Goal: Task Accomplishment & Management: Complete application form

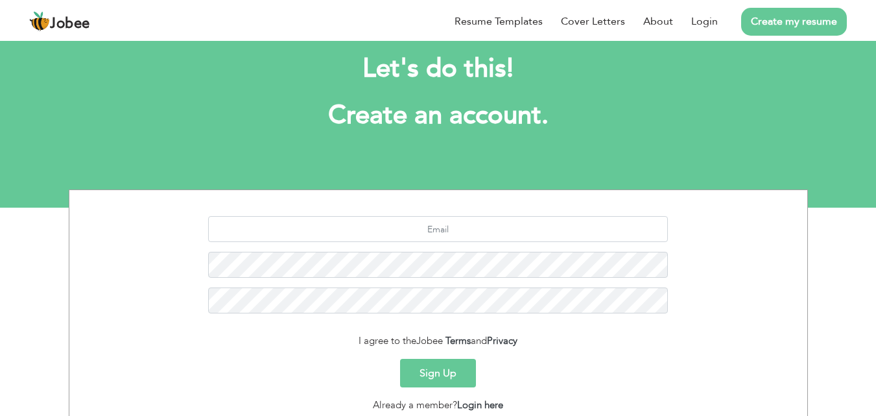
scroll to position [29, 0]
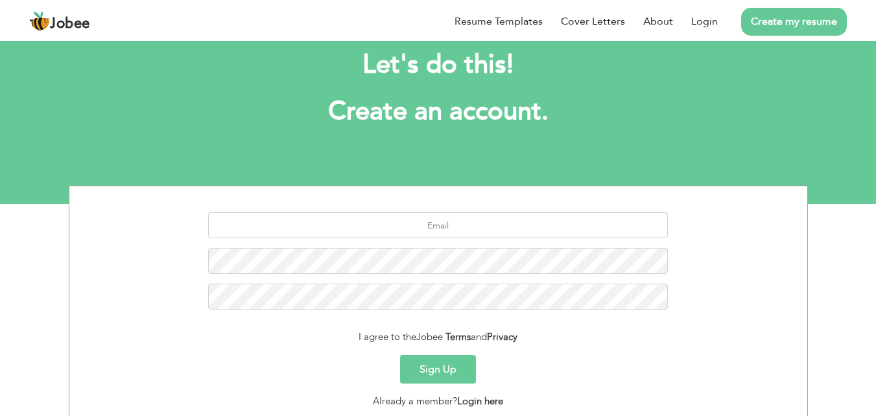
click at [784, 30] on link "Create my resume" at bounding box center [794, 22] width 106 height 28
click at [792, 26] on link "Create my resume" at bounding box center [794, 22] width 106 height 28
click at [794, 19] on link "Create my resume" at bounding box center [794, 22] width 106 height 28
click at [477, 222] on input "text" at bounding box center [438, 225] width 460 height 26
type input "Ahmad.nadeem216@icloud.com"
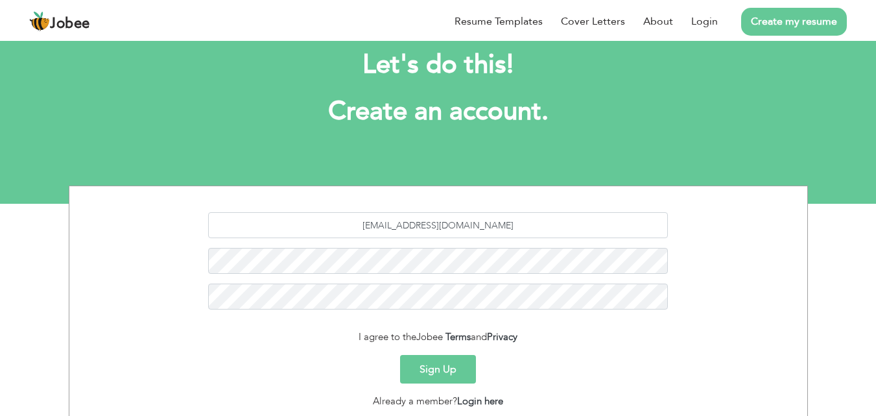
click at [449, 376] on button "Sign Up" at bounding box center [438, 369] width 76 height 29
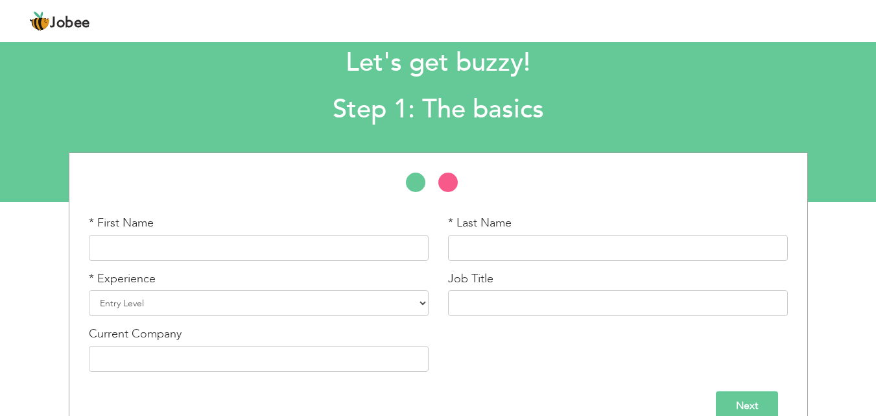
scroll to position [29, 0]
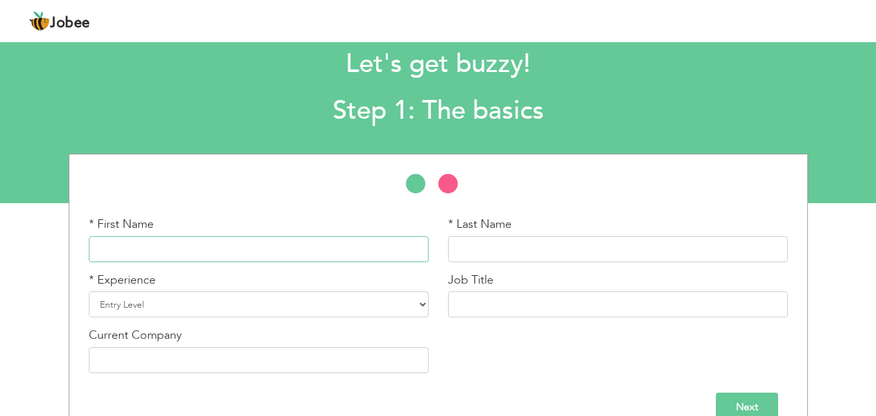
click at [354, 252] on input "text" at bounding box center [259, 249] width 340 height 26
type input "[PERSON_NAME]"
click at [496, 240] on input "text" at bounding box center [618, 249] width 340 height 26
click at [497, 248] on input "[PERSON_NAME]" at bounding box center [618, 249] width 340 height 26
type input "[PERSON_NAME]"
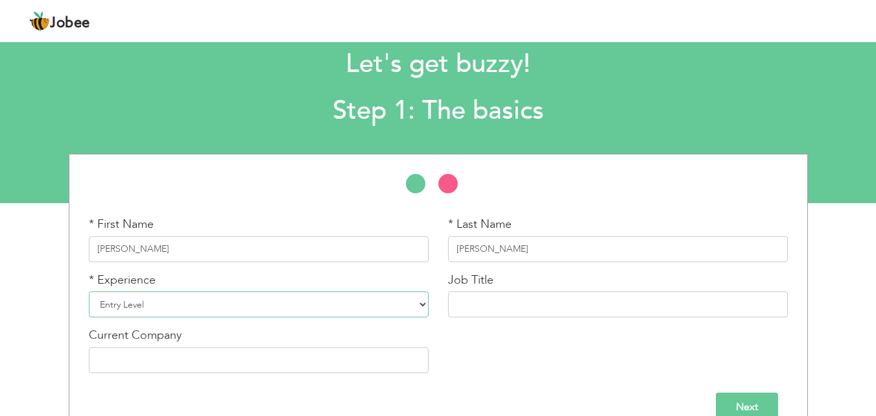
click at [252, 307] on select "Entry Level Less than 1 Year 1 Year 2 Years 3 Years 4 Years 5 Years 6 Years 7 Y…" at bounding box center [259, 304] width 340 height 26
select select "2"
click at [89, 291] on select "Entry Level Less than 1 Year 1 Year 2 Years 3 Years 4 Years 5 Years 6 Years 7 Y…" at bounding box center [259, 304] width 340 height 26
click at [476, 313] on input "text" at bounding box center [618, 304] width 340 height 26
type input "i"
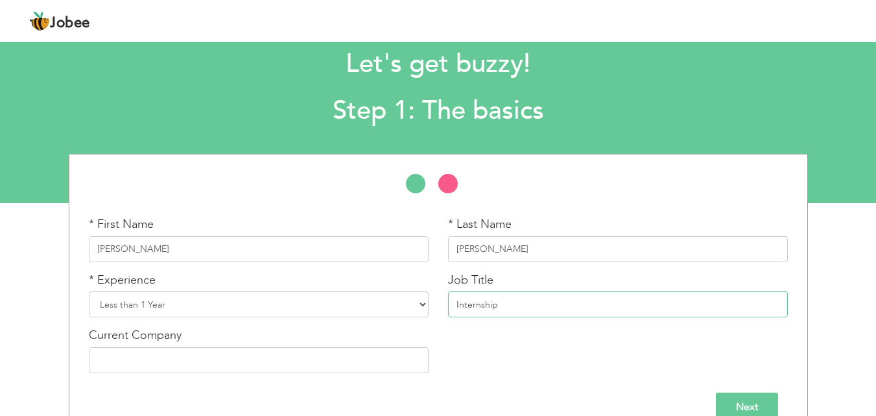
type input "Internship"
click at [335, 342] on div "Current Company" at bounding box center [259, 350] width 340 height 46
click at [314, 358] on input "text" at bounding box center [259, 360] width 340 height 26
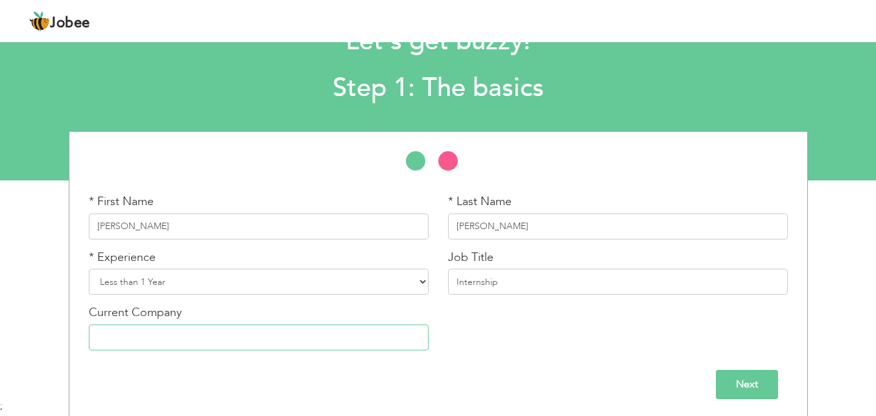
scroll to position [55, 0]
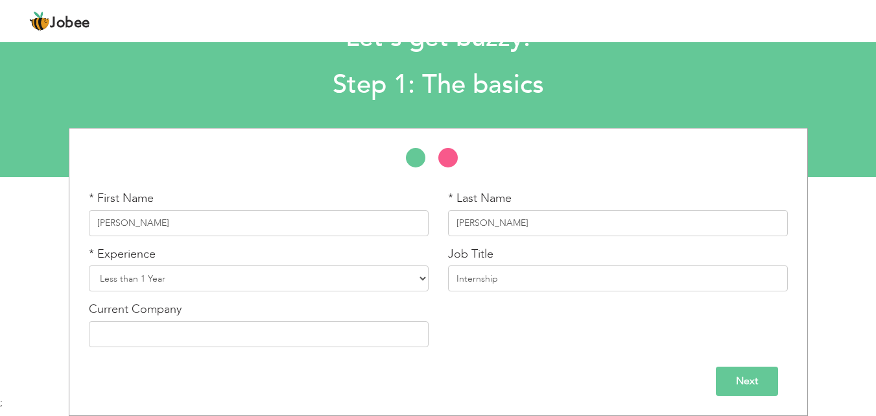
click at [734, 390] on input "Next" at bounding box center [747, 381] width 62 height 29
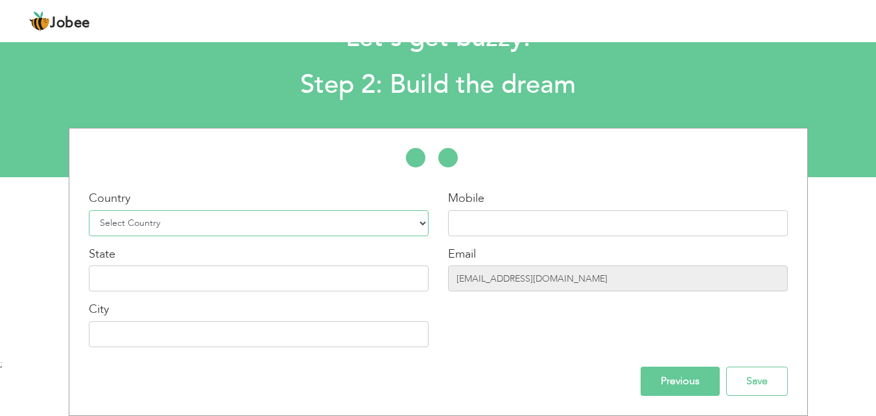
click at [418, 228] on select "Select Country Afghanistan Albania Algeria American Samoa Andorra Angola Anguil…" at bounding box center [259, 223] width 340 height 26
select select "166"
click at [89, 210] on select "Select Country Afghanistan Albania Algeria American Samoa Andorra Angola Anguil…" at bounding box center [259, 223] width 340 height 26
click at [471, 224] on input "text" at bounding box center [618, 223] width 340 height 26
type input "="
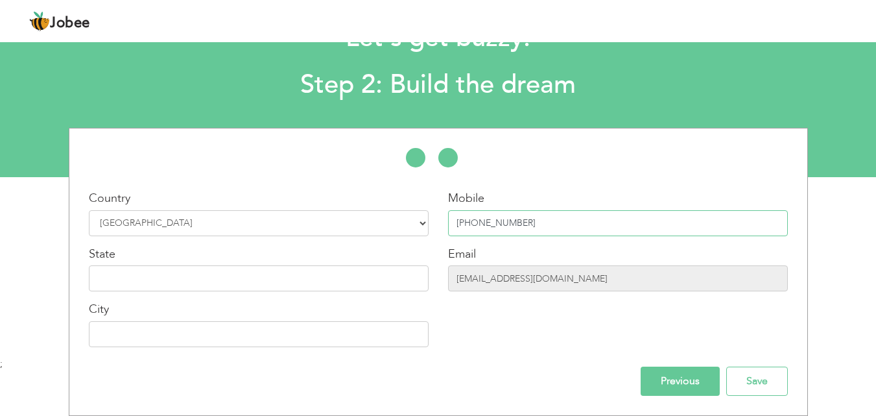
type input "[PHONE_NUMBER]"
click at [270, 271] on input "text" at bounding box center [259, 278] width 340 height 26
type input "p"
type input "[GEOGRAPHIC_DATA]"
click at [229, 338] on input "text" at bounding box center [259, 334] width 340 height 26
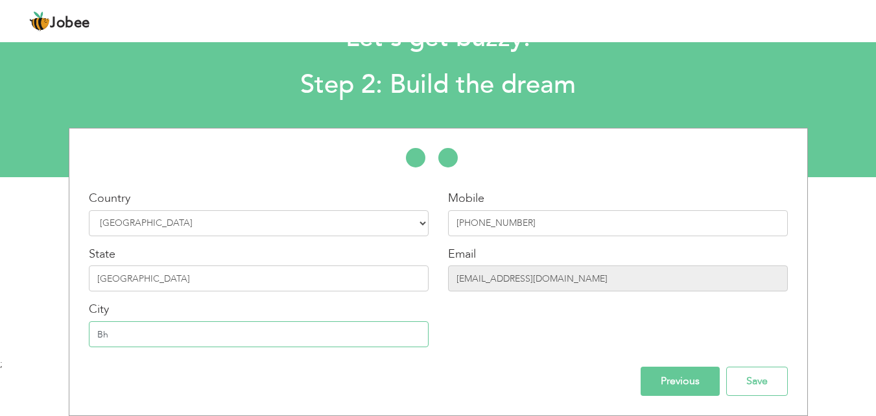
type input "B"
type input "Sargodha"
click at [751, 387] on input "Save" at bounding box center [758, 381] width 62 height 29
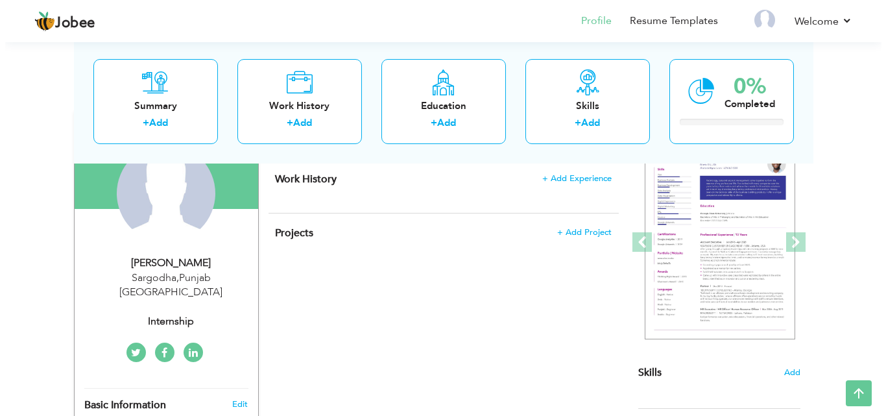
scroll to position [78, 0]
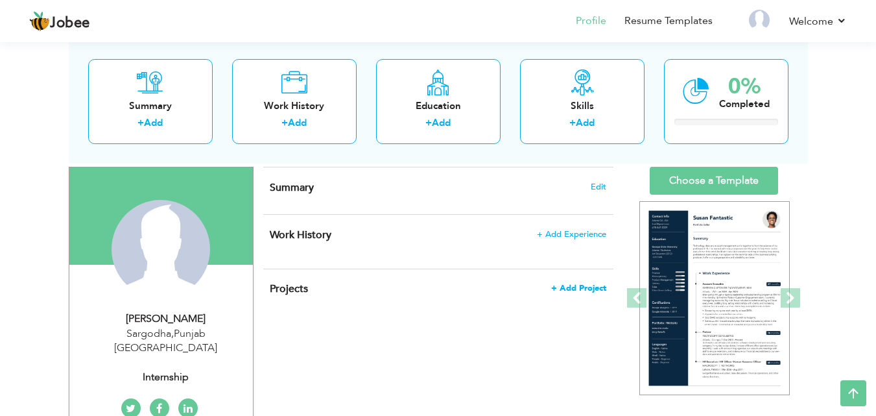
click at [594, 289] on span "+ Add Project" at bounding box center [578, 287] width 55 height 9
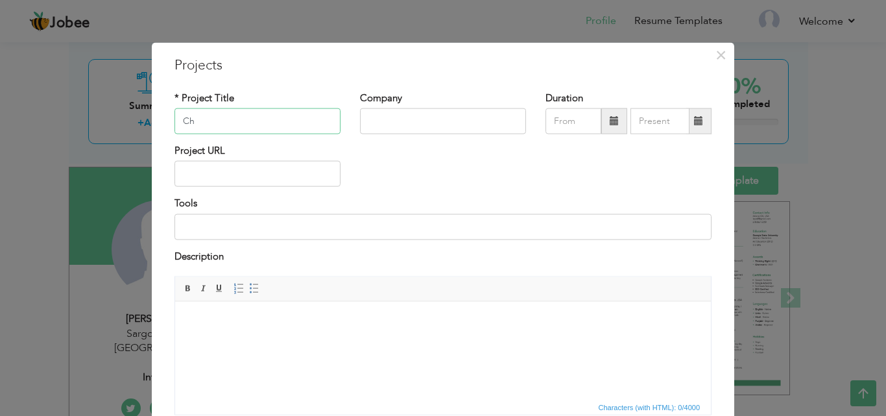
type input "C"
type input "s"
type input "Social Work/Research"
click at [372, 119] on input "text" at bounding box center [443, 121] width 166 height 26
type input "Uos"
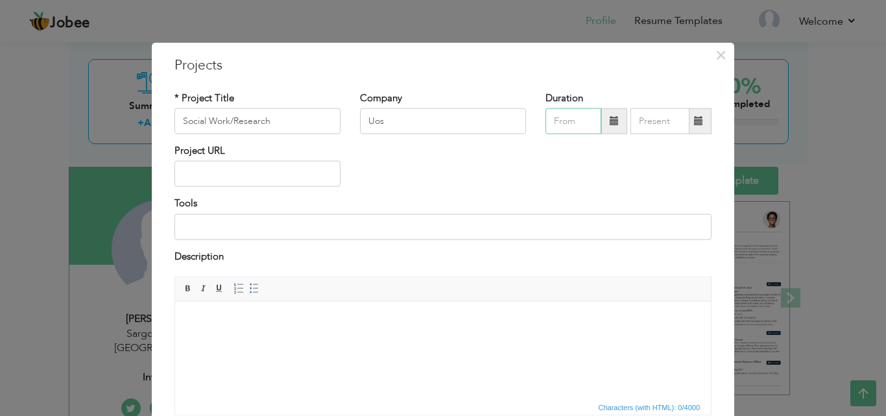
type input "09/2025"
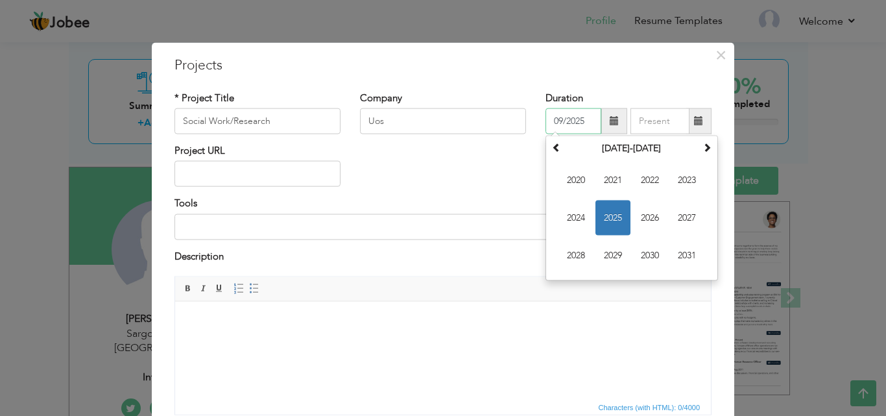
click at [568, 126] on input "09/2025" at bounding box center [574, 121] width 56 height 26
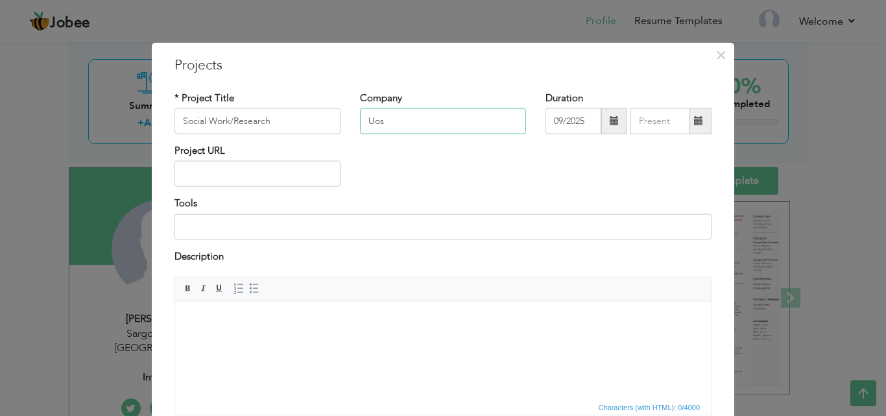
click at [430, 121] on input "Uos" at bounding box center [443, 121] width 166 height 26
type input "UOS"
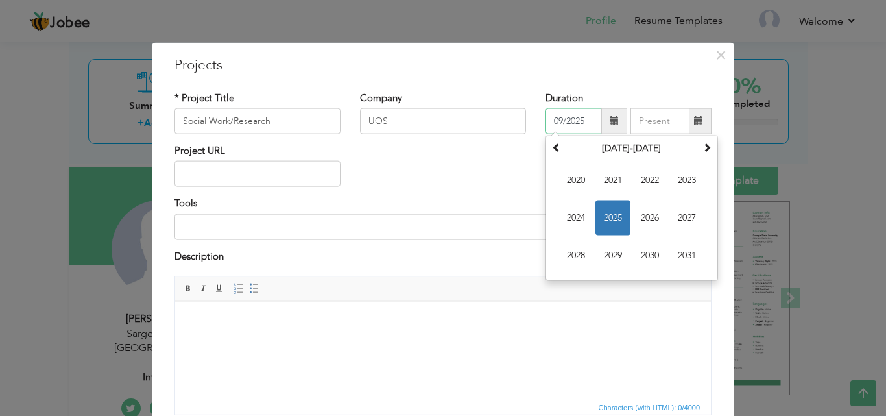
click at [583, 122] on input "09/2025" at bounding box center [574, 121] width 56 height 26
click at [608, 221] on span "2025" at bounding box center [612, 217] width 35 height 35
click at [0, 0] on span "Jun" at bounding box center [0, 0] width 0 height 0
click at [562, 121] on input "06/2025" at bounding box center [574, 121] width 56 height 26
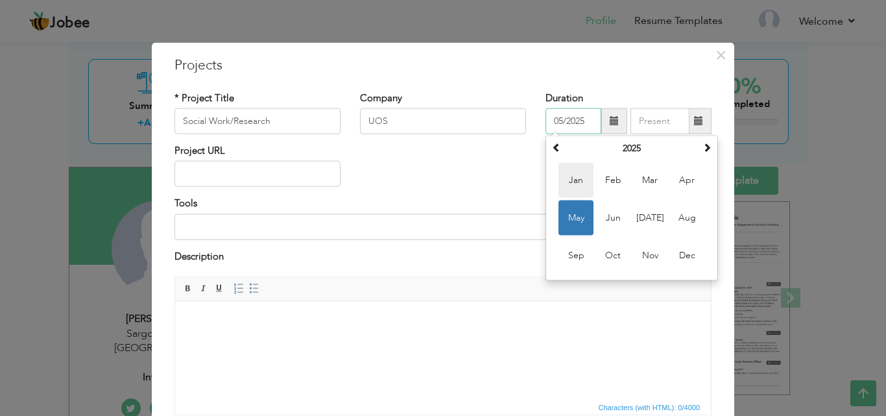
click at [571, 185] on span "Jan" at bounding box center [576, 180] width 35 height 35
type input "01/2025"
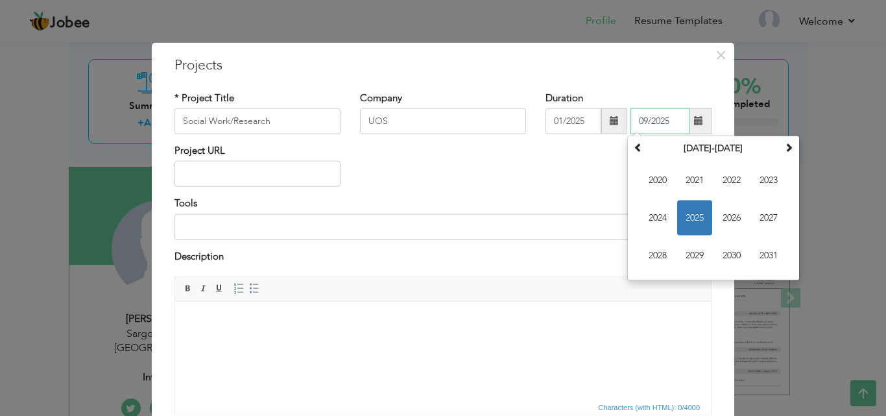
click at [677, 127] on input "09/2025" at bounding box center [660, 121] width 59 height 26
click at [679, 211] on span "2025" at bounding box center [694, 217] width 35 height 35
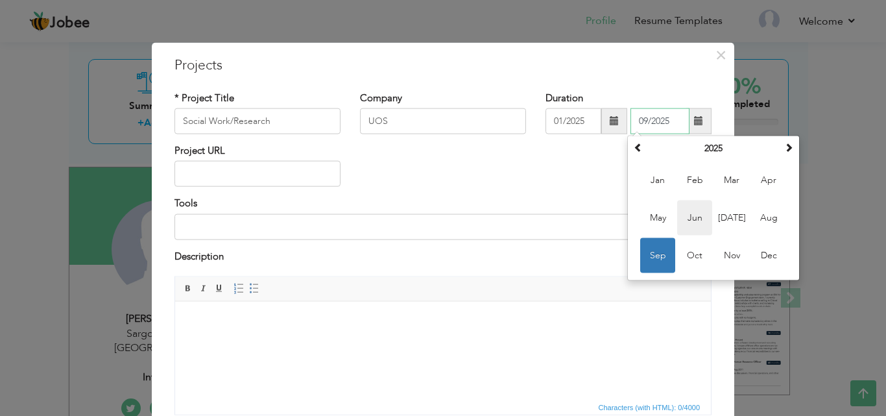
click at [691, 213] on span "Jun" at bounding box center [694, 217] width 35 height 35
type input "06/2025"
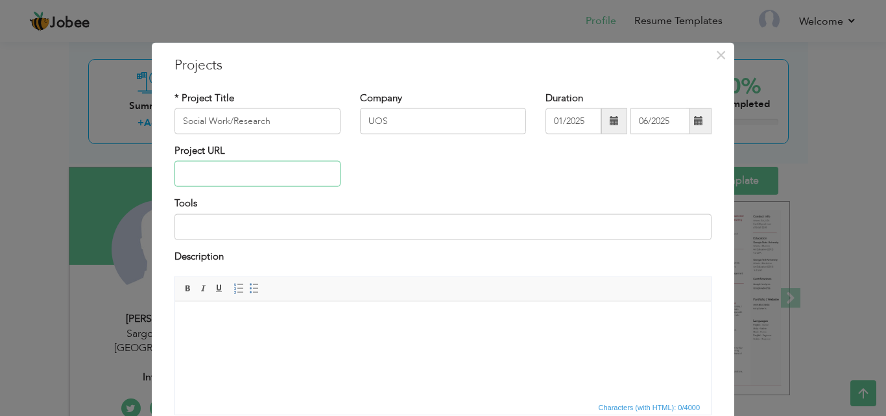
click at [274, 171] on input "text" at bounding box center [257, 174] width 166 height 26
type input "Challenges faced by small busniess owners in local market"
click at [232, 230] on input at bounding box center [442, 226] width 537 height 26
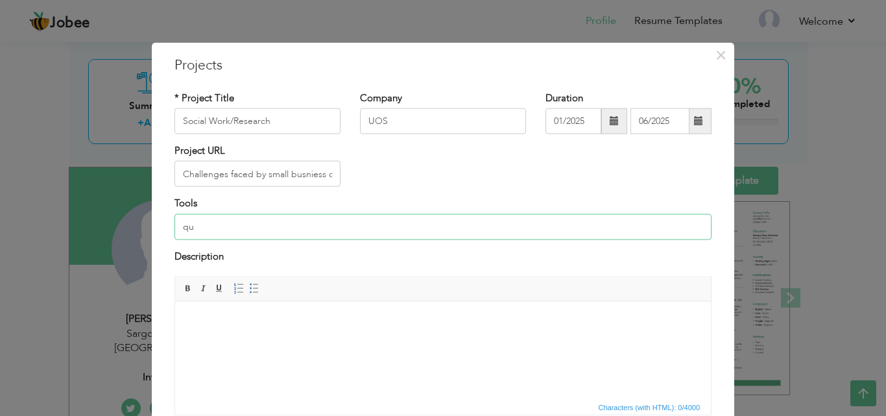
type input "q"
click at [213, 318] on body at bounding box center [443, 321] width 510 height 14
click at [192, 310] on html at bounding box center [443, 321] width 536 height 40
click at [208, 233] on input "Q" at bounding box center [442, 226] width 537 height 26
click at [274, 227] on input "Questionaire and Data collection" at bounding box center [442, 226] width 537 height 26
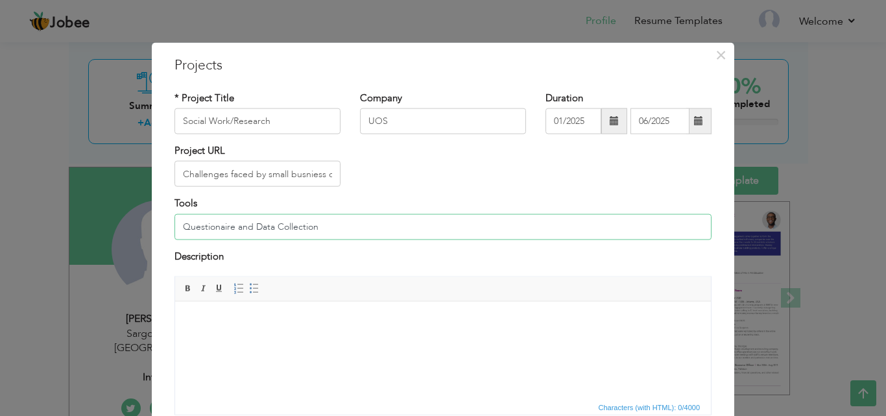
click at [339, 228] on input "Questionaire and Data Collection" at bounding box center [442, 226] width 537 height 26
click at [211, 313] on html at bounding box center [443, 321] width 536 height 40
click at [193, 304] on html at bounding box center [443, 321] width 536 height 40
click at [247, 226] on input "Questionaire and Data Collection" at bounding box center [442, 226] width 537 height 26
click at [298, 225] on input "Questionaire, Data Collection" at bounding box center [442, 226] width 537 height 26
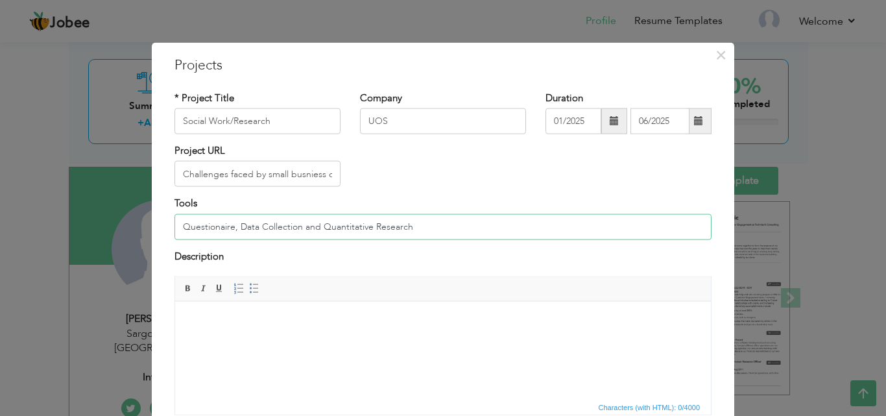
type input "Questionaire, Data Collection and Quantitative Research"
click at [189, 327] on body at bounding box center [443, 321] width 510 height 14
click at [187, 306] on html at bounding box center [443, 321] width 536 height 40
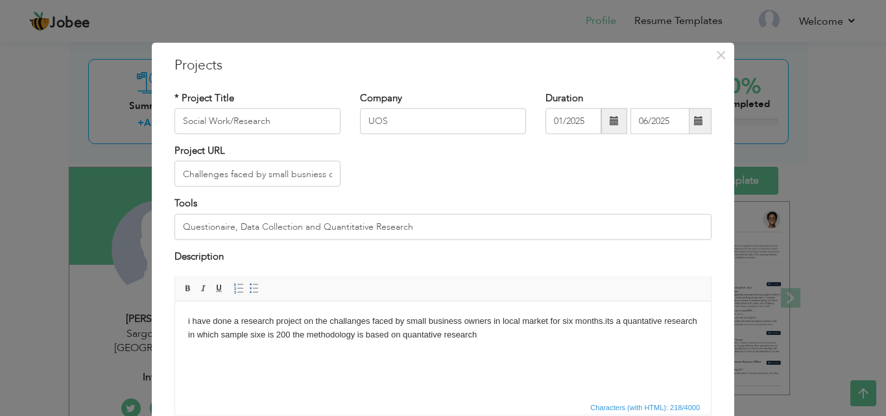
drag, startPoint x: 486, startPoint y: 339, endPoint x: 160, endPoint y: 318, distance: 327.0
click at [175, 318] on html "i have done a research project on the challanges faced by small business owners…" at bounding box center [443, 327] width 536 height 53
copy body "i have done a research project on the challanges faced by small business owners…"
click at [415, 354] on html "i have done a research project on the challanges faced by small business owners…" at bounding box center [443, 327] width 536 height 53
drag, startPoint x: 418, startPoint y: 338, endPoint x: 139, endPoint y: 320, distance: 279.5
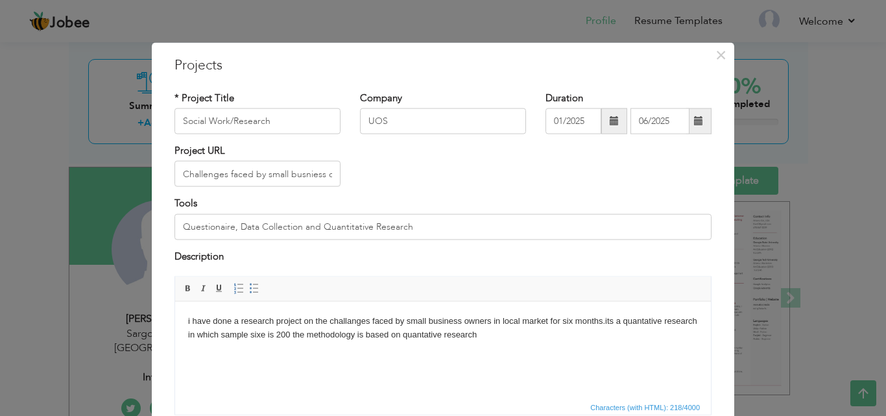
click at [175, 320] on html "i have done a research project on the challanges faced by small business owners…" at bounding box center [443, 327] width 536 height 53
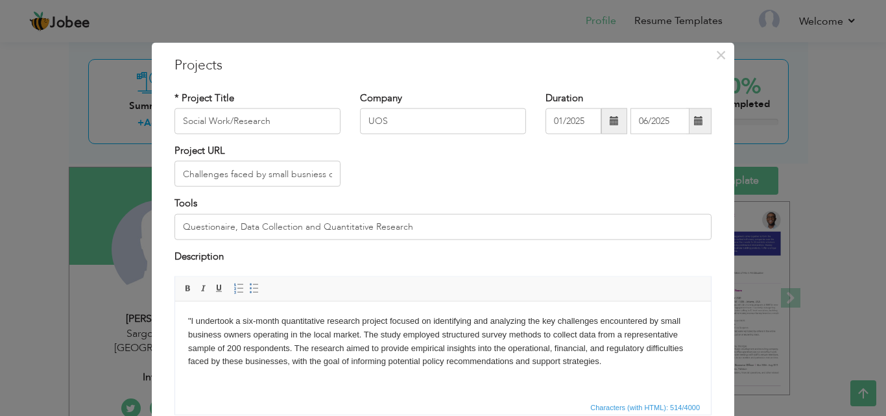
click at [190, 316] on body ""I undertook a six-month quantitative research project focused on identifying a…" at bounding box center [443, 341] width 510 height 54
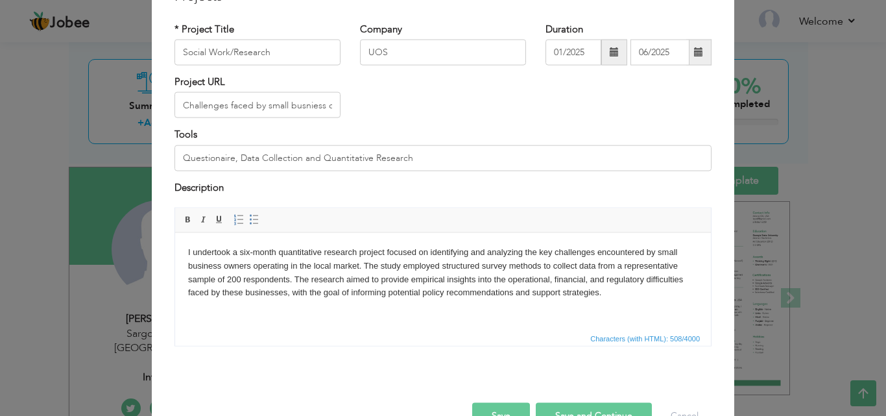
scroll to position [95, 0]
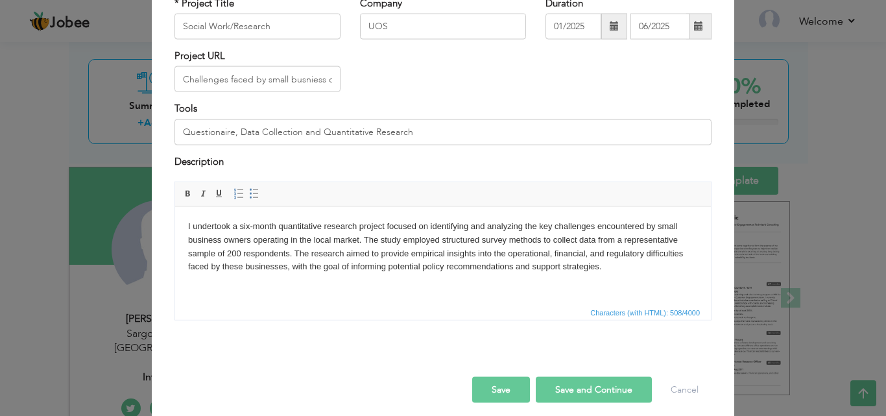
click at [555, 394] on button "Save and Continue" at bounding box center [594, 390] width 116 height 26
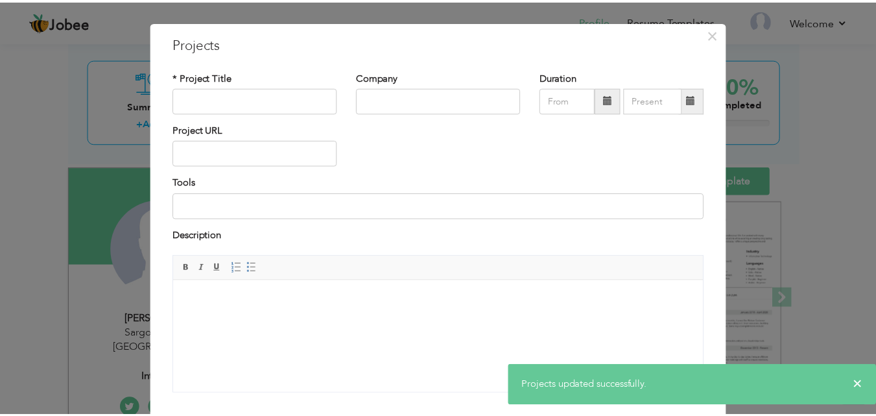
scroll to position [20, 0]
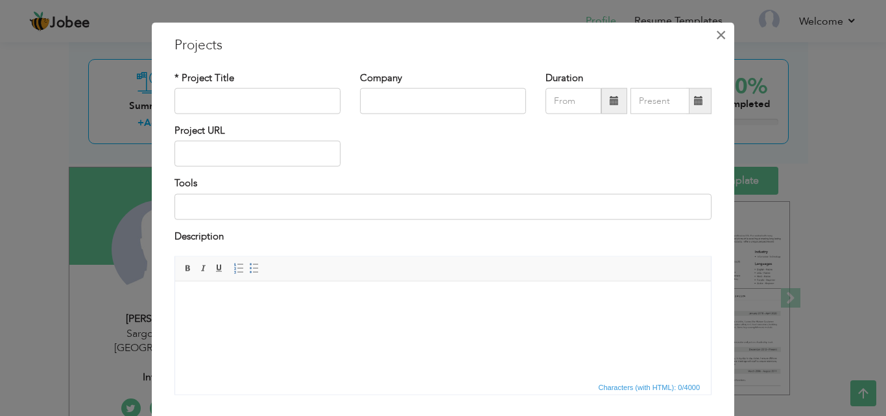
click at [718, 31] on span "×" at bounding box center [721, 34] width 11 height 23
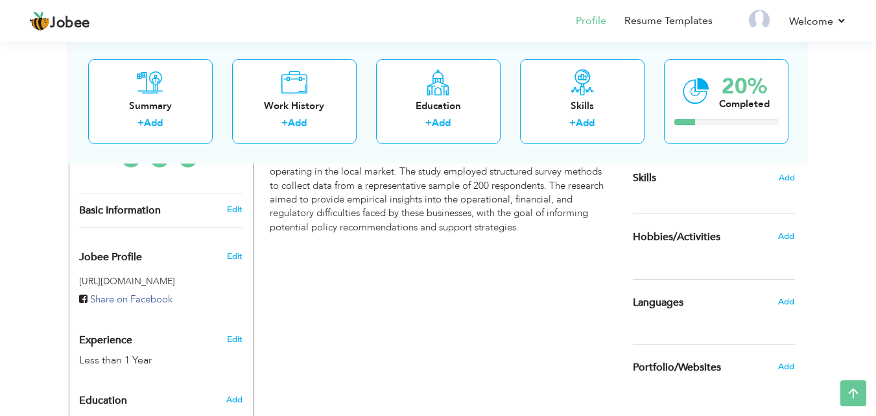
scroll to position [354, 0]
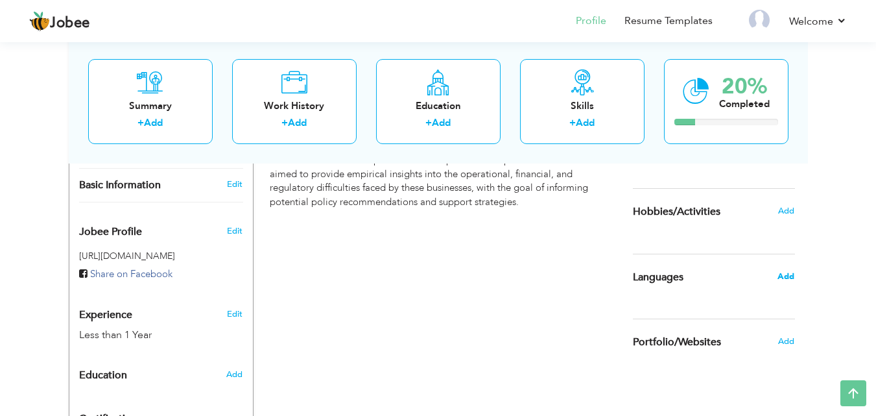
click at [791, 280] on span "Add" at bounding box center [786, 277] width 17 height 12
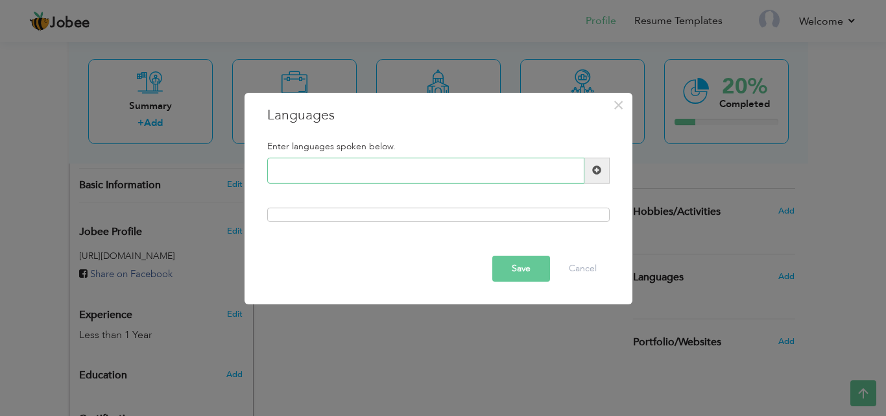
click at [505, 163] on input "text" at bounding box center [425, 171] width 317 height 26
type input "English"
click at [600, 177] on span at bounding box center [596, 171] width 25 height 26
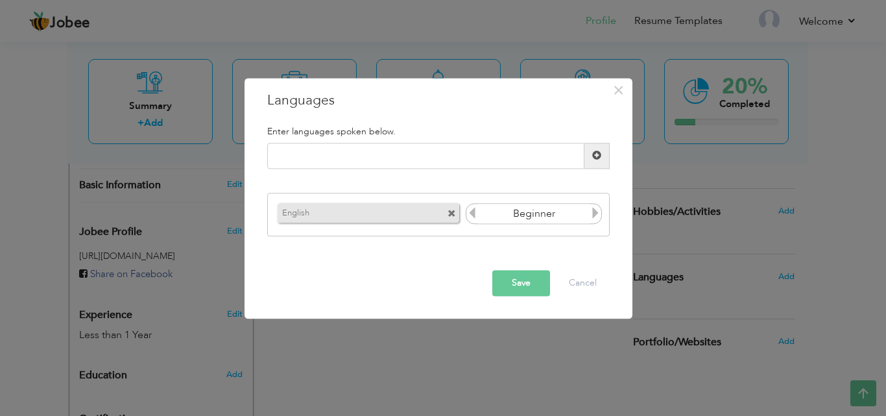
click at [592, 218] on icon at bounding box center [596, 214] width 12 height 12
click at [375, 146] on input "text" at bounding box center [425, 156] width 317 height 26
type input "u"
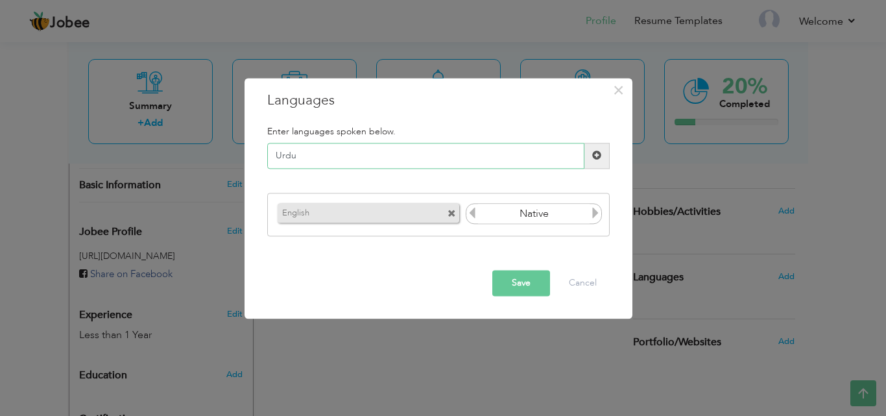
type input "Urdu"
click at [599, 158] on span at bounding box center [596, 155] width 9 height 9
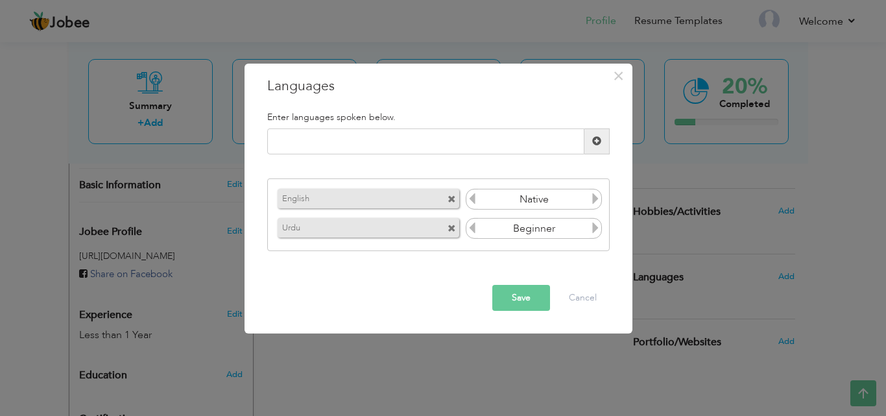
click at [597, 226] on icon at bounding box center [596, 228] width 12 height 12
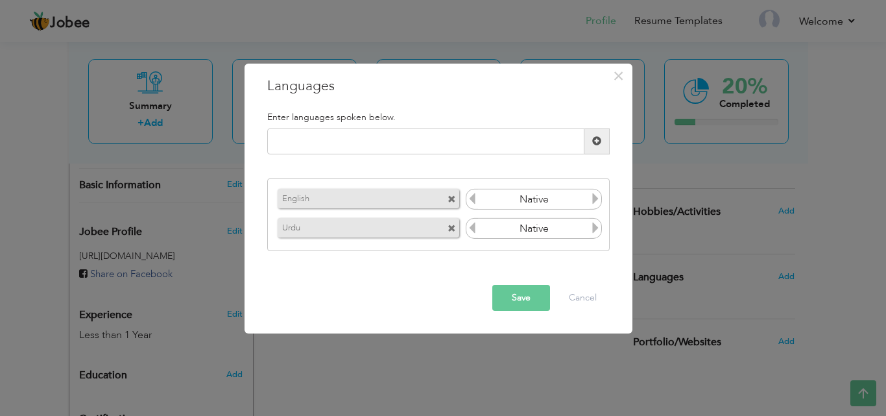
click at [523, 303] on button "Save" at bounding box center [521, 298] width 58 height 26
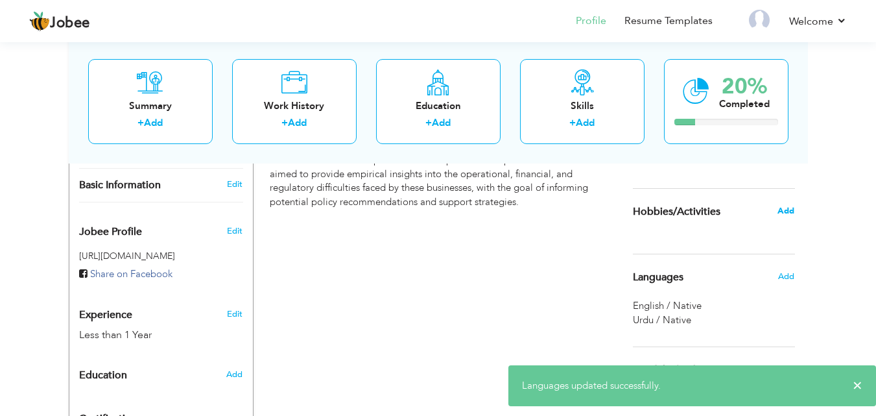
click at [782, 210] on span "Add" at bounding box center [786, 211] width 17 height 12
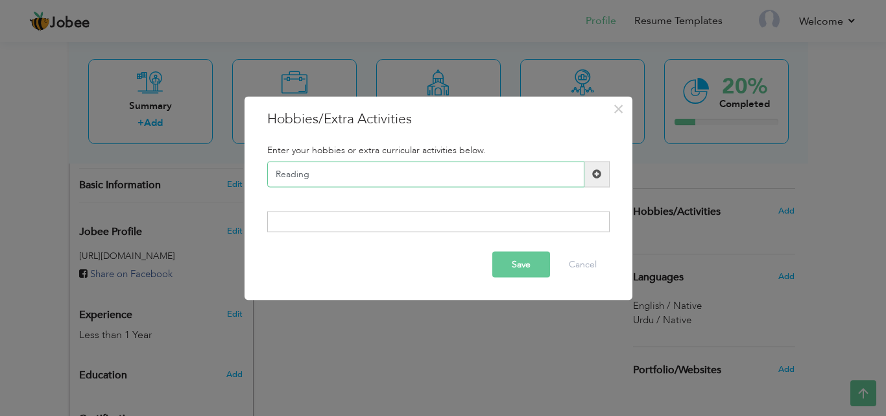
type input "Reading"
click at [599, 176] on span at bounding box center [596, 173] width 9 height 9
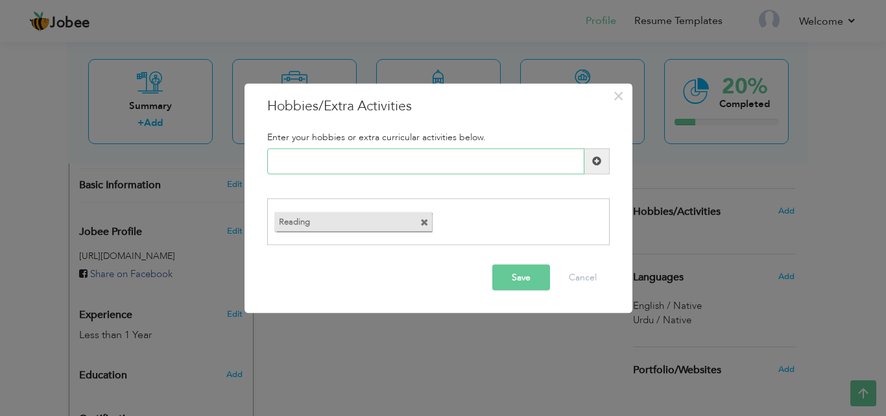
click at [318, 162] on input "text" at bounding box center [425, 161] width 317 height 26
type input "H"
type input "Photography"
click at [603, 163] on span at bounding box center [596, 161] width 25 height 26
click at [350, 159] on input "text" at bounding box center [425, 161] width 317 height 26
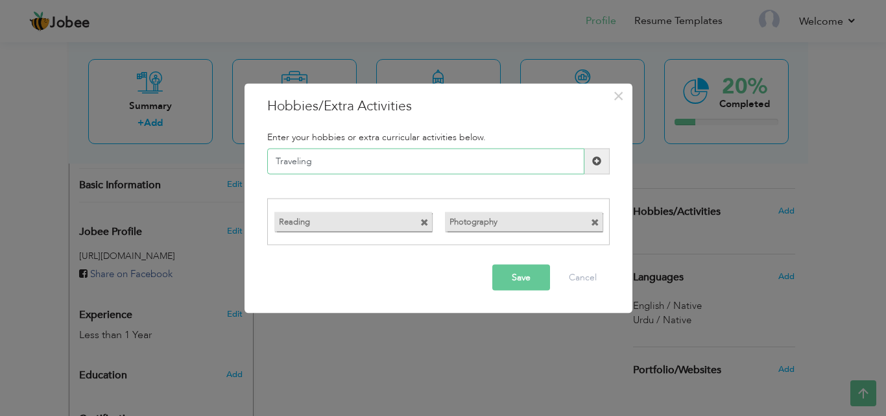
type input "Traveling"
click at [596, 150] on span at bounding box center [596, 161] width 25 height 26
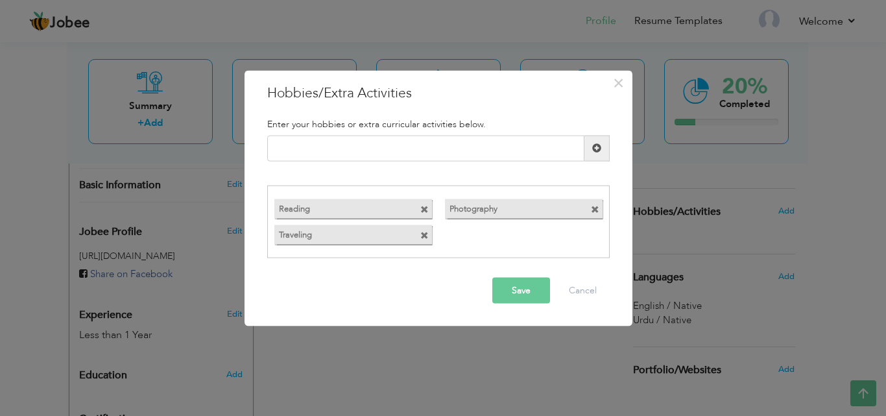
click at [525, 287] on button "Save" at bounding box center [521, 291] width 58 height 26
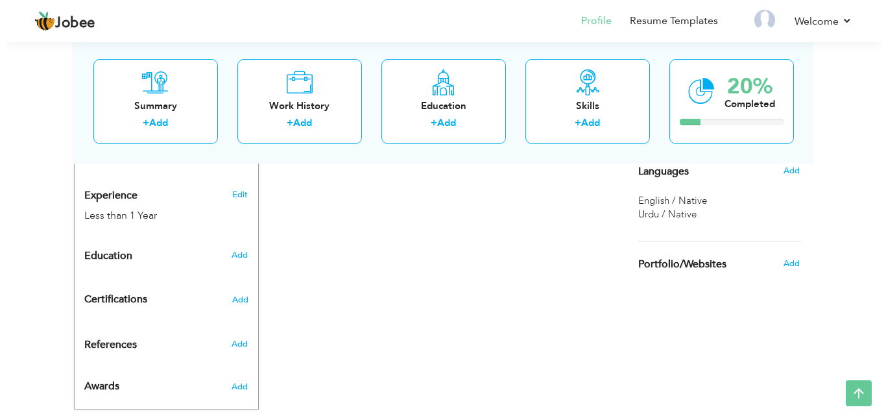
scroll to position [467, 0]
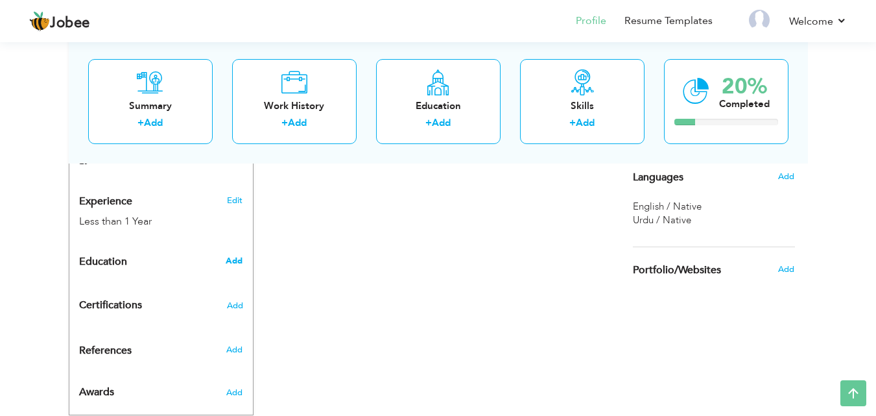
click at [234, 255] on span "Add" at bounding box center [234, 261] width 17 height 12
radio input "true"
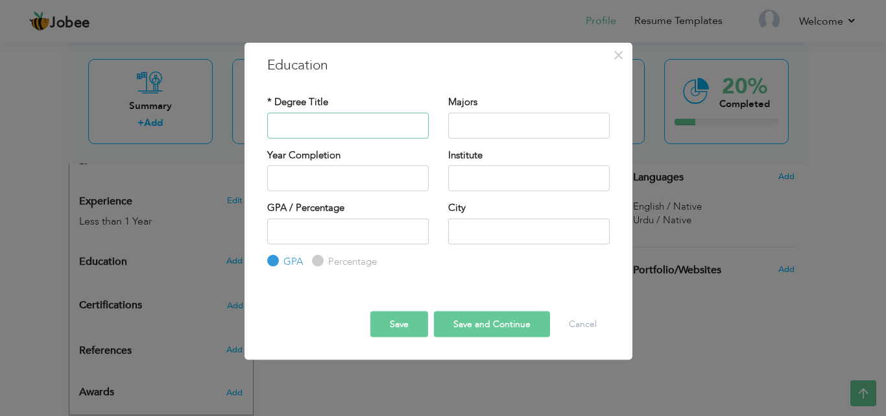
type input "V"
type input "BS in Sociology"
click at [466, 122] on input "text" at bounding box center [529, 125] width 162 height 26
type input "Sociology"
click at [355, 192] on div "Year Completion" at bounding box center [348, 174] width 181 height 53
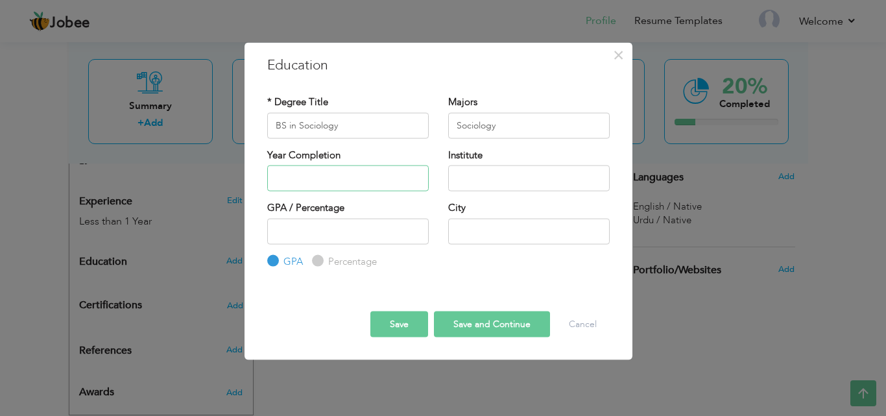
type input "2025"
click at [344, 173] on input "2025" at bounding box center [348, 178] width 162 height 26
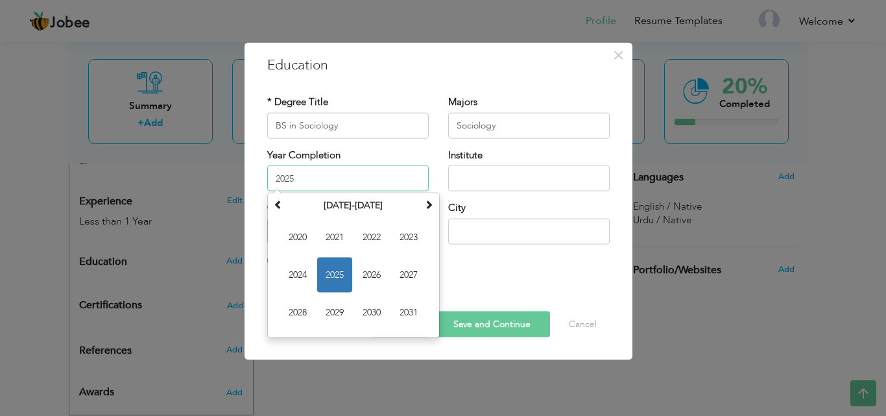
click at [330, 273] on span "2025" at bounding box center [334, 275] width 35 height 35
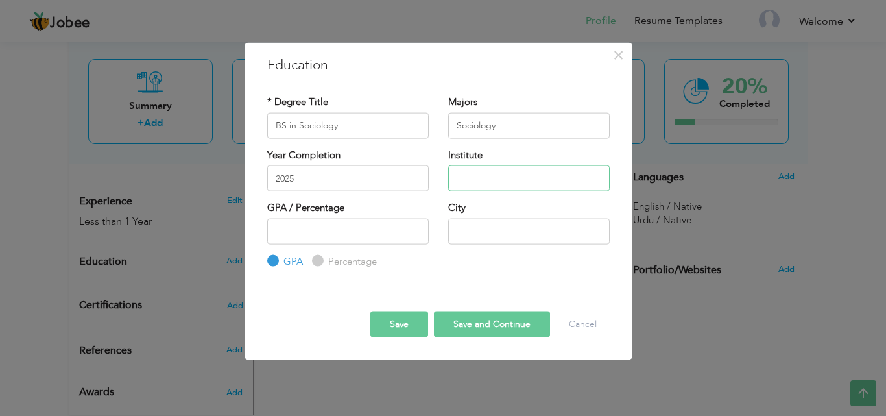
click at [479, 171] on input "text" at bounding box center [529, 178] width 162 height 26
click at [512, 179] on input "Univeresty of sargodha" at bounding box center [529, 178] width 162 height 26
click at [512, 176] on input "Univeresty of sargodha" at bounding box center [529, 178] width 162 height 26
type input "Univeresty of Sargodha"
click at [391, 230] on input "number" at bounding box center [348, 231] width 162 height 26
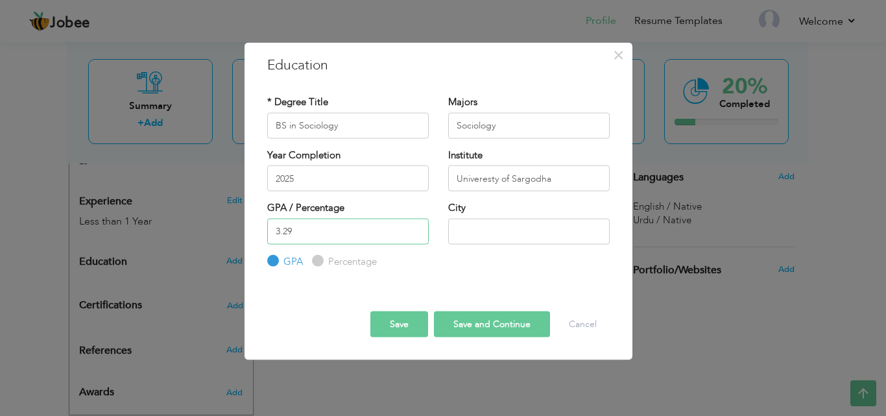
type input "3.29"
click at [487, 232] on input "text" at bounding box center [529, 231] width 162 height 26
type input "Sargodha"
click at [467, 326] on button "Save and Continue" at bounding box center [492, 324] width 116 height 26
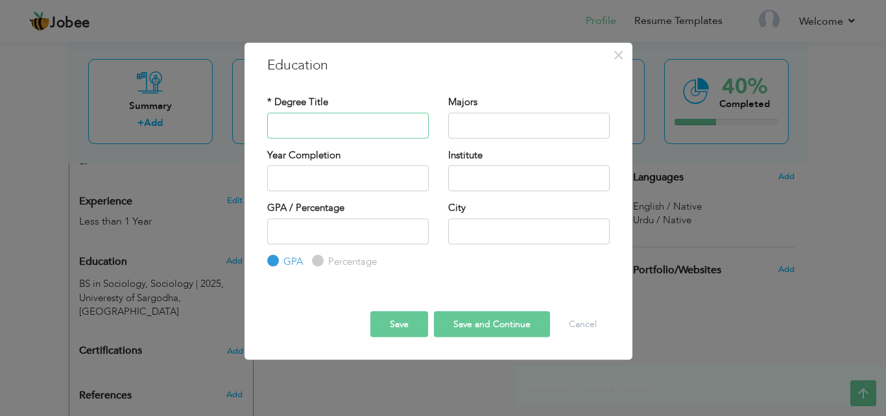
click at [317, 124] on input "text" at bounding box center [348, 125] width 162 height 26
click at [325, 260] on label "Percentage" at bounding box center [351, 261] width 52 height 14
click at [320, 260] on input "Percentage" at bounding box center [316, 261] width 8 height 8
radio input "true"
click at [311, 130] on input "text" at bounding box center [348, 125] width 162 height 26
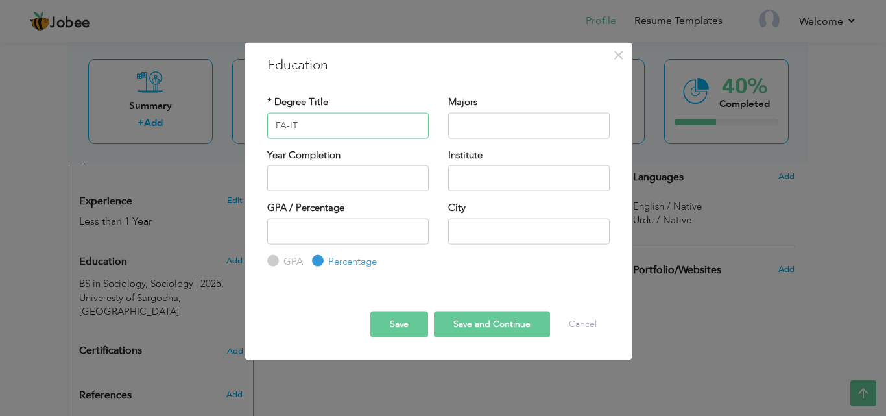
type input "FA-IT"
click at [295, 173] on input "text" at bounding box center [348, 178] width 162 height 26
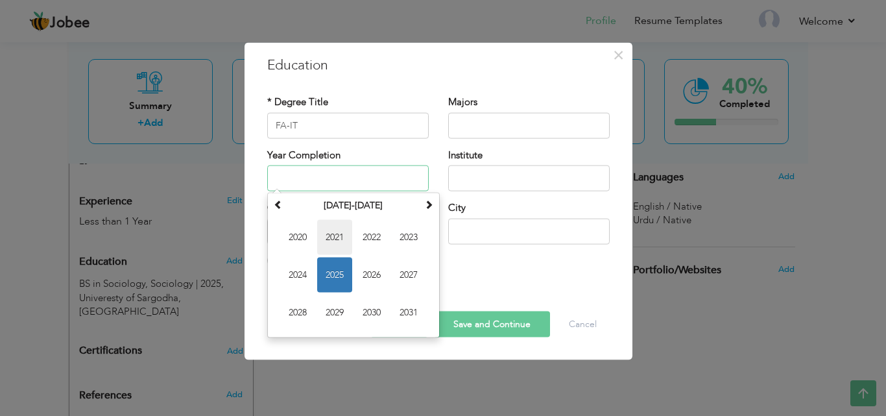
click at [341, 232] on span "2021" at bounding box center [334, 237] width 35 height 35
type input "2021"
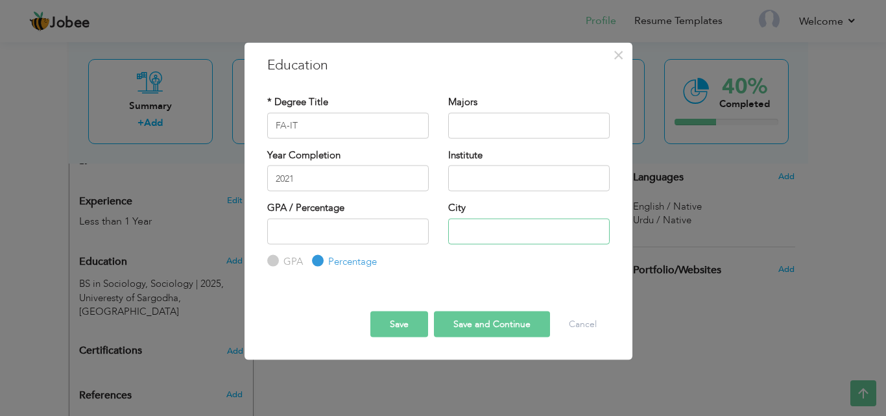
click at [495, 234] on input "text" at bounding box center [529, 231] width 162 height 26
type input "Bhalwal"
click at [480, 174] on input "text" at bounding box center [529, 178] width 162 height 26
click at [475, 177] on input "The reader collage bhalwal" at bounding box center [529, 178] width 162 height 26
click at [509, 177] on input "The Reader collage bhalwal" at bounding box center [529, 178] width 162 height 26
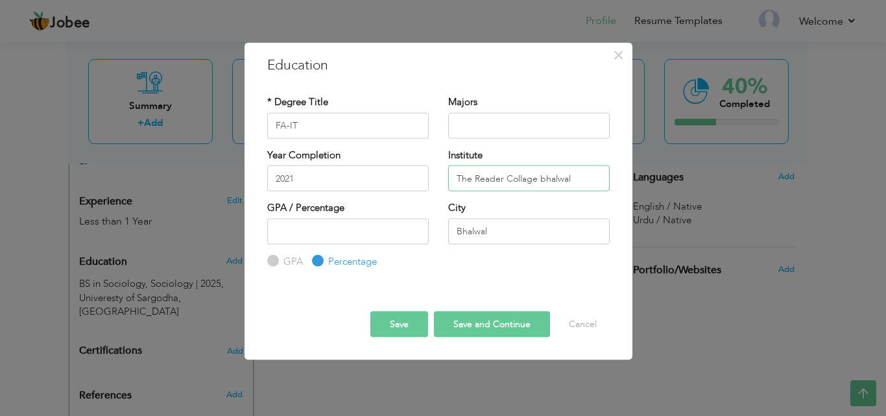
click at [541, 180] on input "The Reader Collage bhalwal" at bounding box center [529, 178] width 162 height 26
click at [541, 177] on input "The Reader Collage bhalwal" at bounding box center [529, 178] width 162 height 26
click at [542, 178] on input "The Reader Collage bhalwal" at bounding box center [529, 178] width 162 height 26
type input "The Reader Collage Bhalwal"
click at [475, 130] on input "text" at bounding box center [529, 125] width 162 height 26
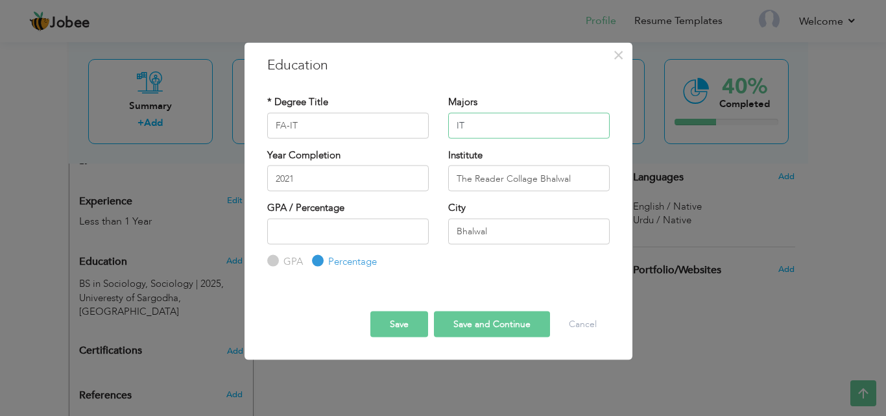
type input "IT"
click at [288, 236] on input "number" at bounding box center [348, 231] width 162 height 26
click at [524, 180] on input "The Reader Collage Bhalwal" at bounding box center [529, 178] width 162 height 26
type input "The Reader College Bhalwal"
click at [344, 224] on input "number" at bounding box center [348, 231] width 162 height 26
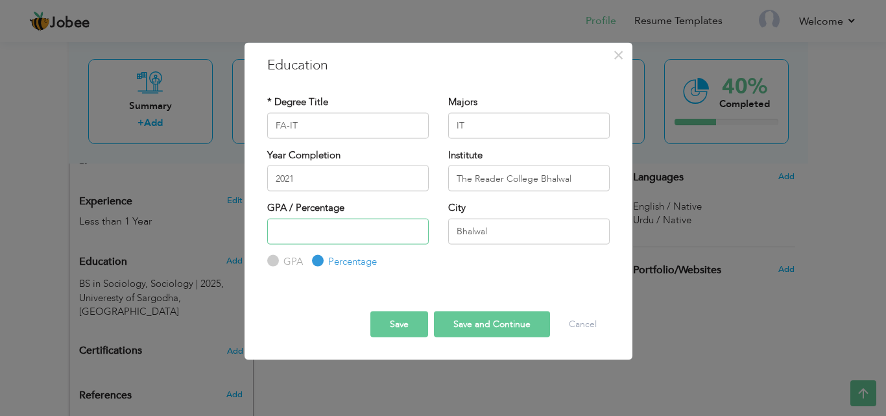
click at [287, 226] on input "number" at bounding box center [348, 231] width 162 height 26
type input "76.36"
click at [583, 176] on input "The Reader College Bhalwal" at bounding box center [529, 178] width 162 height 26
type input "The Reader College Bhalwal Sargodha"
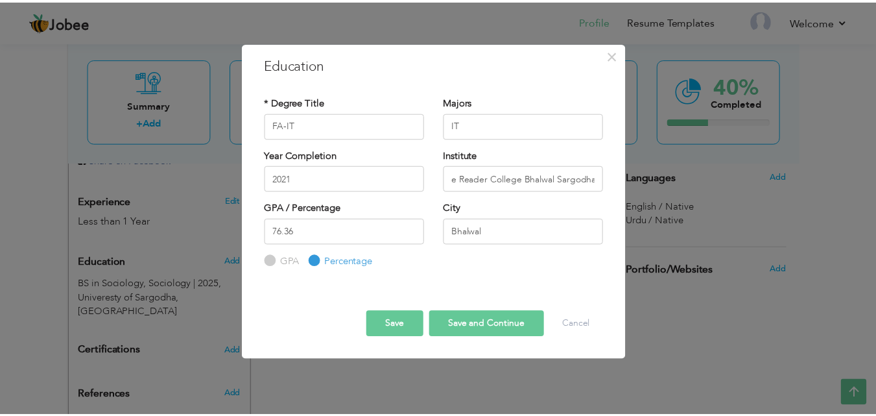
scroll to position [0, 0]
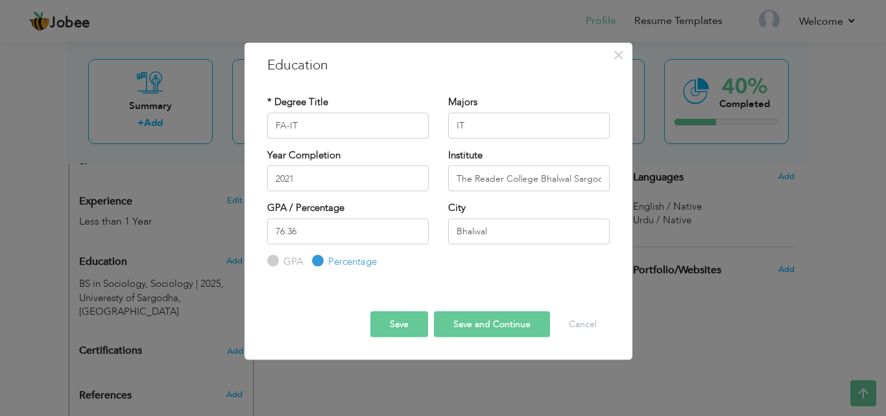
click at [481, 319] on button "Save and Continue" at bounding box center [492, 324] width 116 height 26
radio input "true"
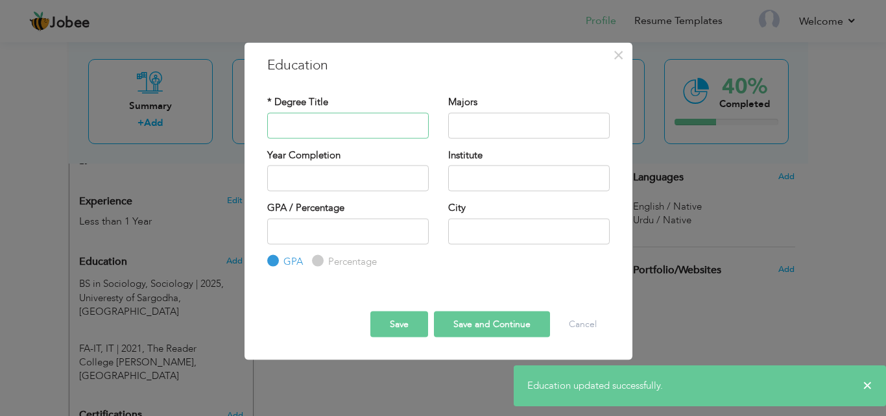
click at [376, 130] on input "text" at bounding box center [348, 125] width 162 height 26
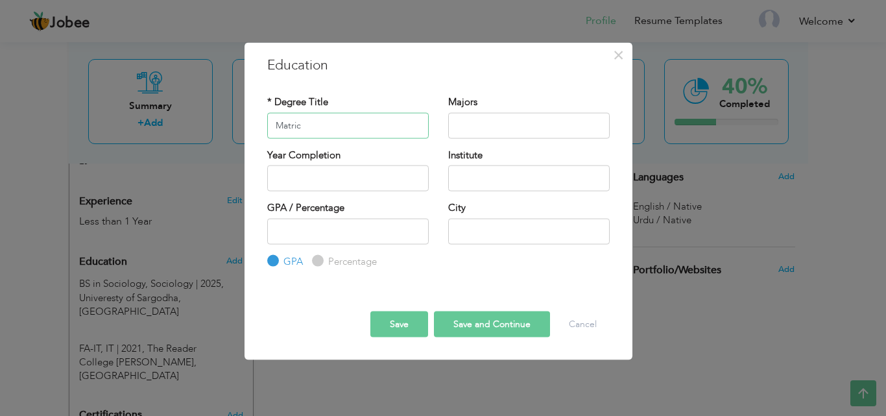
type input "Matric"
click at [471, 125] on input "text" at bounding box center [529, 125] width 162 height 26
type input "Computer science"
click at [363, 184] on input "text" at bounding box center [348, 178] width 162 height 26
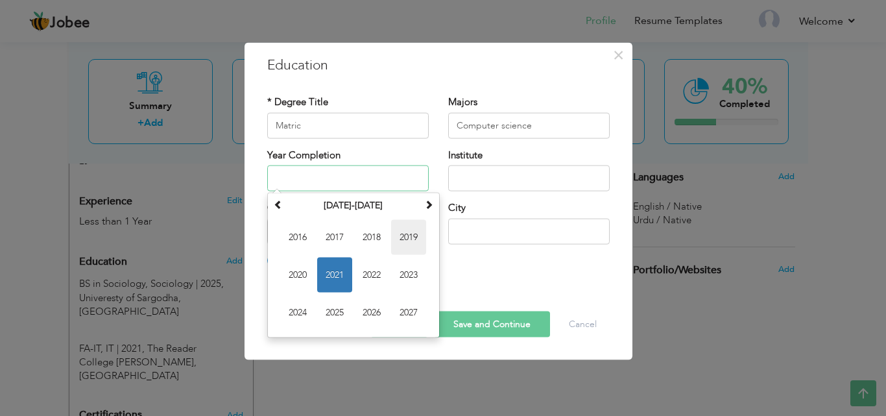
click at [400, 230] on span "2019" at bounding box center [408, 237] width 35 height 35
type input "2019"
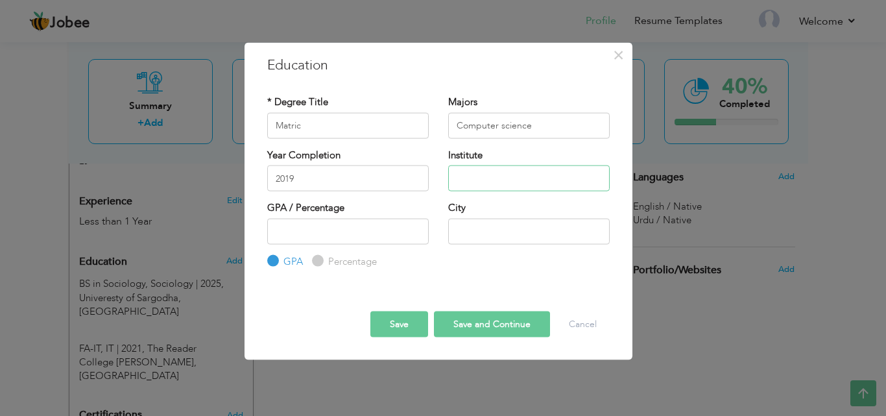
click at [496, 167] on input "text" at bounding box center [529, 178] width 162 height 26
click at [494, 176] on input "Al-huda school" at bounding box center [529, 178] width 162 height 26
click at [527, 181] on input "[GEOGRAPHIC_DATA]" at bounding box center [529, 178] width 162 height 26
click at [525, 178] on input "Al-huda School bhalwal" at bounding box center [529, 178] width 162 height 26
click at [520, 179] on input "Al-[GEOGRAPHIC_DATA] [GEOGRAPHIC_DATA]" at bounding box center [529, 178] width 162 height 26
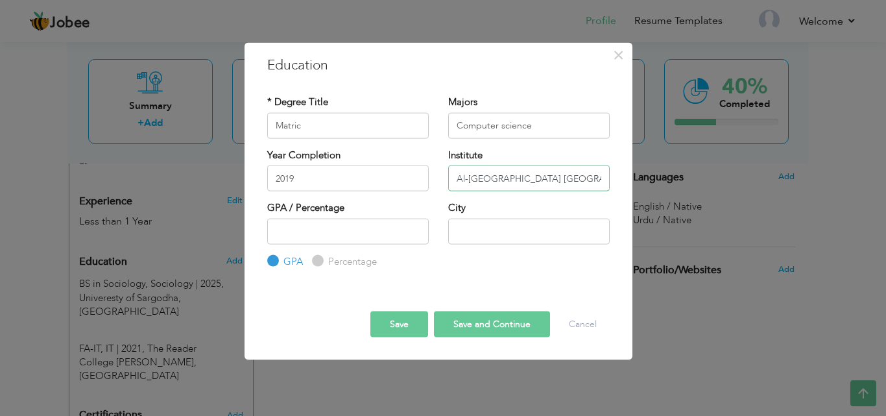
click at [588, 174] on input "Al-[GEOGRAPHIC_DATA] [GEOGRAPHIC_DATA]" at bounding box center [529, 178] width 162 height 26
type input "Al-[GEOGRAPHIC_DATA] [GEOGRAPHIC_DATA]"
click at [335, 230] on input "number" at bounding box center [348, 231] width 162 height 26
type input "65"
click at [461, 237] on input "text" at bounding box center [529, 231] width 162 height 26
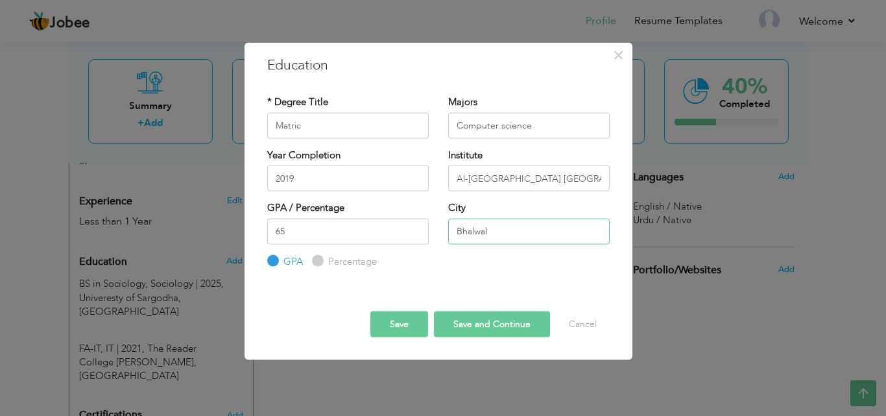
type input "Bhalwal"
click at [485, 320] on button "Save and Continue" at bounding box center [492, 324] width 116 height 26
click at [319, 261] on input "Percentage" at bounding box center [316, 261] width 8 height 8
radio input "true"
click at [467, 315] on button "Save and Continue" at bounding box center [492, 324] width 116 height 26
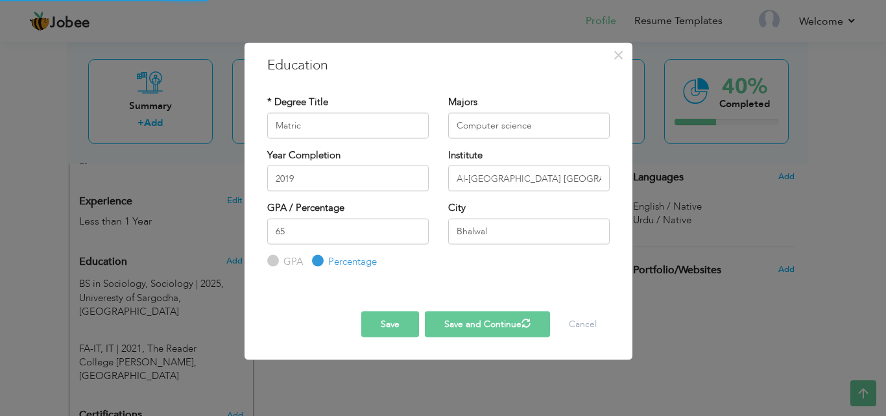
radio input "true"
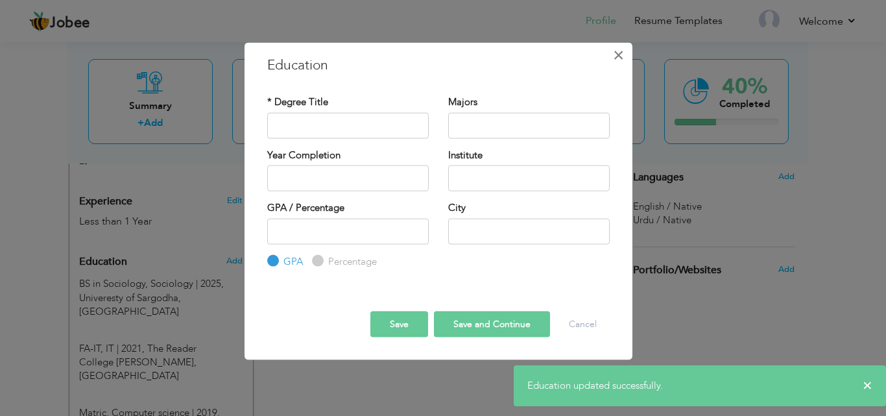
click at [627, 59] on button "×" at bounding box center [618, 54] width 21 height 21
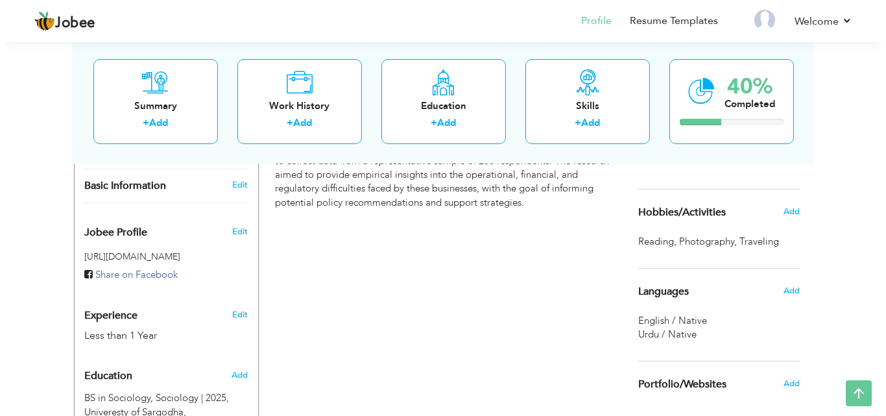
scroll to position [300, 0]
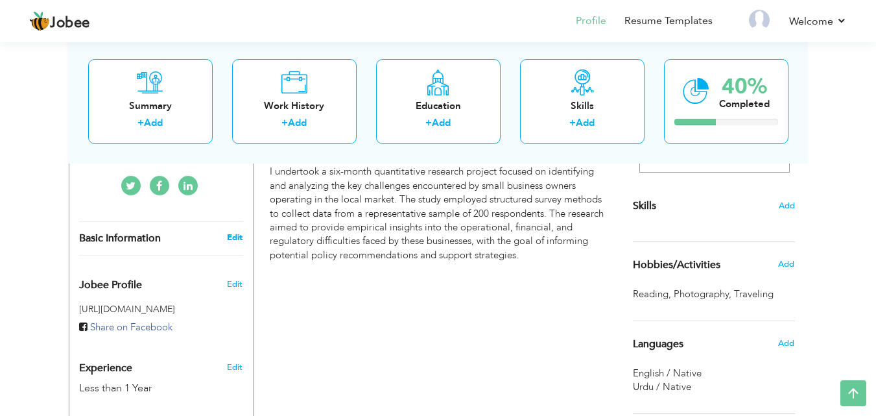
click at [234, 232] on link "Edit" at bounding box center [235, 238] width 16 height 12
type input "[PERSON_NAME]"
type input "[PHONE_NUMBER]"
select select "number:166"
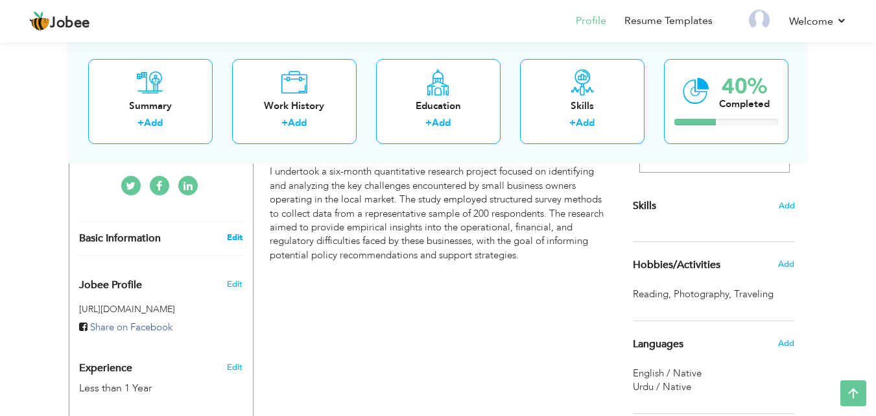
type input "[GEOGRAPHIC_DATA]"
type input "Sargodha"
select select "number:2"
type input "Internship"
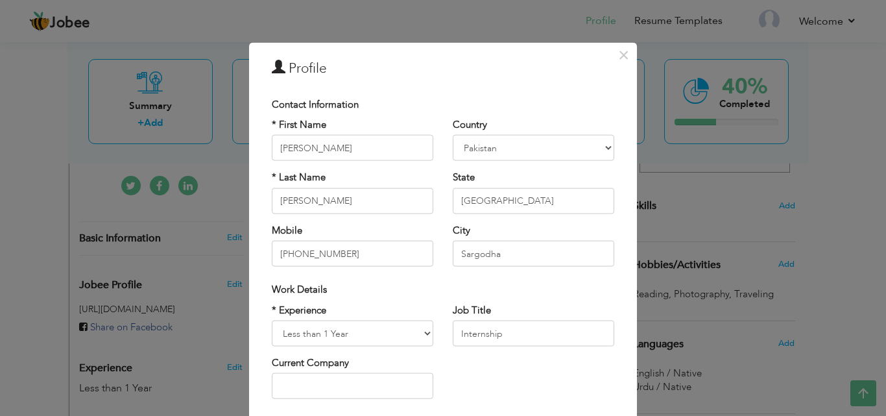
click at [611, 178] on div "Country [GEOGRAPHIC_DATA] [GEOGRAPHIC_DATA] [GEOGRAPHIC_DATA] [US_STATE] [GEOGR…" at bounding box center [533, 197] width 181 height 158
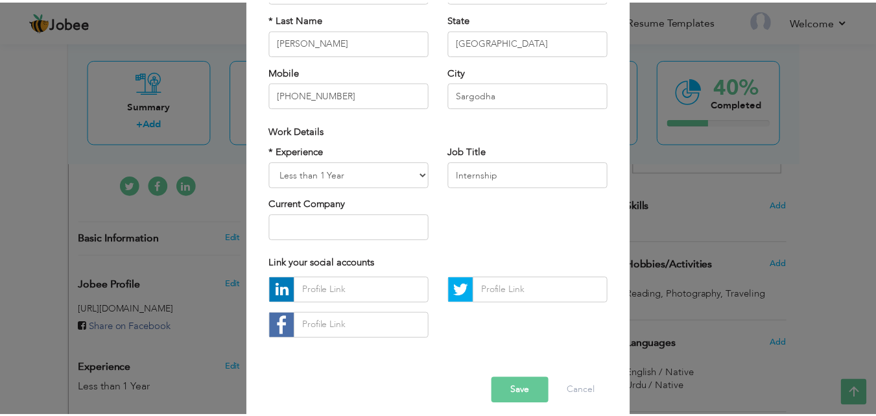
scroll to position [169, 0]
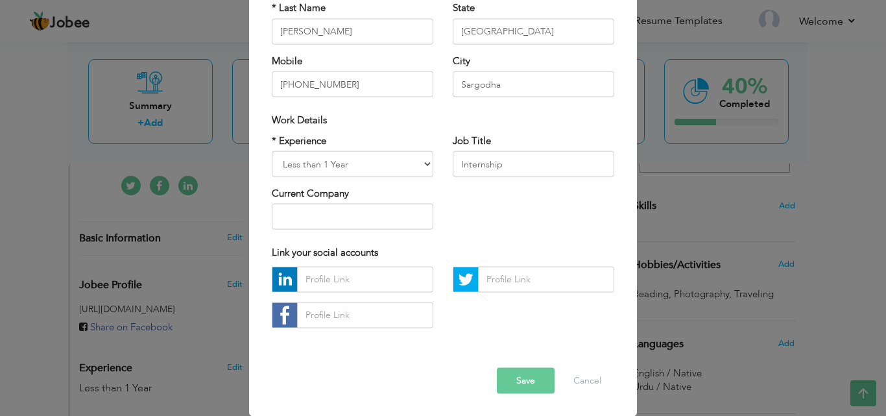
click at [533, 374] on button "Save" at bounding box center [526, 380] width 58 height 26
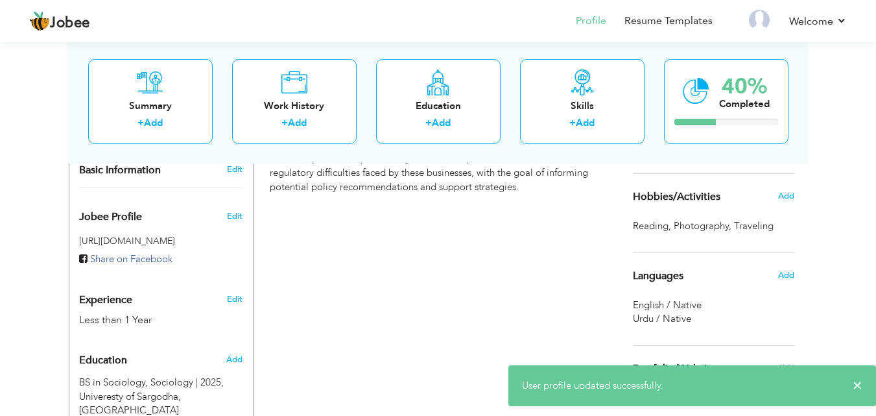
scroll to position [415, 0]
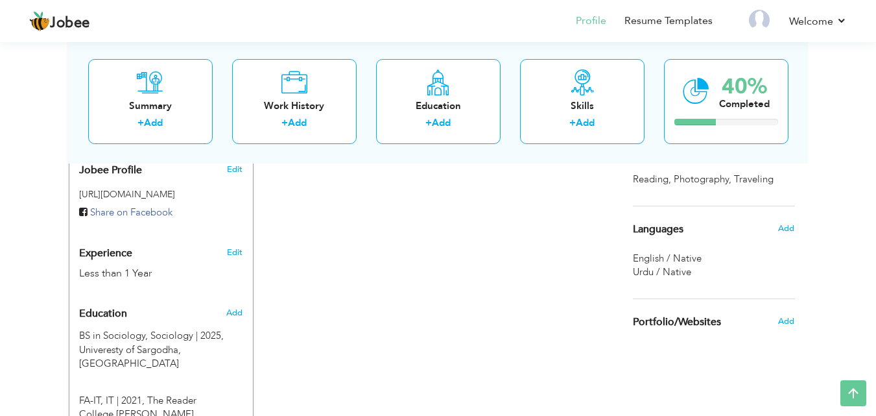
drag, startPoint x: 871, startPoint y: 254, endPoint x: 885, endPoint y: 300, distance: 49.0
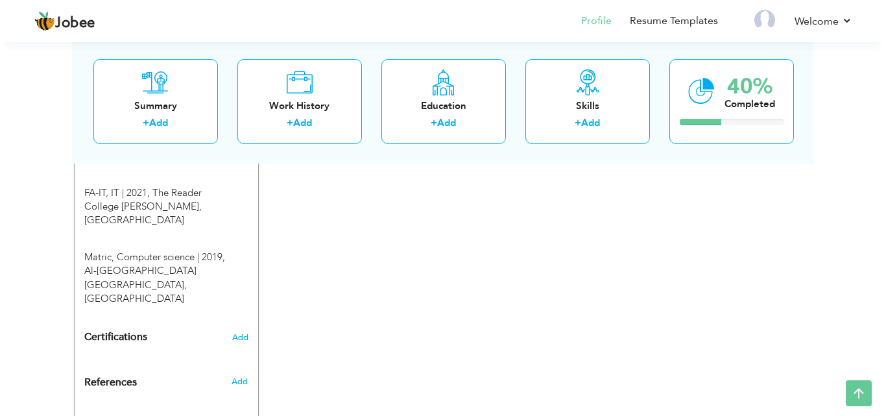
scroll to position [632, 0]
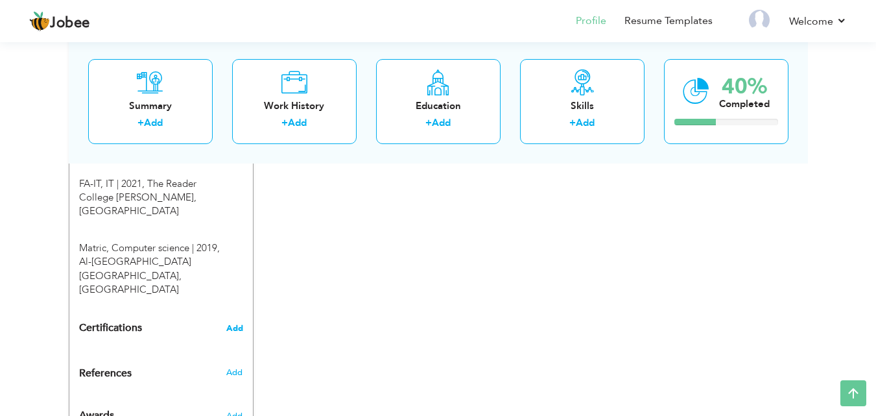
click at [241, 324] on span "Add" at bounding box center [234, 328] width 17 height 9
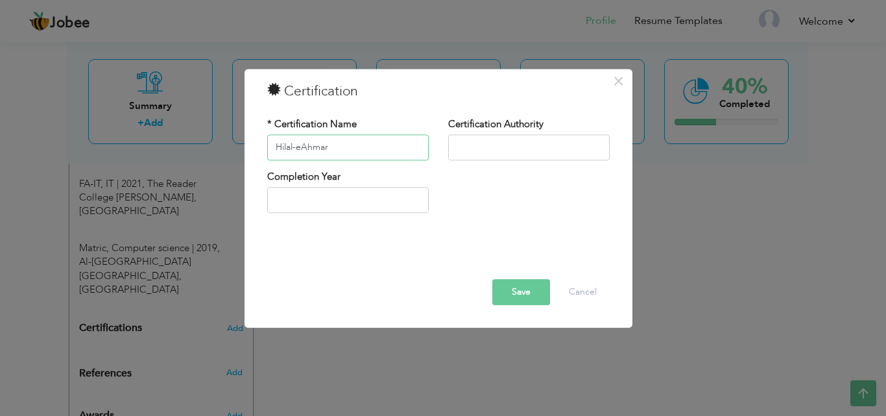
click at [300, 148] on input "Hilal-eAhmar" at bounding box center [348, 147] width 162 height 26
click at [334, 147] on input "Hilal-e-Ahmar" at bounding box center [348, 147] width 162 height 26
type input "Hilal-[PERSON_NAME][MEDICAL_DATA] and [MEDICAL_DATA] Blood Center DRCB Sargodha"
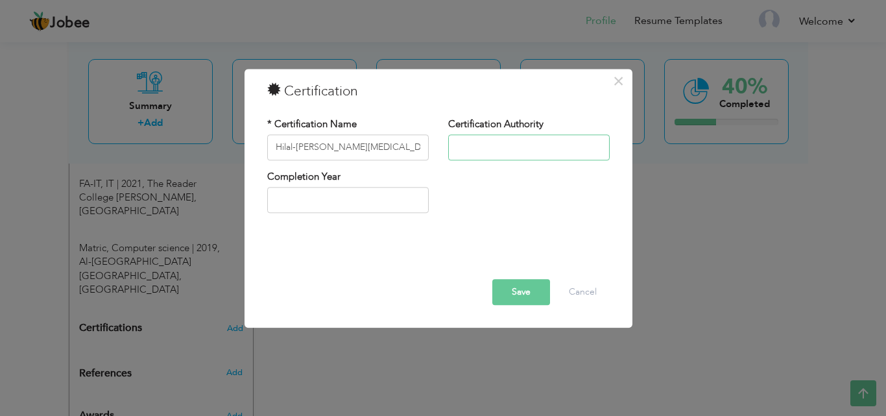
click at [472, 141] on input "text" at bounding box center [529, 147] width 162 height 26
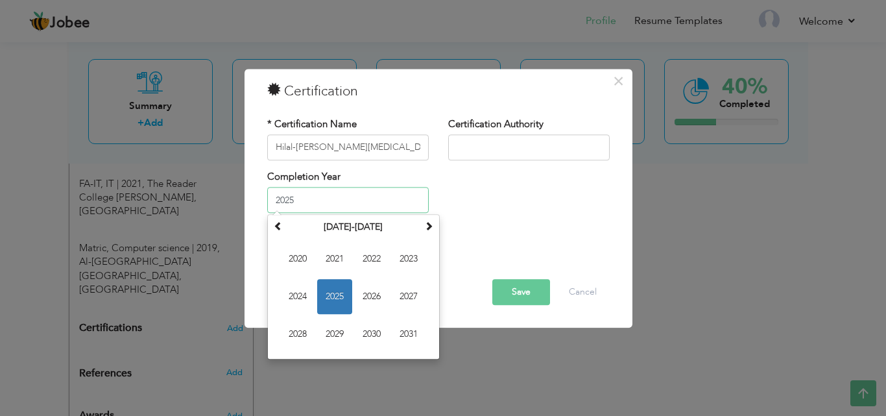
click at [330, 193] on input "2025" at bounding box center [348, 200] width 162 height 26
click at [302, 295] on span "2024" at bounding box center [297, 297] width 35 height 35
type input "2024"
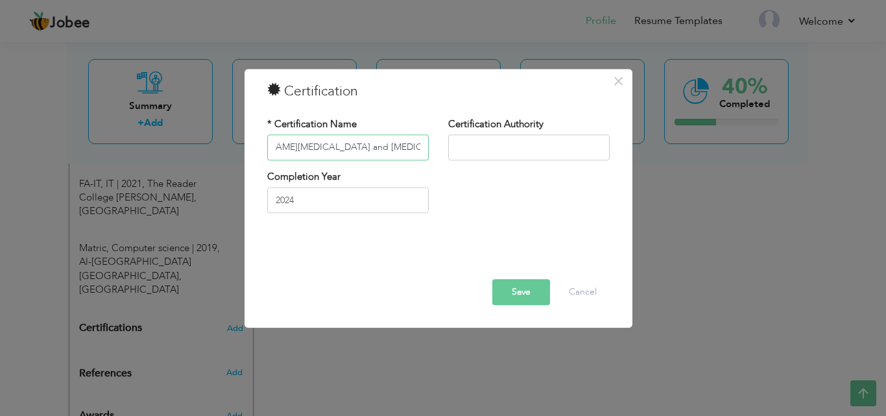
scroll to position [0, 73]
drag, startPoint x: 418, startPoint y: 143, endPoint x: 361, endPoint y: 147, distance: 57.9
click at [333, 145] on input "Hilal-[PERSON_NAME][MEDICAL_DATA] and [MEDICAL_DATA] Blood Center DRCB Sargodha" at bounding box center [348, 147] width 162 height 26
click at [422, 150] on input "Hilal-[PERSON_NAME][MEDICAL_DATA] and [MEDICAL_DATA] Blood Center DRCB Sargodha" at bounding box center [348, 147] width 162 height 26
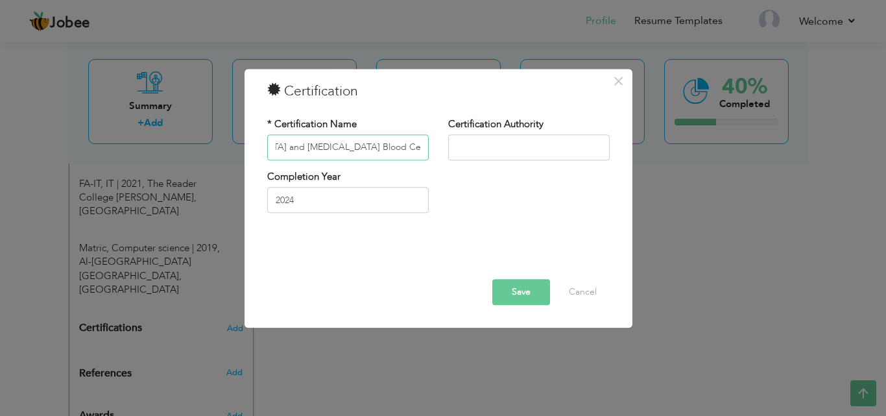
click at [418, 146] on input "Hilal-[PERSON_NAME][MEDICAL_DATA] and [MEDICAL_DATA] Blood Center DRCB Sargodha" at bounding box center [348, 147] width 162 height 26
click at [409, 150] on input "Hilal-[PERSON_NAME][MEDICAL_DATA] and [MEDICAL_DATA] Blood Center DRCB Sargodha" at bounding box center [348, 147] width 162 height 26
click at [416, 146] on input "Hilal-[PERSON_NAME][MEDICAL_DATA] and [MEDICAL_DATA] Blood Center DRCB Sargodha" at bounding box center [348, 147] width 162 height 26
drag, startPoint x: 418, startPoint y: 146, endPoint x: 225, endPoint y: 144, distance: 192.7
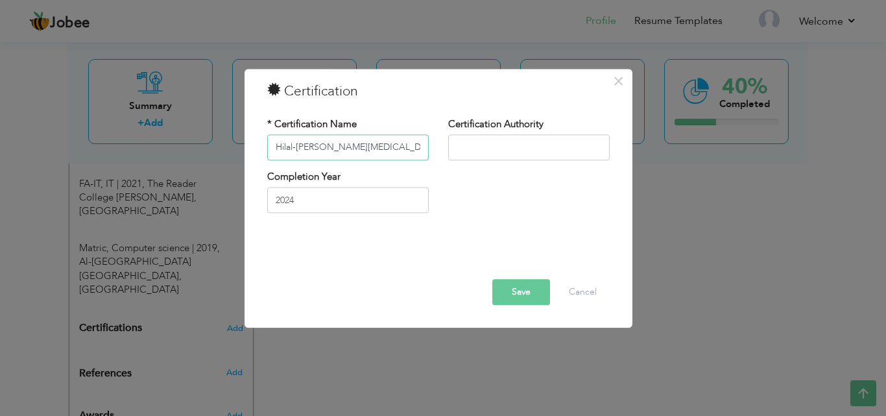
click at [225, 144] on div "× Certification * Certification Name Hilal-[PERSON_NAME][MEDICAL_DATA] and [MED…" at bounding box center [443, 208] width 886 height 416
click at [453, 145] on input "text" at bounding box center [529, 147] width 162 height 26
paste input "Hilal-[PERSON_NAME][MEDICAL_DATA] and [MEDICAL_DATA] Blood Center DRCB Sargodha"
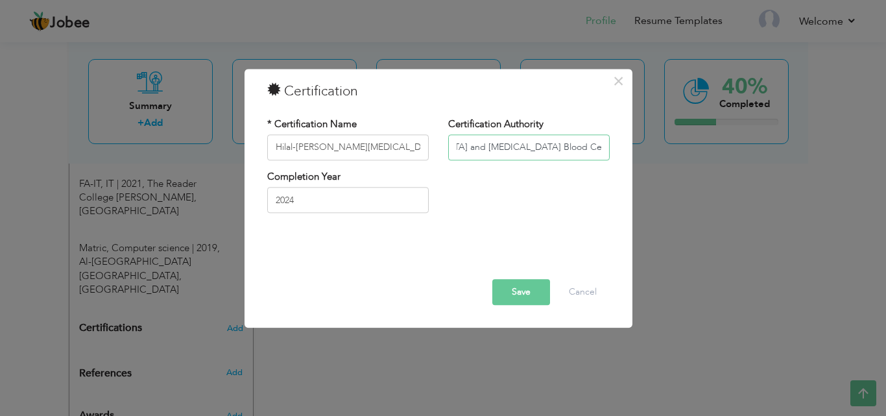
type input "Hilal-[PERSON_NAME][MEDICAL_DATA] and [MEDICAL_DATA] Blood Center DRCB Sargodha"
click at [420, 150] on input "Hilal-[PERSON_NAME][MEDICAL_DATA] and [MEDICAL_DATA] Blood Center DRCB Sargodha" at bounding box center [348, 147] width 162 height 26
click at [421, 146] on input "ophilia Blood Center DRCB Sargodha" at bounding box center [348, 147] width 162 height 26
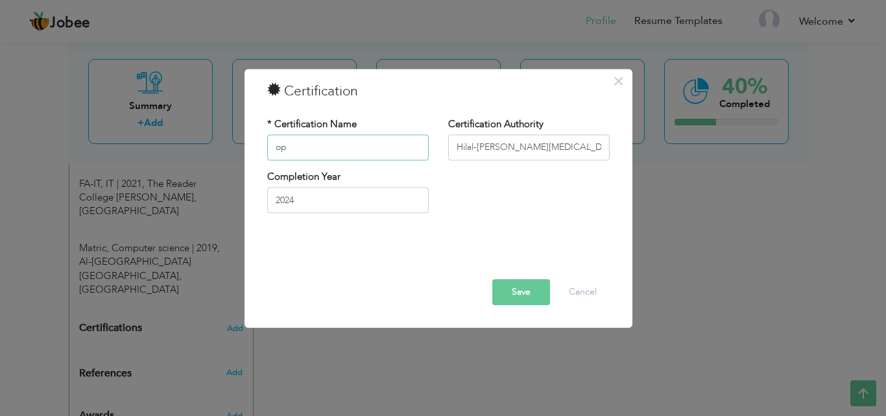
type input "o"
type input "Apperciation Certificate"
click at [514, 294] on button "Save" at bounding box center [521, 292] width 58 height 26
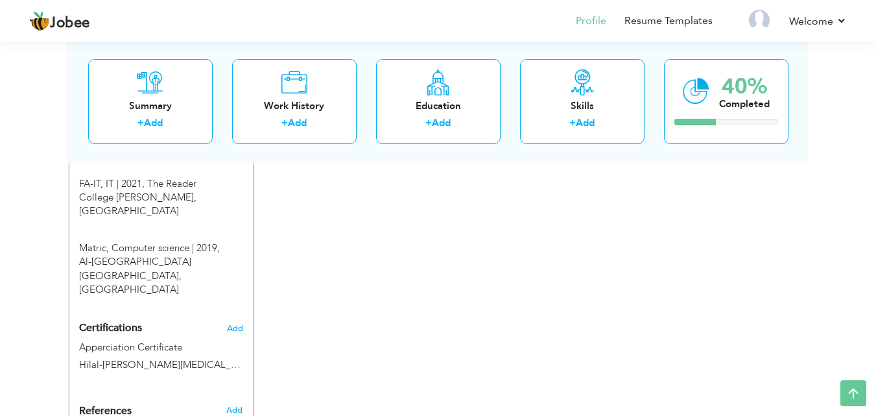
click at [238, 316] on div "Certifications Add Apperciation Certificate Hilal-e-Ahmar [MEDICAL_DATA] and [M…" at bounding box center [161, 347] width 184 height 62
click at [235, 324] on span "Add" at bounding box center [234, 328] width 17 height 9
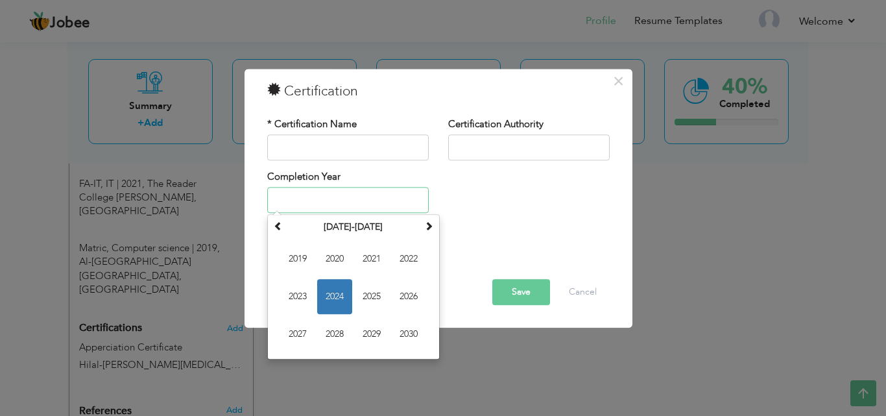
click at [324, 200] on input "text" at bounding box center [348, 200] width 162 height 26
click at [302, 260] on span "2019" at bounding box center [297, 259] width 35 height 35
type input "2019"
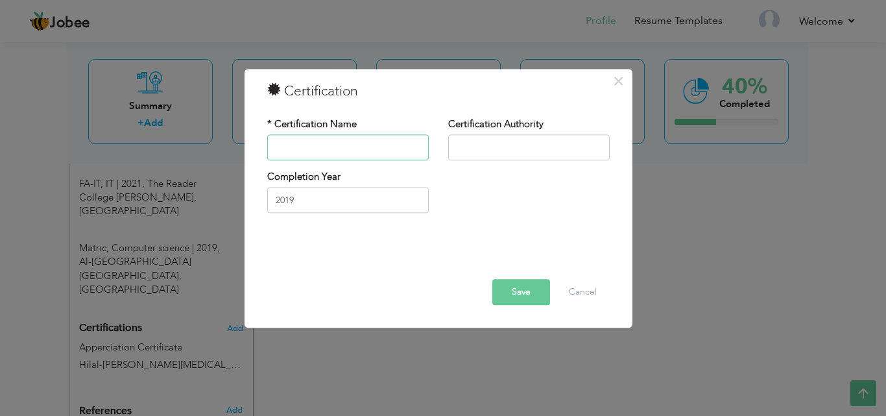
click at [296, 139] on input "text" at bounding box center [348, 147] width 162 height 26
type input "LCC"
click at [469, 153] on input "text" at bounding box center [529, 147] width 162 height 26
type input "Leaders Computer College"
click at [339, 149] on input "LCC" at bounding box center [348, 147] width 162 height 26
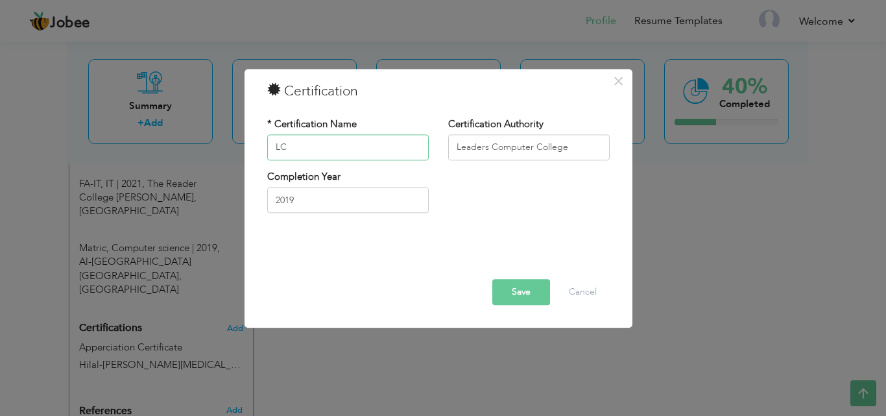
type input "L"
click at [301, 148] on input "Computer software and hardware course" at bounding box center [348, 147] width 162 height 26
click at [302, 147] on input "Computer software and hardware course" at bounding box center [348, 147] width 162 height 26
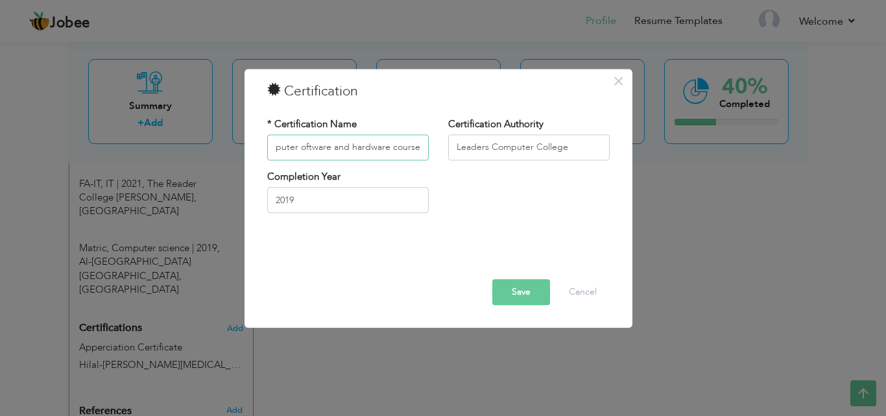
scroll to position [0, 16]
click at [363, 147] on input "Computer Software and hardware course" at bounding box center [348, 147] width 162 height 26
click at [402, 148] on input "Computer Software and Hardware course" at bounding box center [348, 147] width 162 height 26
click at [409, 149] on input "Computer Software and Hardware Course" at bounding box center [348, 147] width 162 height 26
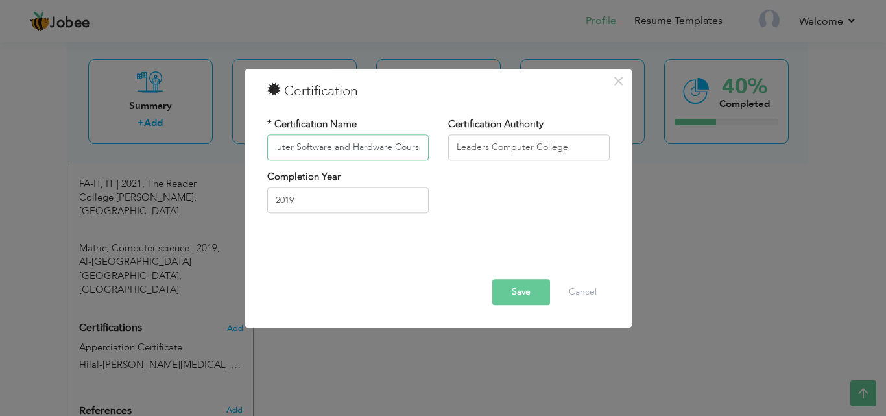
type input "Computer Software and Hardware Course"
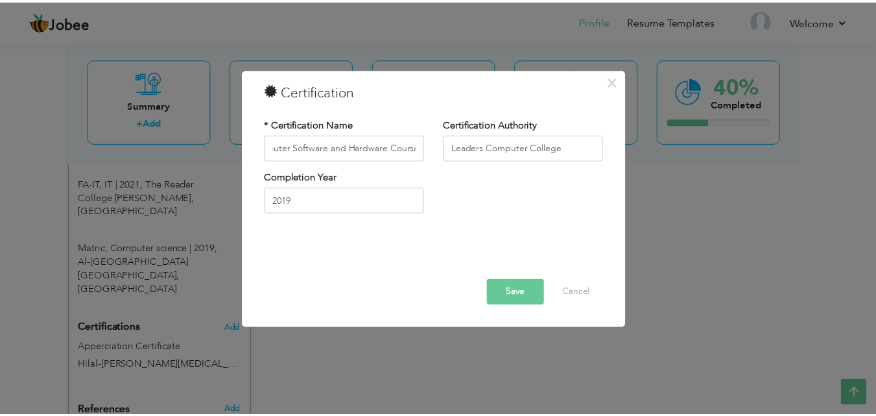
scroll to position [0, 0]
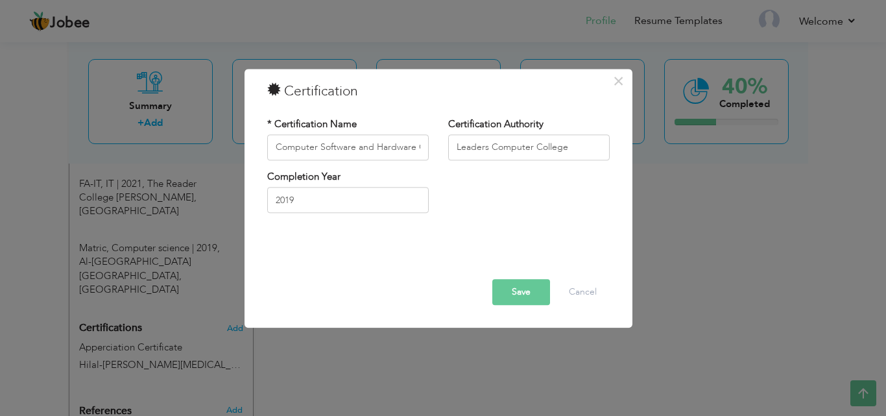
click at [514, 294] on button "Save" at bounding box center [521, 292] width 58 height 26
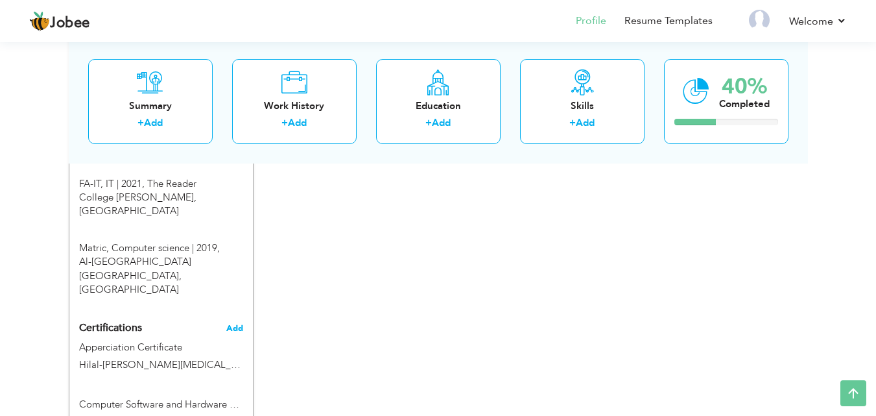
click at [230, 324] on span "Add" at bounding box center [234, 328] width 17 height 9
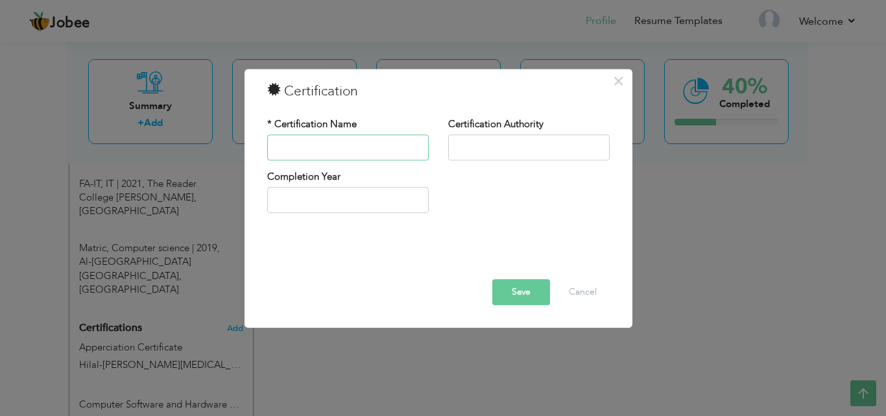
click at [324, 138] on input "text" at bounding box center [348, 147] width 162 height 26
type input "BS Sociology intership"
click at [469, 134] on div "Certification Authority" at bounding box center [529, 138] width 162 height 43
click at [468, 141] on input "text" at bounding box center [529, 147] width 162 height 26
type input "U"
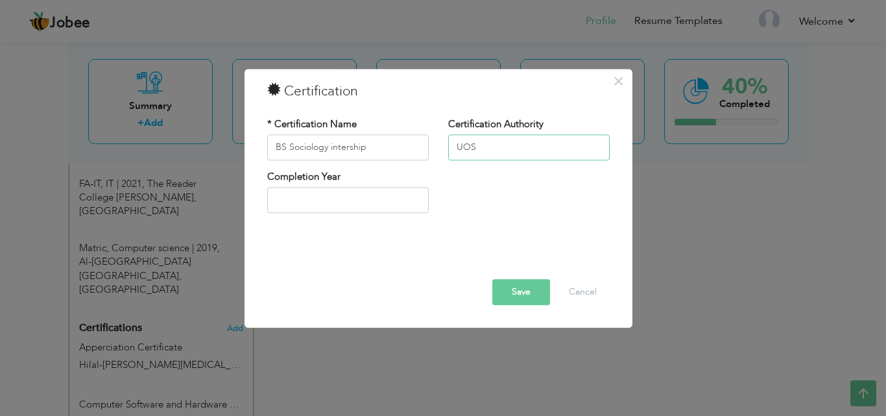
type input "UOS"
click at [331, 149] on input "BS Sociology intership" at bounding box center [348, 147] width 162 height 26
click at [331, 148] on input "BS Sociology intership" at bounding box center [348, 147] width 162 height 26
click at [332, 148] on input "BS Sociology intership" at bounding box center [348, 147] width 162 height 26
type input "BS Sociology Intership"
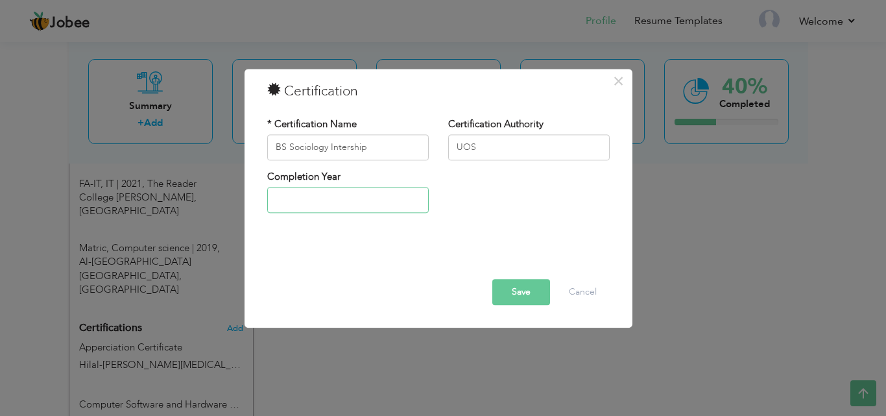
click at [330, 193] on input "text" at bounding box center [348, 200] width 162 height 26
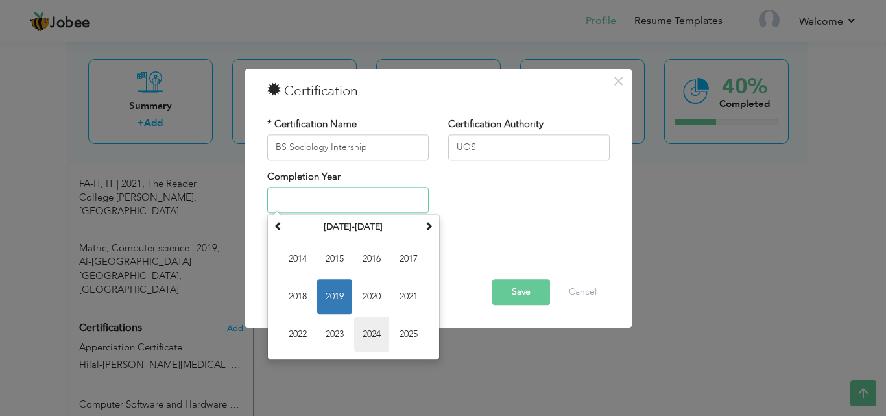
click at [363, 335] on span "2024" at bounding box center [371, 334] width 35 height 35
type input "2024"
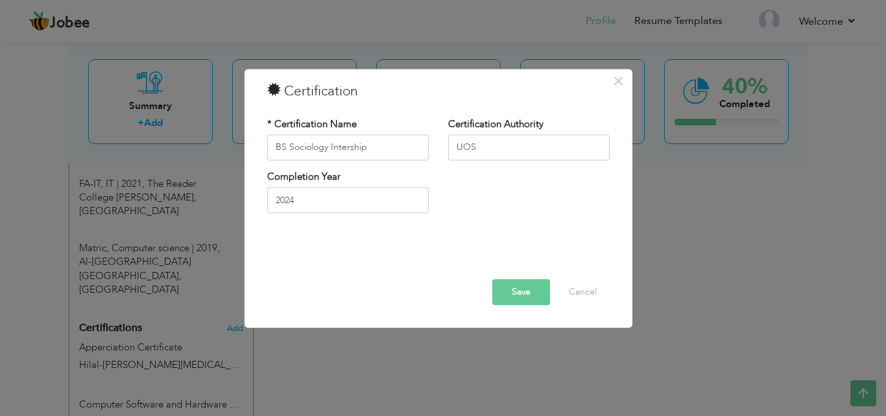
click at [531, 289] on button "Save" at bounding box center [521, 292] width 58 height 26
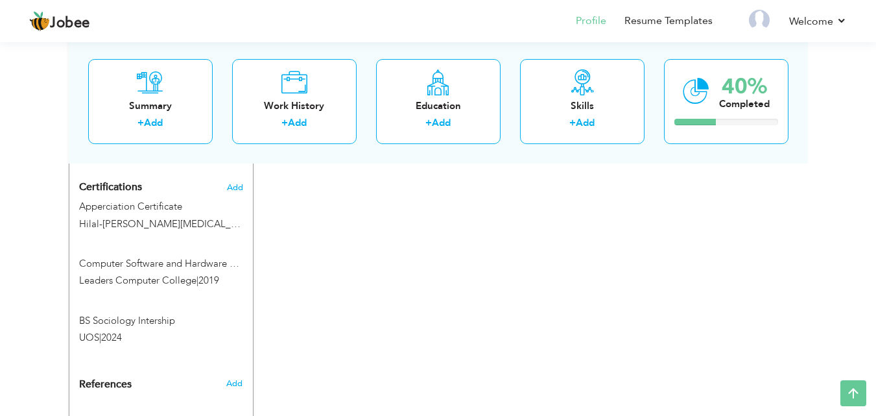
scroll to position [784, 0]
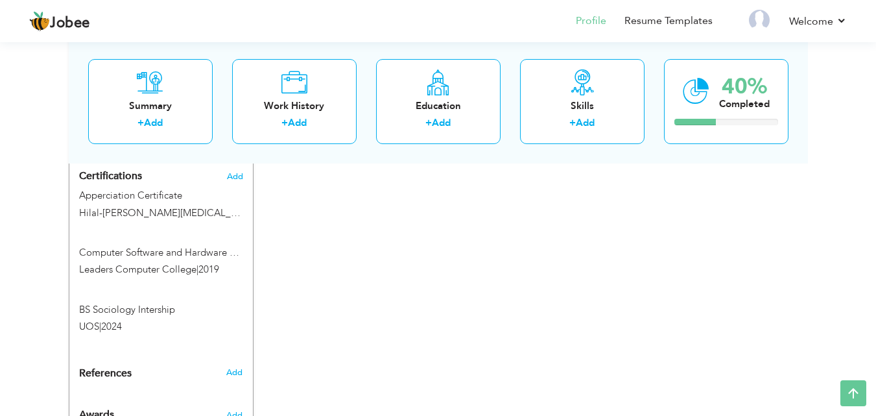
click at [232, 367] on div "References Add" at bounding box center [161, 377] width 184 height 20
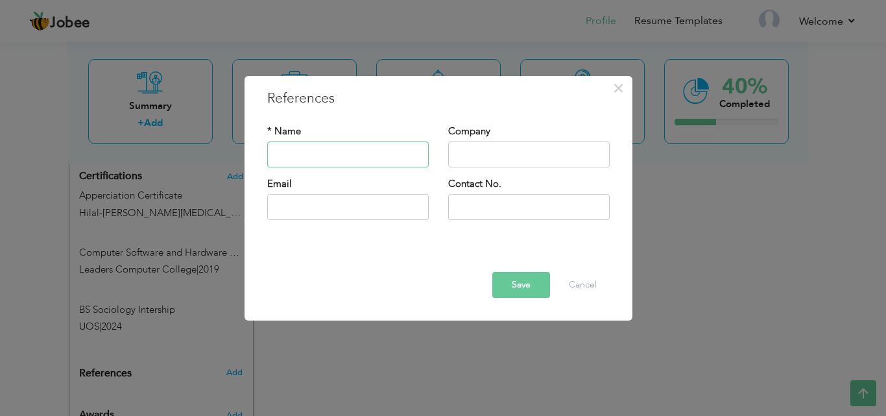
click at [310, 162] on input "text" at bounding box center [348, 154] width 162 height 26
type input "d"
type input "S"
click at [294, 156] on input "Dr [PERSON_NAME]" at bounding box center [348, 154] width 162 height 26
click at [339, 158] on input "Dr [PERSON_NAME]" at bounding box center [348, 154] width 162 height 26
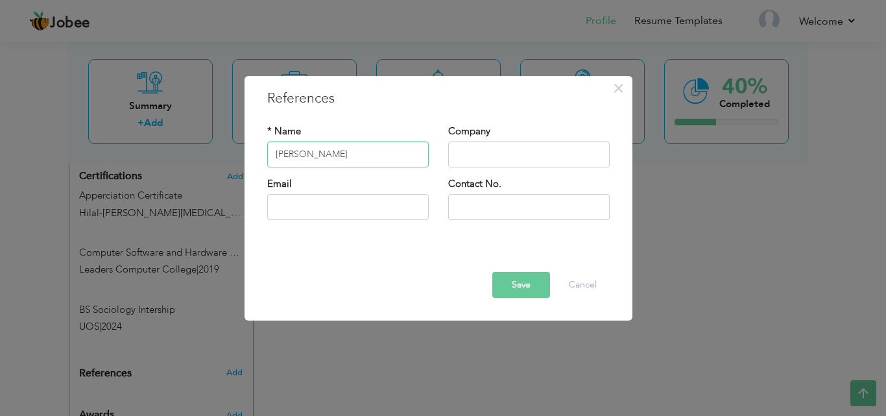
type input "[PERSON_NAME]"
click at [332, 208] on input "text" at bounding box center [348, 207] width 162 height 26
type input "m"
click at [332, 208] on input "Musarat" at bounding box center [348, 207] width 162 height 26
click at [282, 206] on input "Musarat.hussain@uos.edu.pkw" at bounding box center [348, 207] width 162 height 26
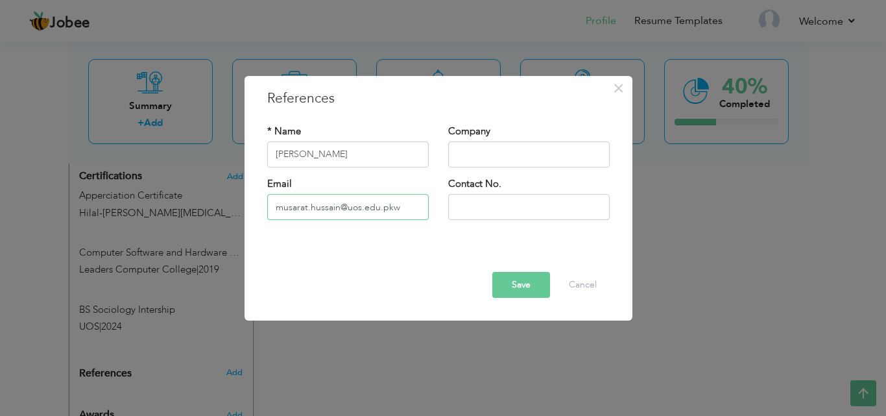
type input "musarat.hussain@uos.edu.pkw"
click at [503, 205] on input "text" at bounding box center [529, 207] width 162 height 26
type input "03367809009"
click at [285, 154] on input "[PERSON_NAME]" at bounding box center [348, 154] width 162 height 26
type input "[PERSON_NAME]"
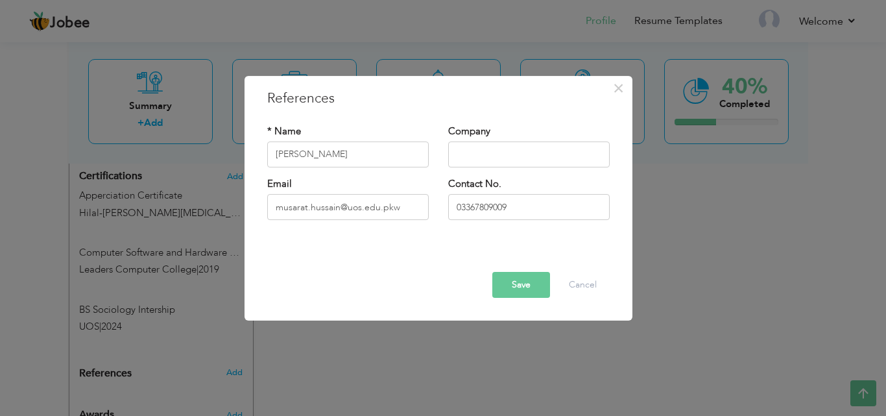
click at [512, 285] on button "Save" at bounding box center [521, 285] width 58 height 26
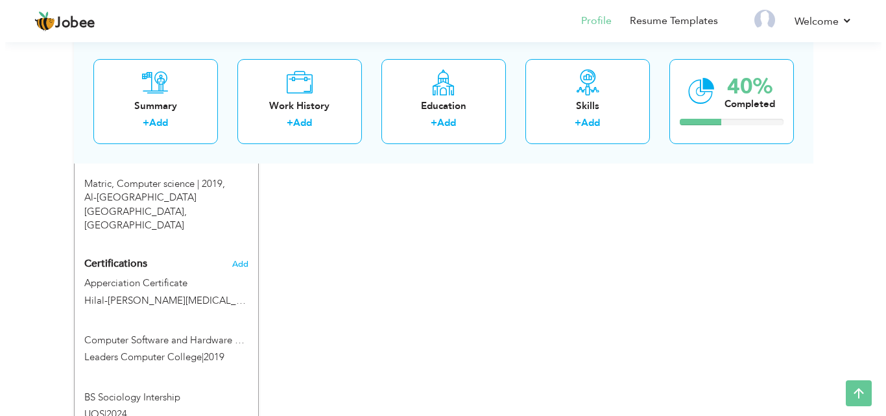
scroll to position [694, 0]
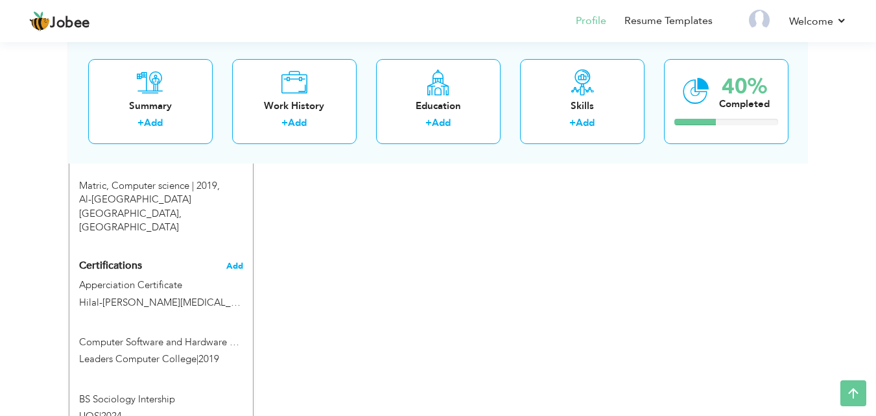
click at [236, 261] on span "Add" at bounding box center [234, 265] width 17 height 9
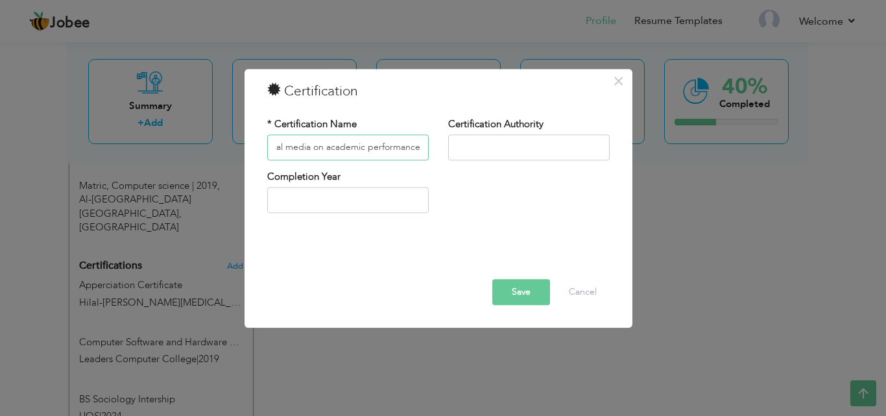
scroll to position [0, 58]
type input "Impact os social media on academic performance"
click at [461, 147] on input "text" at bounding box center [529, 147] width 162 height 26
type input "ICISMS"
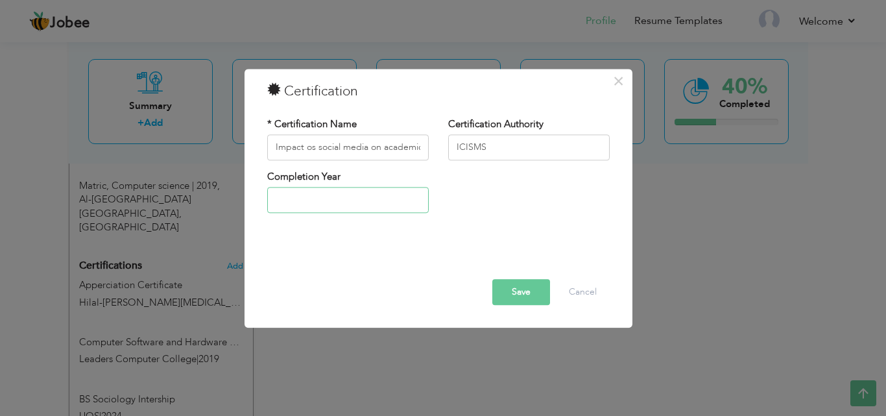
click at [358, 198] on input "text" at bounding box center [348, 200] width 162 height 26
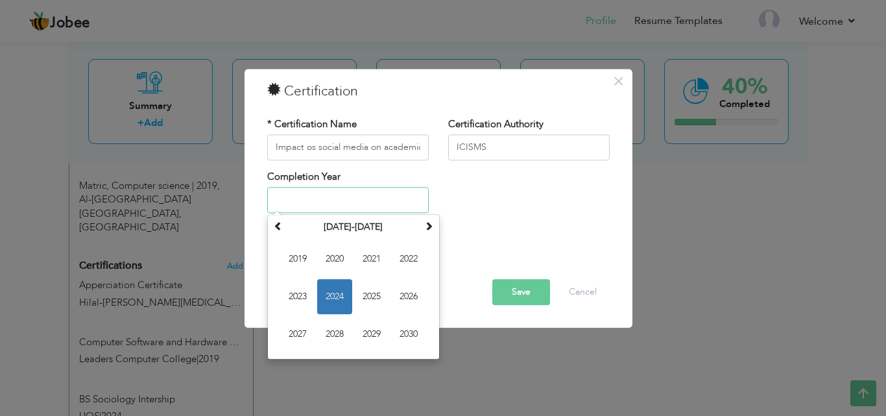
click at [337, 296] on span "2024" at bounding box center [334, 297] width 35 height 35
type input "2024"
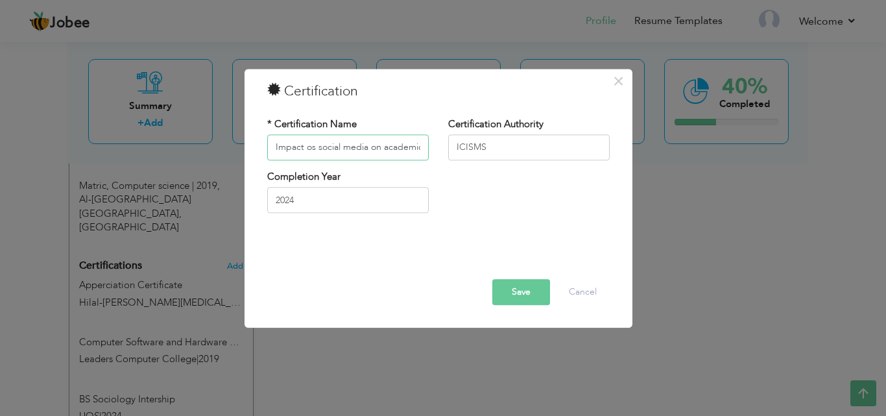
click at [312, 148] on input "Impact os social media on academic performance" at bounding box center [348, 147] width 162 height 26
click at [313, 148] on input "Impact os social media on academic performance" at bounding box center [348, 147] width 162 height 26
click at [320, 148] on input "Impact on social media on academic performance" at bounding box center [348, 147] width 162 height 26
click at [320, 149] on input "Impact on social media on academic performance" at bounding box center [348, 147] width 162 height 26
click at [314, 149] on input "Impact on social media on academic performance" at bounding box center [348, 147] width 162 height 26
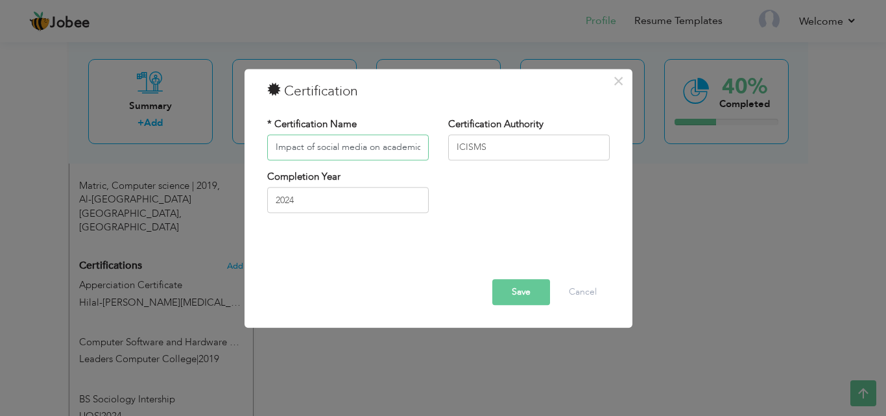
click at [319, 149] on input "Impact of social media on academic performance" at bounding box center [348, 147] width 162 height 26
click at [348, 150] on input "Impact of Social media on academic performance" at bounding box center [348, 147] width 162 height 26
click at [384, 147] on input "Impact of Social Media on academic performance" at bounding box center [348, 147] width 162 height 26
click at [387, 147] on input "Impact of Social Media on academic performance" at bounding box center [348, 147] width 162 height 26
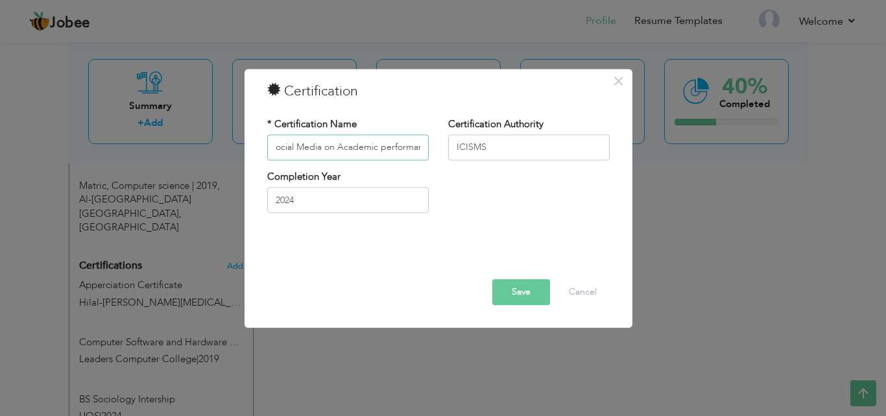
drag, startPoint x: 422, startPoint y: 150, endPoint x: 387, endPoint y: 160, distance: 36.5
click at [386, 160] on input "Impact of Social Media on Academic performance" at bounding box center [348, 147] width 162 height 26
click at [409, 157] on input "Impact of Social Media on Academic performance" at bounding box center [348, 147] width 162 height 26
click at [423, 147] on input "Impact of Social Media on Academic performance" at bounding box center [348, 147] width 162 height 26
click at [423, 147] on input "Impact of Social Media on Academic performace" at bounding box center [348, 147] width 162 height 26
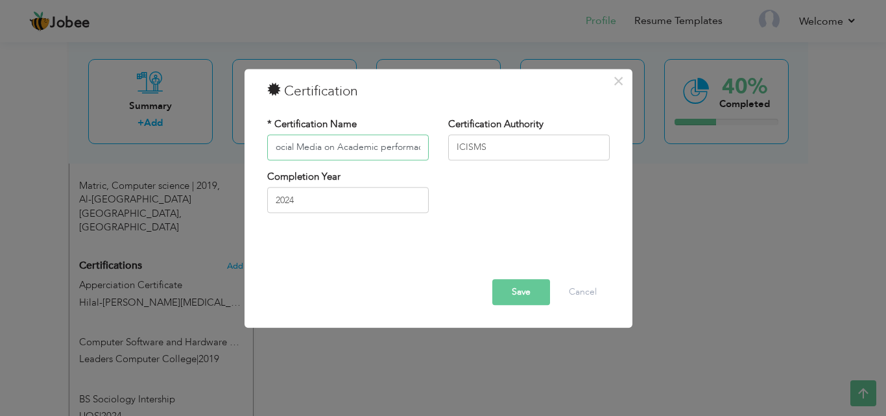
click at [423, 147] on input "Impact of Social Media on Academic performace" at bounding box center [348, 147] width 162 height 26
click at [419, 148] on input "Impact of Social Media on Academic performace" at bounding box center [348, 147] width 162 height 26
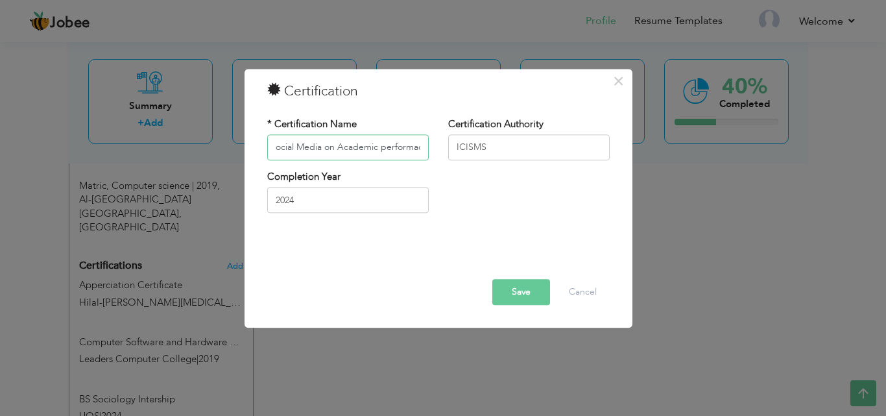
click at [419, 148] on input "Impact of Social Media on Academic performace" at bounding box center [348, 147] width 162 height 26
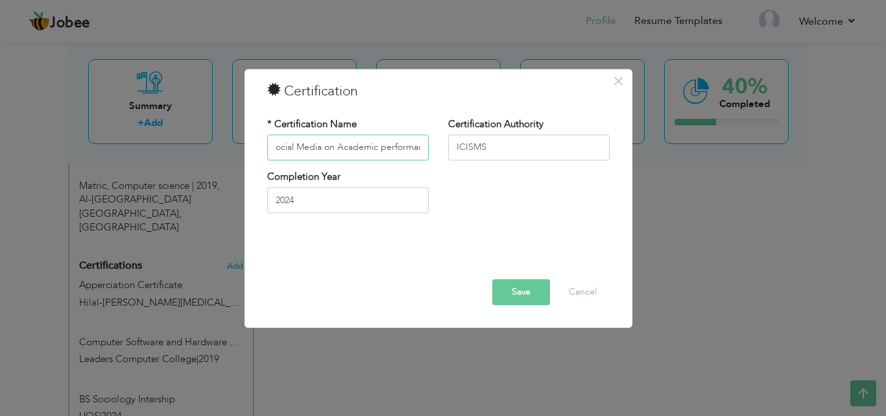
click at [419, 148] on input "Impact of Social Media on Academic performace" at bounding box center [348, 147] width 162 height 26
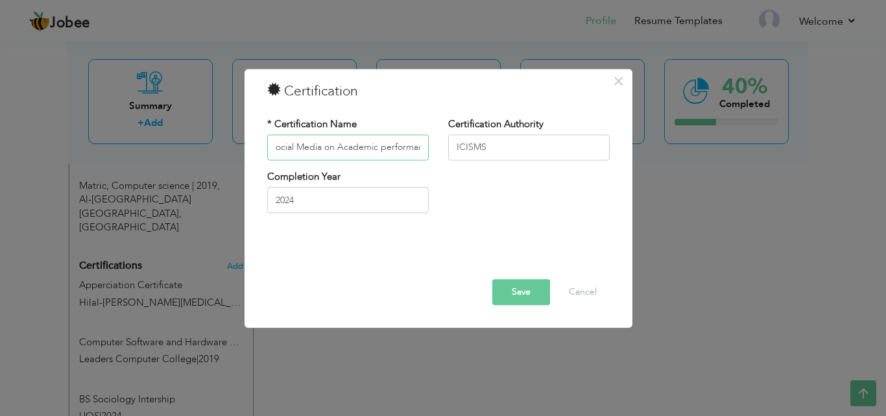
click at [419, 148] on input "Impact of Social Media on Academic performace" at bounding box center [348, 147] width 162 height 26
click at [425, 149] on input "Impact of Social Media on Academic performace" at bounding box center [348, 147] width 162 height 26
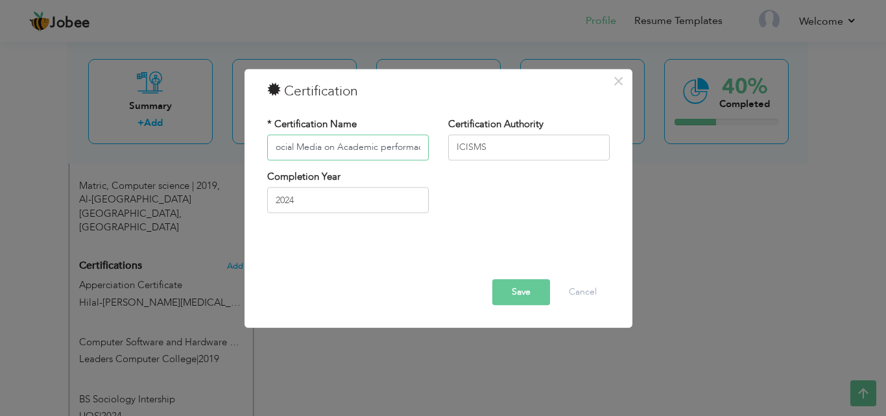
click at [425, 149] on input "Impact of Social Media on Academic performace" at bounding box center [348, 147] width 162 height 26
drag, startPoint x: 381, startPoint y: 145, endPoint x: 427, endPoint y: 149, distance: 46.9
click at [427, 149] on input "Impact of Social Media on Academic performace" at bounding box center [348, 147] width 162 height 26
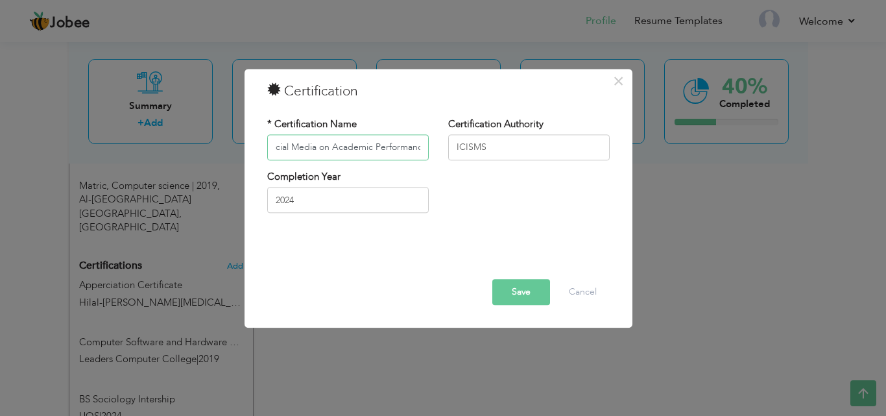
scroll to position [0, 56]
type input "Impact of Social Media on Academic Performance"
click at [514, 294] on button "Save" at bounding box center [521, 292] width 58 height 26
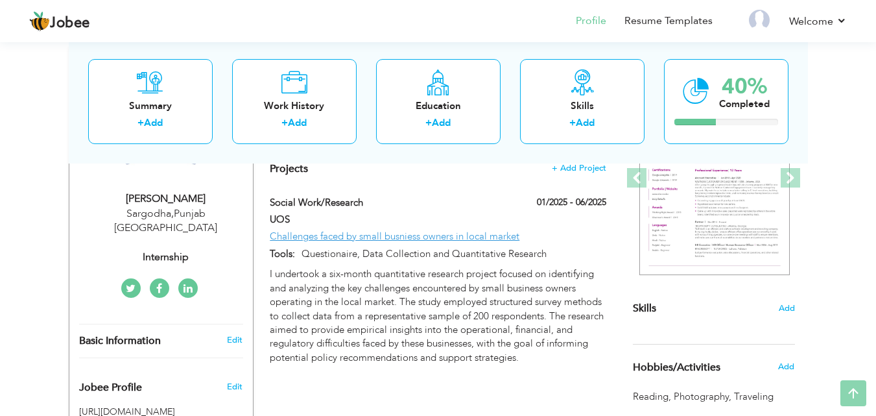
scroll to position [224, 0]
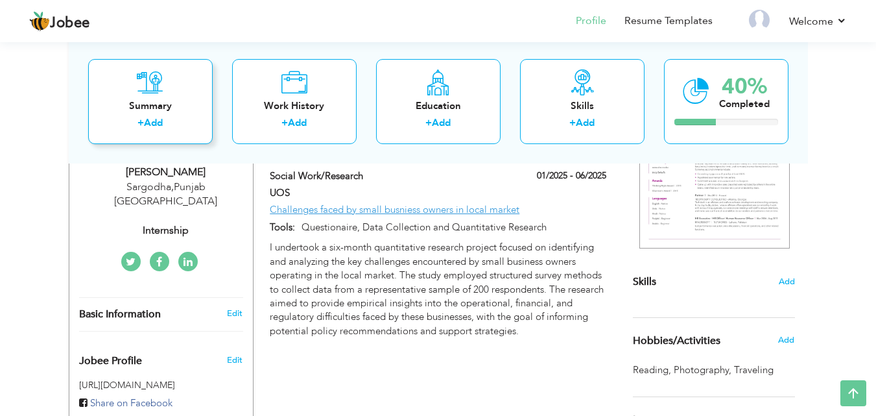
click at [170, 89] on div "Summary + Add" at bounding box center [150, 100] width 125 height 85
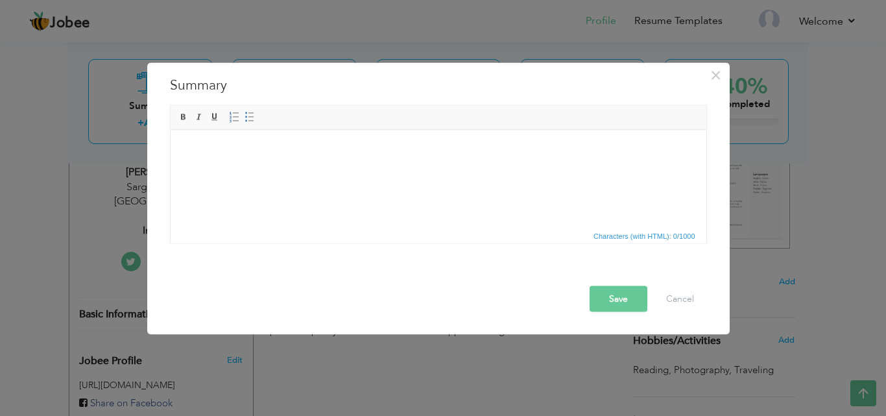
click at [316, 156] on html at bounding box center [438, 150] width 536 height 40
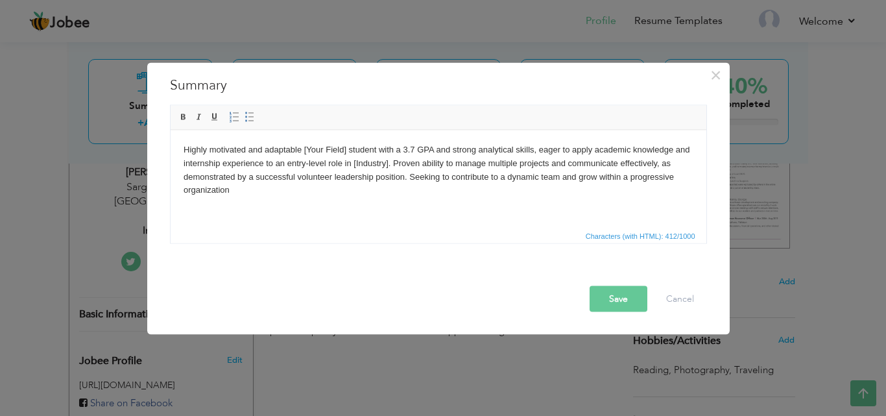
click at [415, 150] on body "Highly motivated and adaptable [Your Field] student with a 3.7 GPA and strong a…" at bounding box center [438, 170] width 510 height 54
click at [344, 150] on body "Highly motivated and adaptable [Your Field] student with a 3.29 GPA and strong …" at bounding box center [438, 170] width 510 height 54
click at [326, 152] on body "Highly motivated and adaptable Socialogy student with a 3.29 GPA and strong ana…" at bounding box center [438, 170] width 510 height 54
click at [422, 210] on html "Highly motivated and adaptable Sociology student with a 3.29 GPA and strong ana…" at bounding box center [438, 170] width 536 height 80
click at [390, 166] on body "Highly motivated and adaptable Sociology student with a 3.29 GPA and strong ana…" at bounding box center [438, 170] width 510 height 54
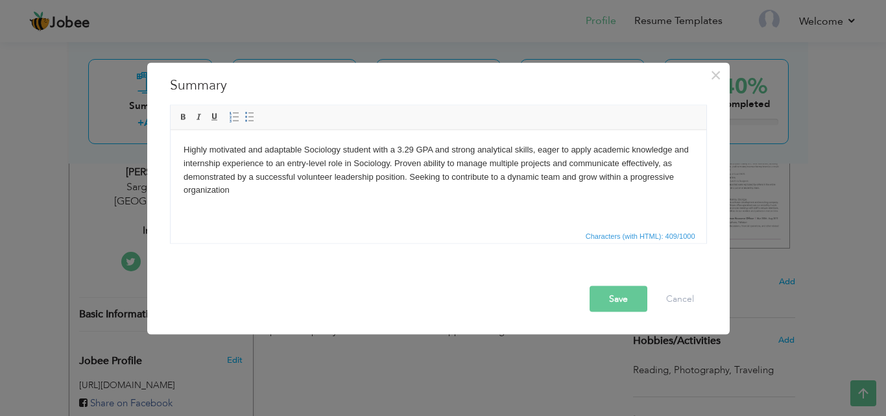
click at [615, 304] on button "Save" at bounding box center [619, 298] width 58 height 26
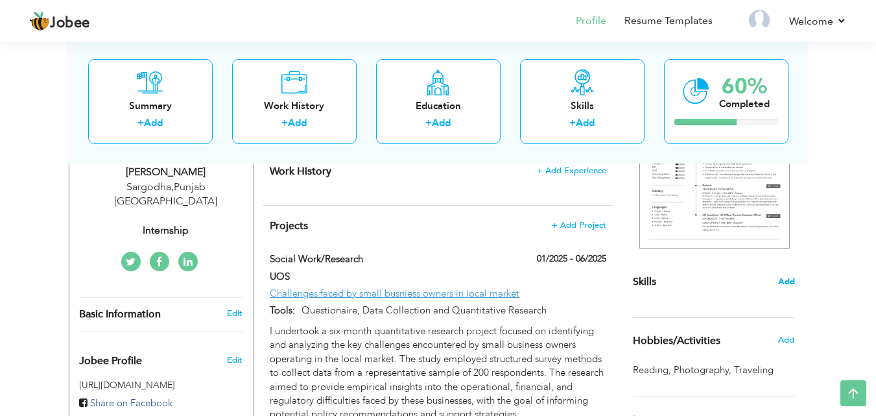
click at [788, 278] on span "Add" at bounding box center [786, 282] width 17 height 12
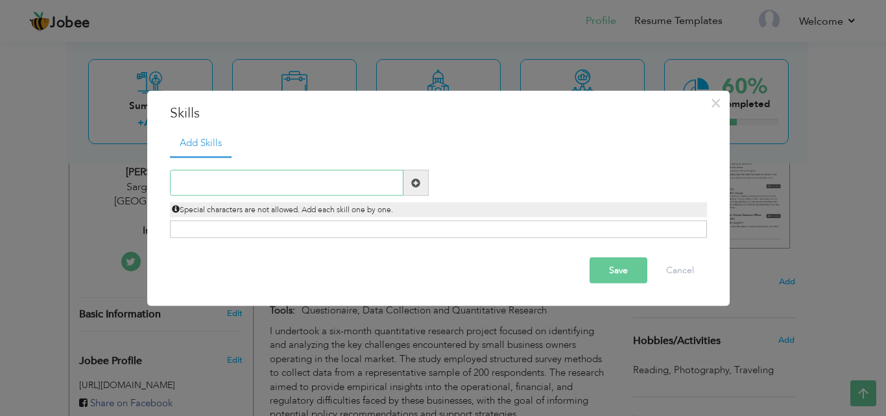
click at [335, 184] on input "text" at bounding box center [287, 183] width 234 height 26
type input "Excel"
click at [418, 181] on span at bounding box center [415, 182] width 9 height 9
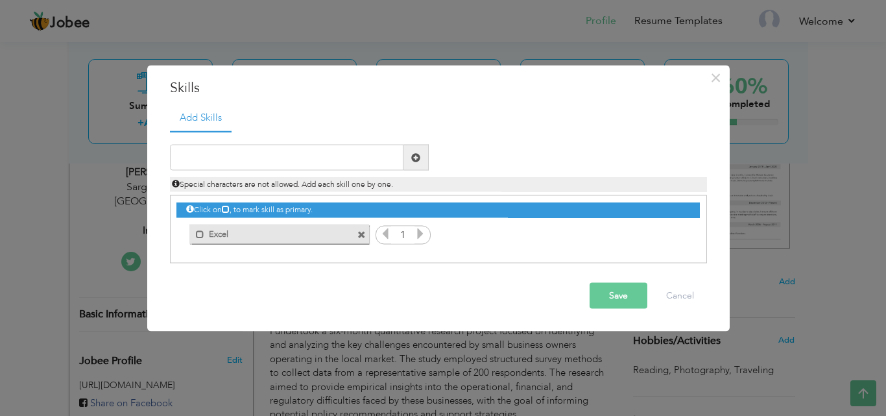
click at [416, 240] on span at bounding box center [421, 235] width 12 height 17
click at [417, 239] on icon at bounding box center [421, 234] width 12 height 12
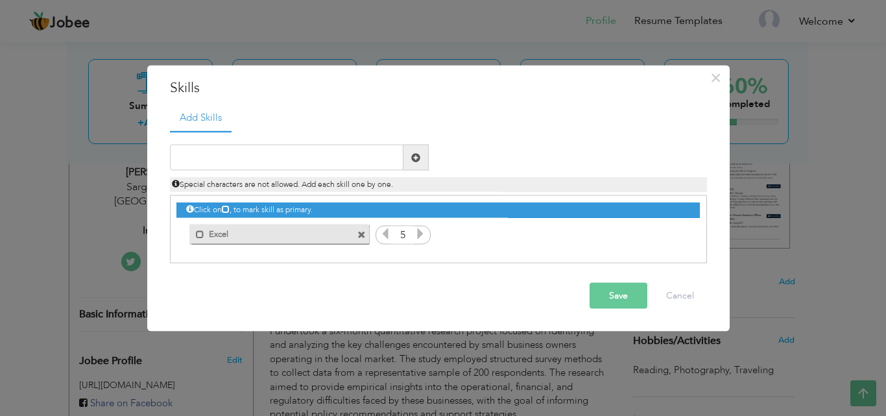
click at [417, 239] on icon at bounding box center [421, 234] width 12 height 12
click at [282, 154] on input "text" at bounding box center [287, 158] width 234 height 26
type input "Zoom"
click at [418, 170] on div "Zoom Duplicate entry Special characters are not allowed. Add each skill one by …" at bounding box center [438, 168] width 557 height 47
click at [420, 163] on span at bounding box center [415, 158] width 25 height 26
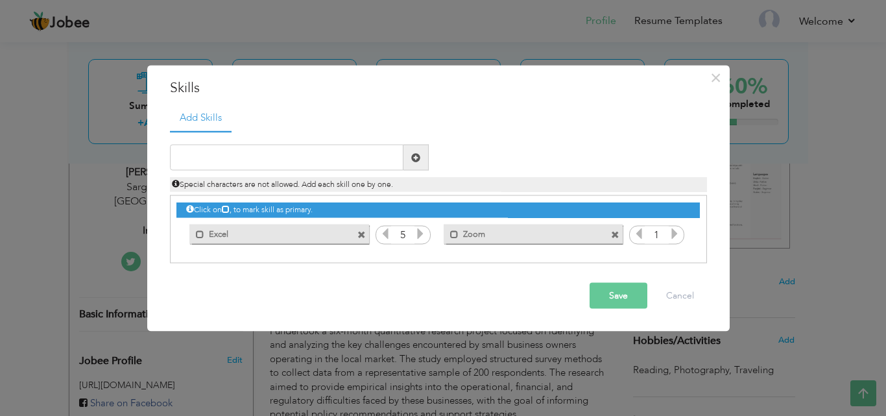
click at [676, 238] on icon at bounding box center [675, 234] width 12 height 12
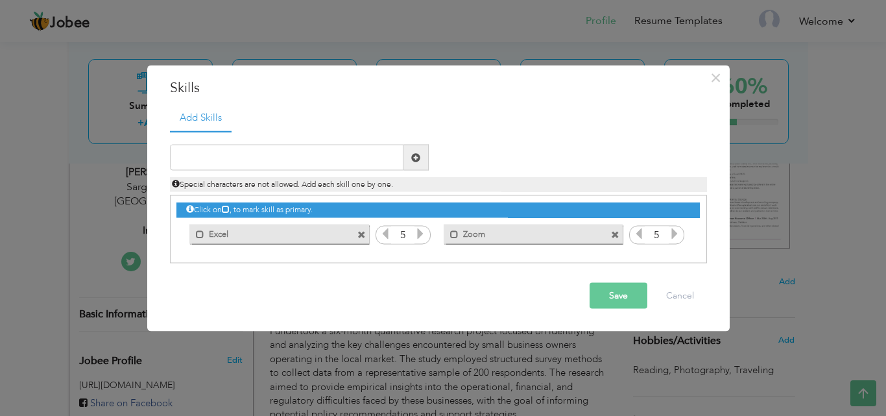
click at [676, 238] on icon at bounding box center [675, 234] width 12 height 12
click at [322, 158] on input "text" at bounding box center [287, 158] width 234 height 26
type input "M"
type input "Ms [PERSON_NAME]"
click at [421, 154] on span at bounding box center [415, 158] width 25 height 26
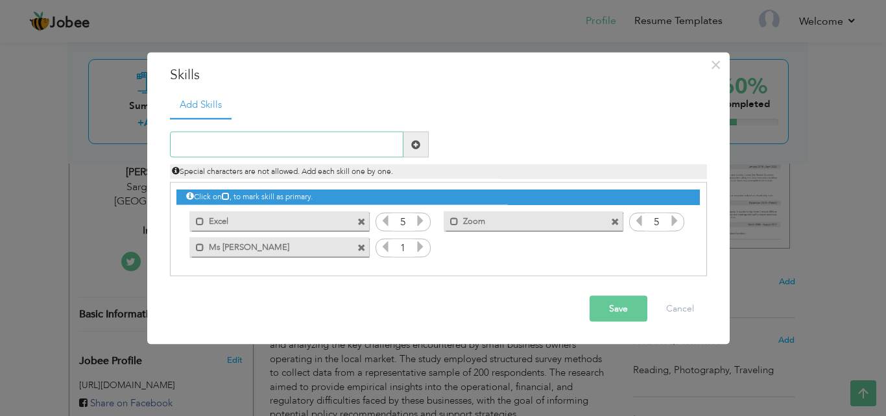
click at [302, 138] on input "text" at bounding box center [287, 145] width 234 height 26
type input "Communication"
click at [419, 149] on span at bounding box center [415, 143] width 9 height 9
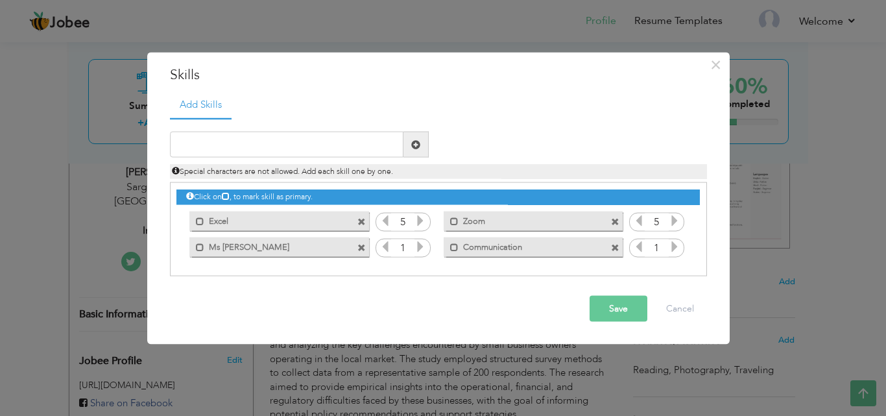
click at [423, 246] on icon at bounding box center [421, 247] width 12 height 12
click at [674, 246] on icon at bounding box center [675, 247] width 12 height 12
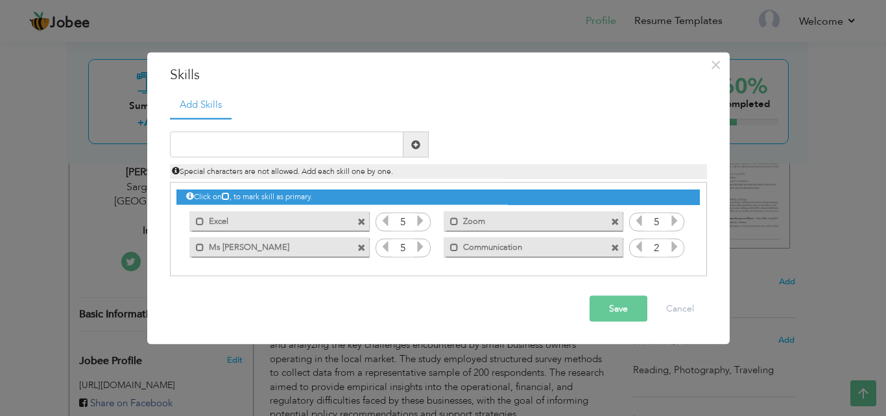
click at [674, 246] on icon at bounding box center [675, 247] width 12 height 12
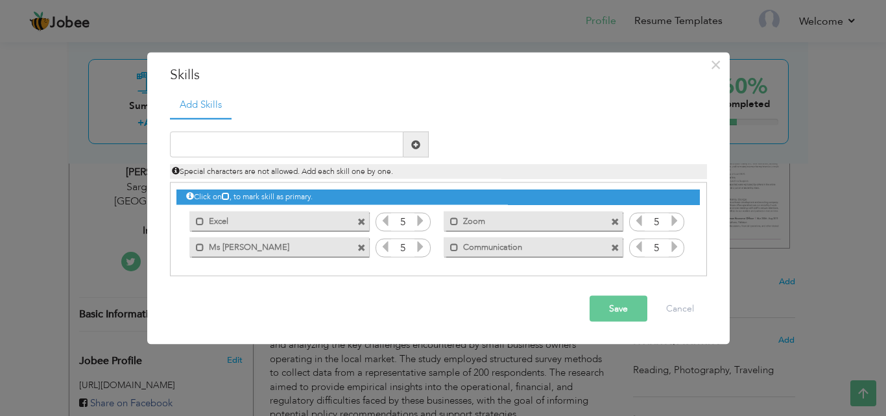
click at [674, 246] on icon at bounding box center [675, 247] width 12 height 12
click at [201, 220] on span at bounding box center [200, 221] width 8 height 8
click at [228, 194] on icon at bounding box center [226, 196] width 8 height 8
click at [243, 149] on input "text" at bounding box center [287, 145] width 234 height 26
click at [620, 311] on button "Save" at bounding box center [619, 309] width 58 height 26
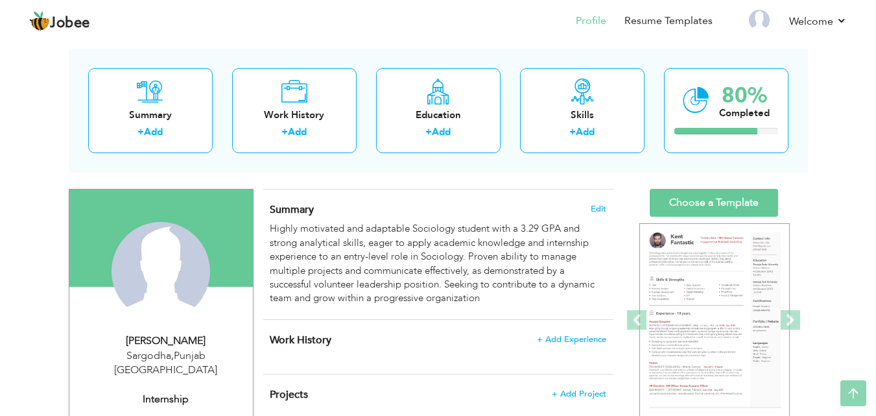
scroll to position [49, 0]
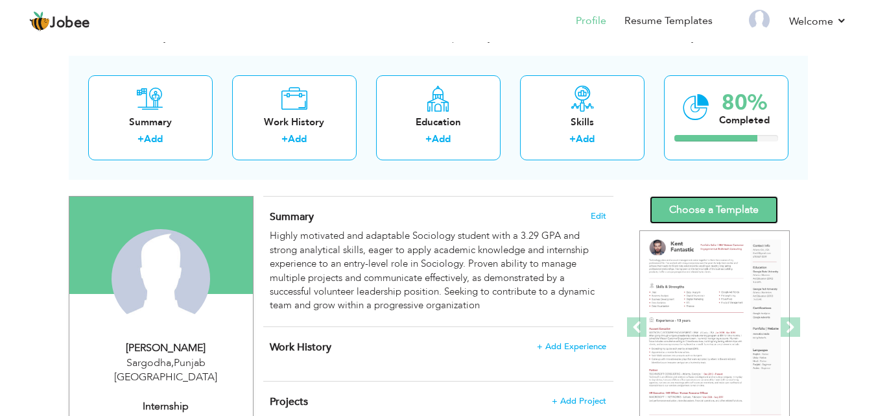
click at [686, 222] on link "Choose a Template" at bounding box center [714, 210] width 128 height 28
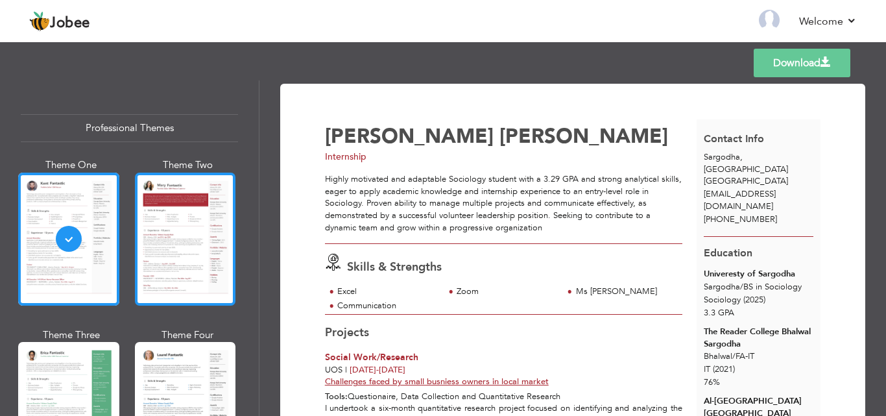
click at [198, 211] on div at bounding box center [185, 239] width 101 height 133
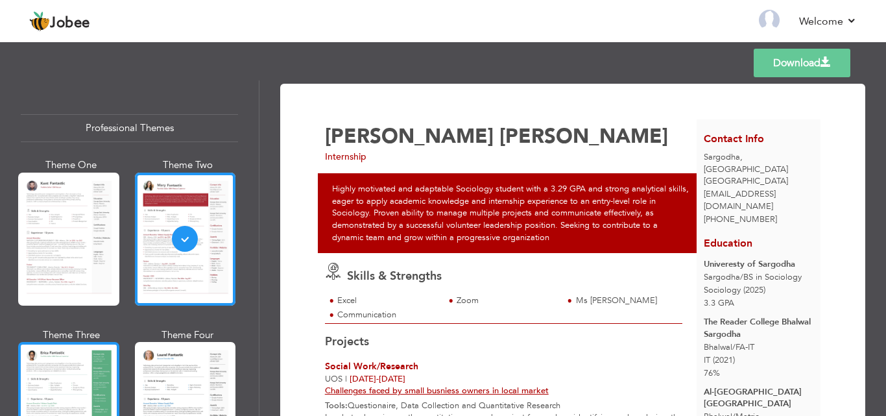
click at [66, 372] on div at bounding box center [68, 408] width 101 height 133
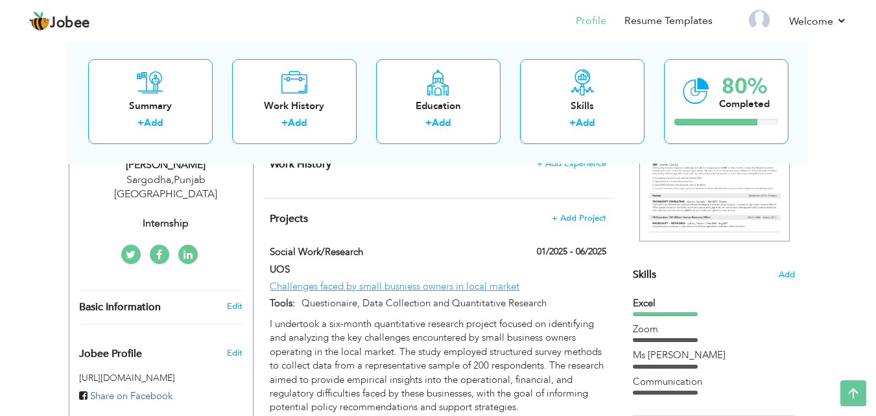
scroll to position [49, 0]
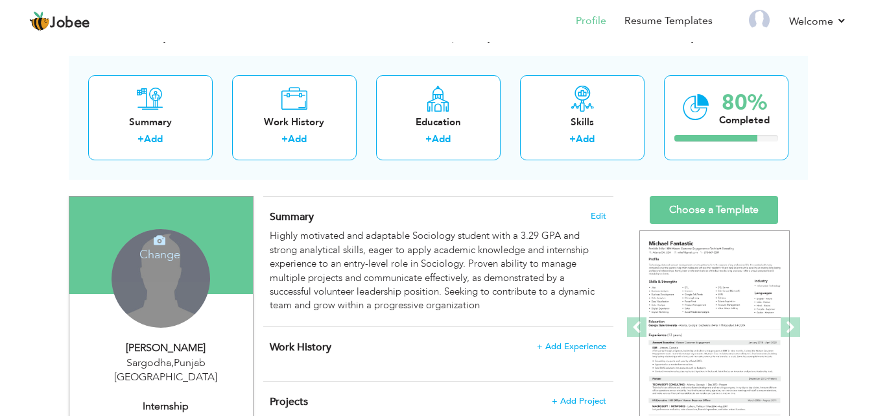
click at [167, 303] on div "Change Remove" at bounding box center [161, 278] width 99 height 99
click at [162, 254] on h4 "Change" at bounding box center [160, 245] width 93 height 31
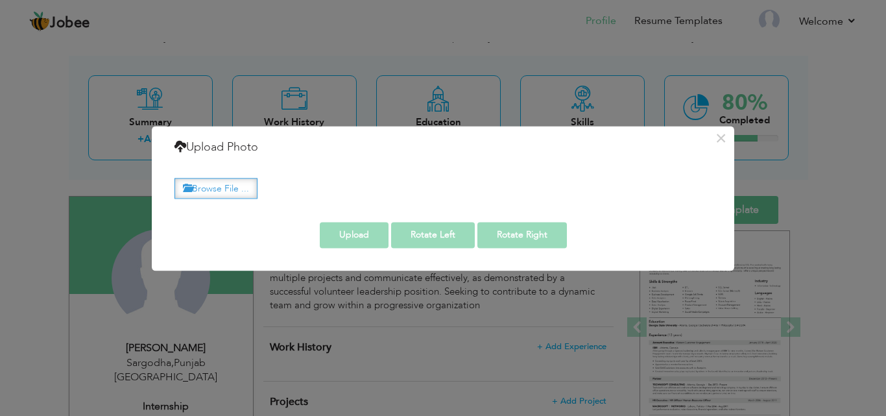
click at [224, 189] on label "Browse File ..." at bounding box center [215, 188] width 83 height 20
click at [0, 0] on input "Browse File ..." at bounding box center [0, 0] width 0 height 0
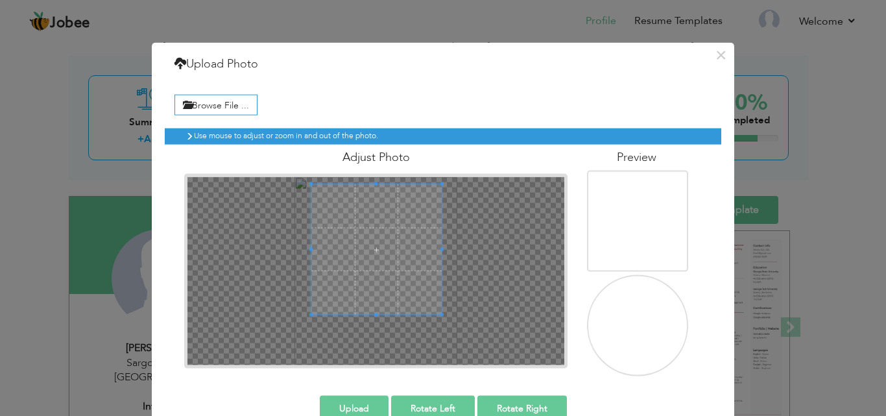
click at [379, 240] on span at bounding box center [376, 249] width 130 height 130
click at [379, 243] on span at bounding box center [376, 252] width 130 height 130
click at [367, 400] on button "Upload" at bounding box center [354, 408] width 69 height 26
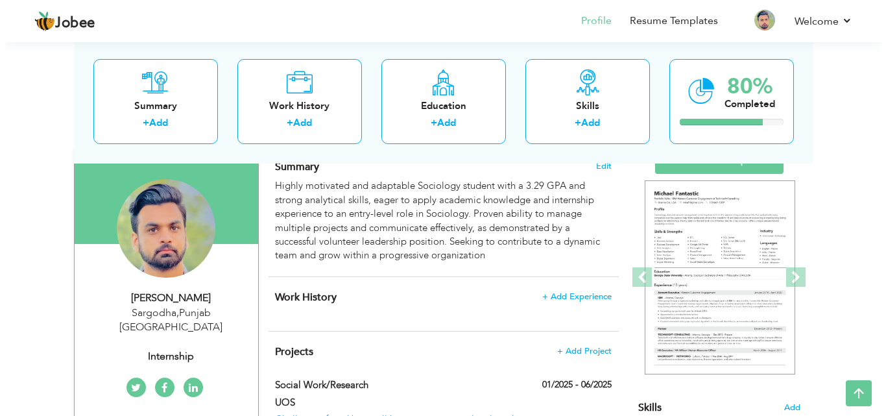
scroll to position [123, 0]
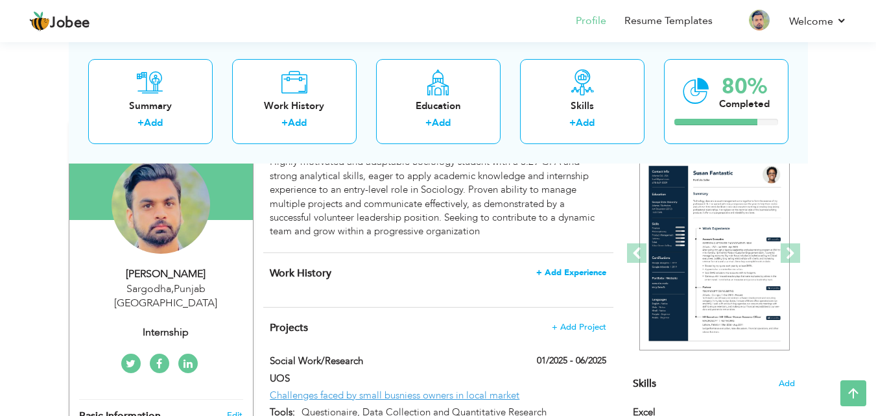
click at [569, 276] on span "+ Add Experience" at bounding box center [571, 272] width 70 height 9
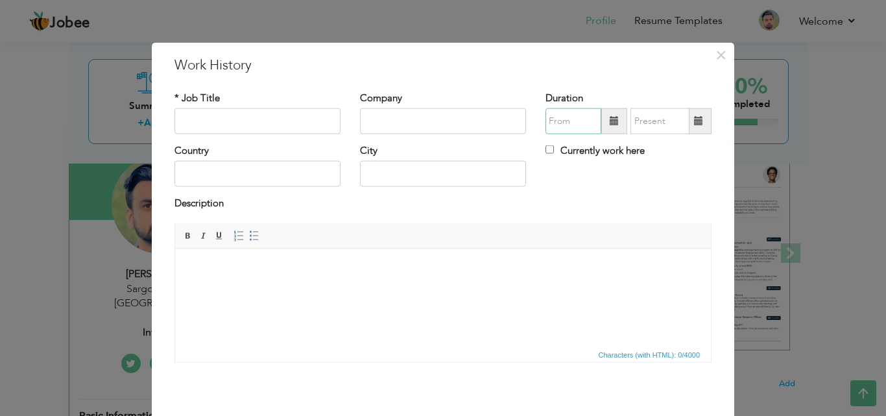
type input "09/2025"
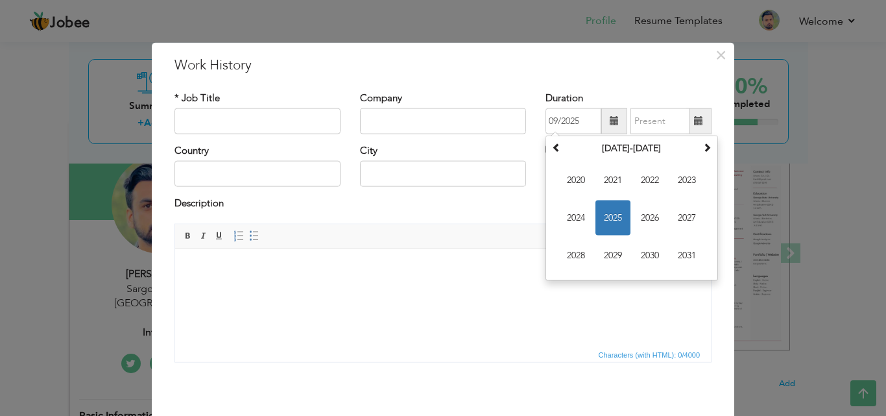
click at [426, 288] on html at bounding box center [443, 268] width 536 height 40
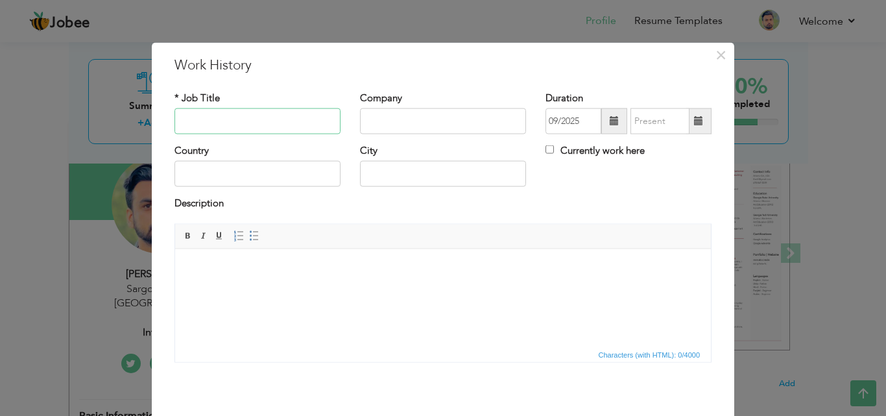
click at [263, 120] on input "text" at bounding box center [257, 121] width 166 height 26
type input "Cashier"
click at [379, 130] on input "text" at bounding box center [443, 121] width 166 height 26
type input "PTC"
click at [586, 121] on input "09/2025" at bounding box center [574, 121] width 56 height 26
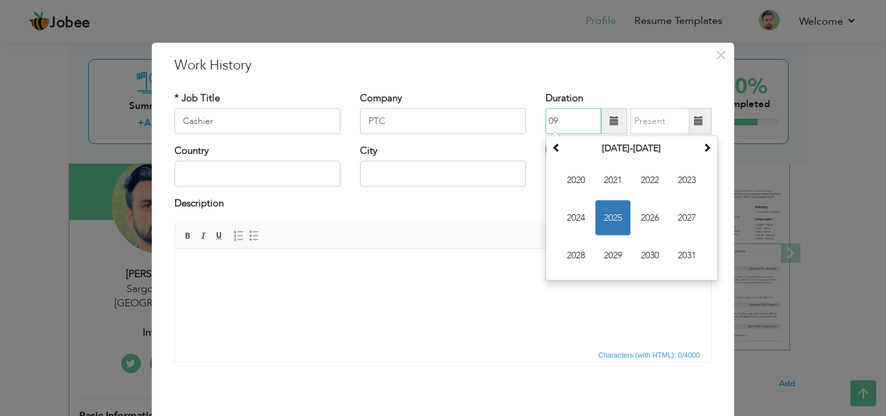
type input "0"
click at [680, 174] on span "2023" at bounding box center [686, 180] width 35 height 35
click at [607, 185] on span "Feb" at bounding box center [612, 180] width 35 height 35
type input "02/2023"
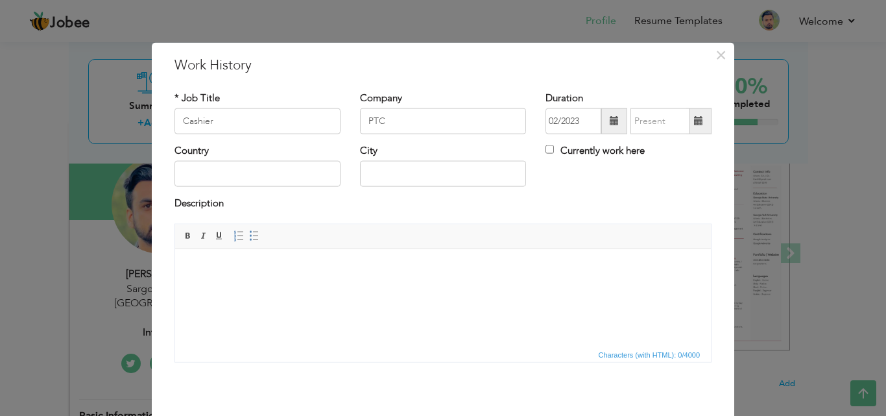
click at [688, 116] on span at bounding box center [698, 121] width 25 height 26
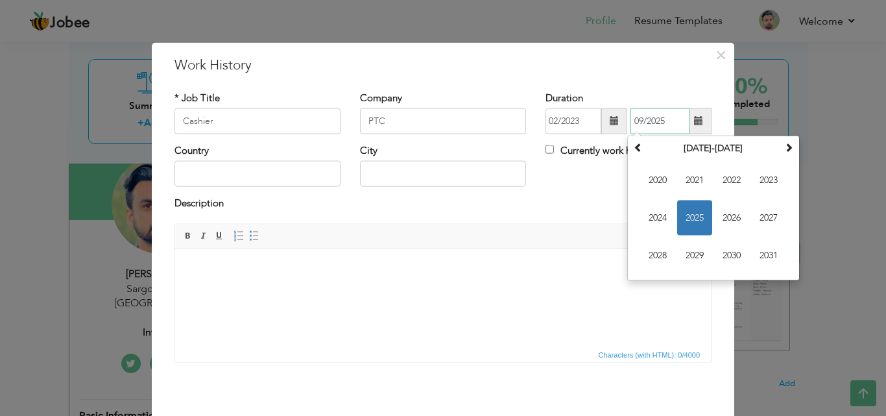
click at [692, 219] on span "2025" at bounding box center [694, 217] width 35 height 35
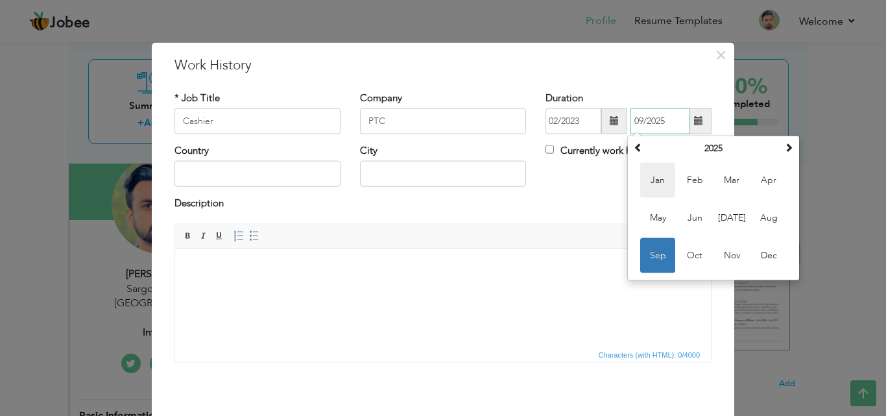
click at [663, 185] on span "Jan" at bounding box center [657, 180] width 35 height 35
type input "01/2025"
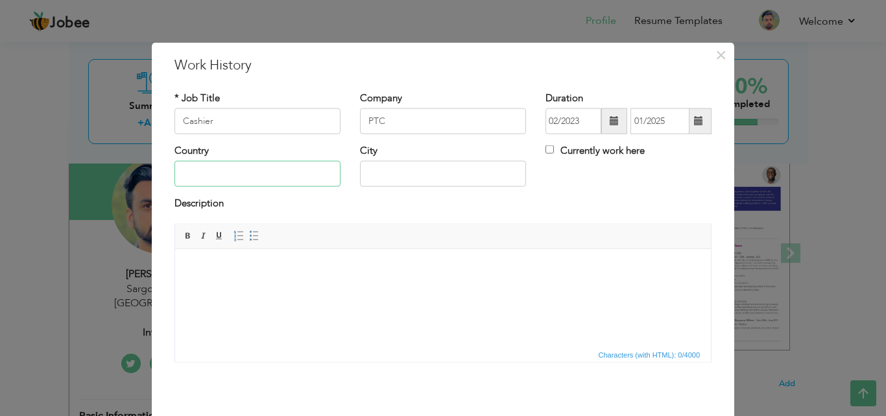
click at [252, 173] on input "text" at bounding box center [257, 174] width 166 height 26
type input "[GEOGRAPHIC_DATA]"
click at [381, 173] on input "text" at bounding box center [443, 174] width 166 height 26
type input "Bhalwal"
click at [341, 282] on html at bounding box center [443, 268] width 536 height 40
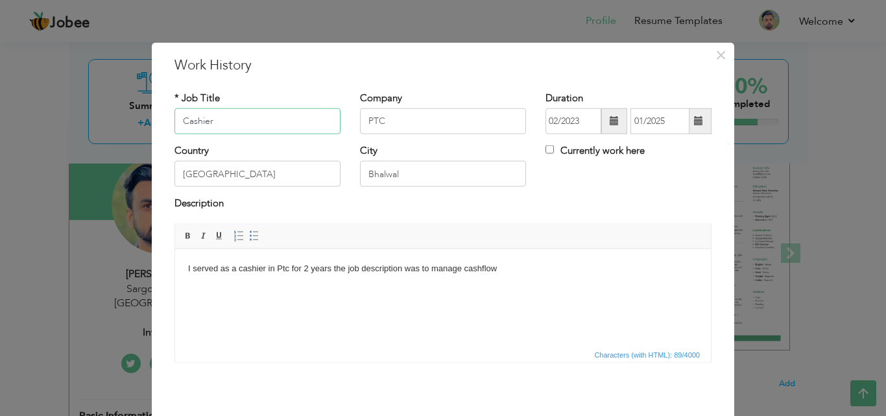
click at [212, 126] on input "Cashier" at bounding box center [257, 121] width 166 height 26
type input "Cashier/ Accountant"
click at [523, 271] on body "I served as a cashier in Ptc for 2 years the job description was to manage cash…" at bounding box center [443, 268] width 510 height 14
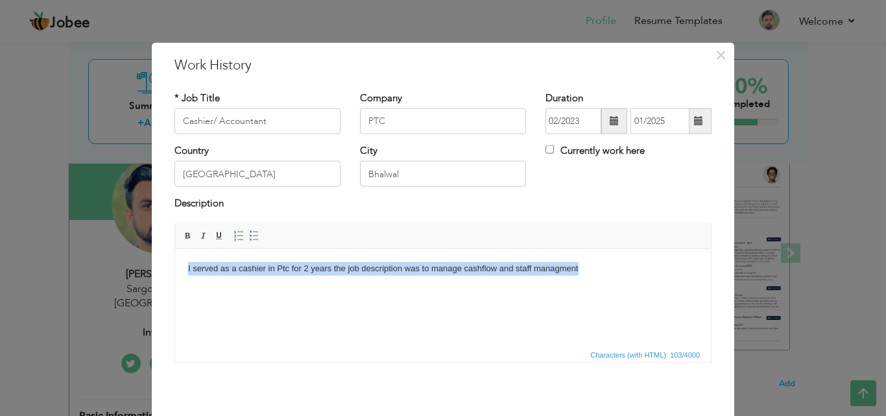
drag, startPoint x: 577, startPoint y: 264, endPoint x: 149, endPoint y: 289, distance: 428.2
click at [175, 288] on html "I served as a cashier in Ptc for 2 years the job description was to manage cash…" at bounding box center [443, 268] width 536 height 40
copy body "I served as a cashier in Ptc for 2 years the job description was to manage cash…"
click at [597, 285] on html "I served as a cashier in Ptc for 2 years the job description was to manage cash…" at bounding box center [443, 268] width 536 height 40
drag, startPoint x: 571, startPoint y: 268, endPoint x: 164, endPoint y: 313, distance: 409.9
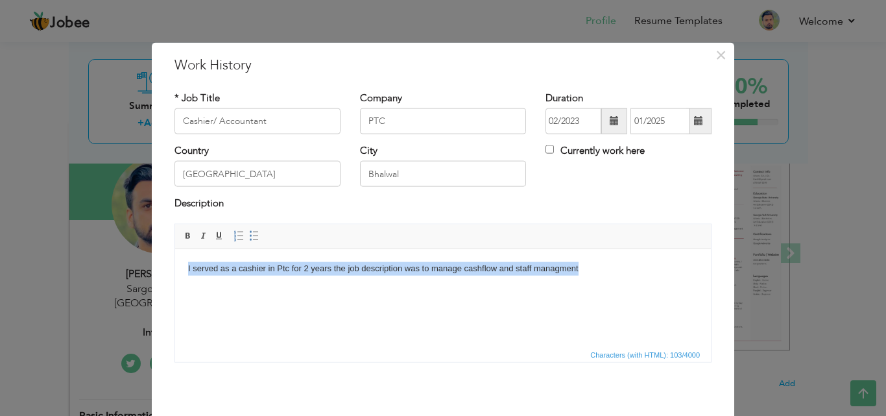
click at [175, 288] on html "I served as a cashier in Ptc for 2 years the job description was to manage cash…" at bounding box center [443, 268] width 536 height 40
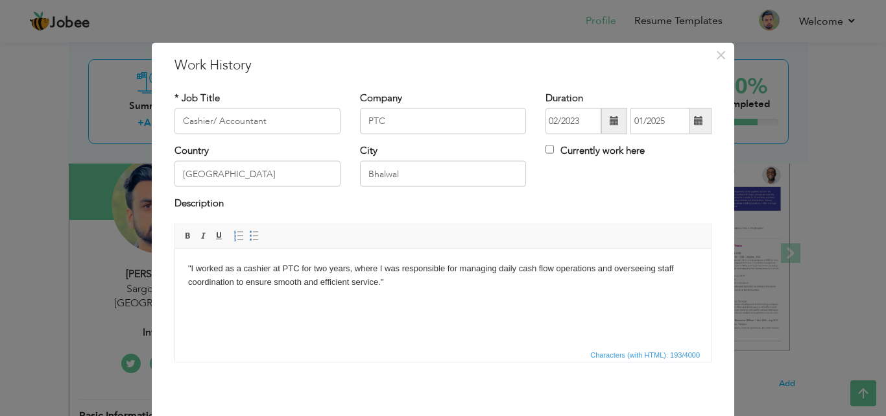
click at [193, 267] on body ""I worked as a cashier at PTC for two years, where I was responsible for managi…" at bounding box center [443, 274] width 510 height 27
click at [389, 282] on body "I worked as a cashier at PTC for two years, where I was responsible for managin…" at bounding box center [443, 274] width 510 height 27
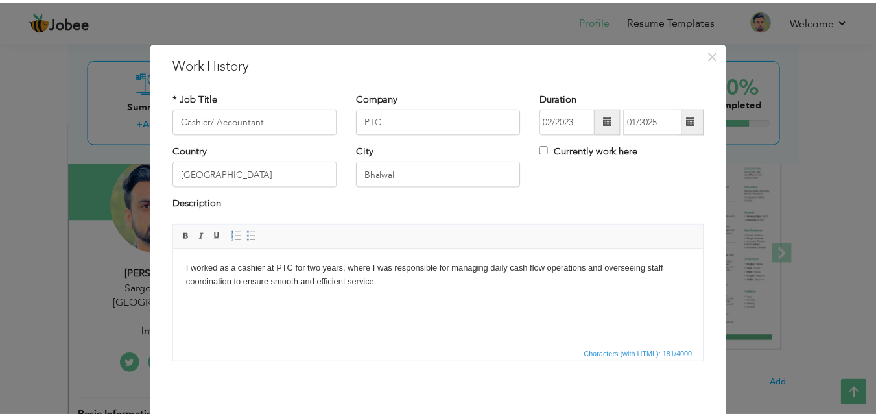
scroll to position [51, 0]
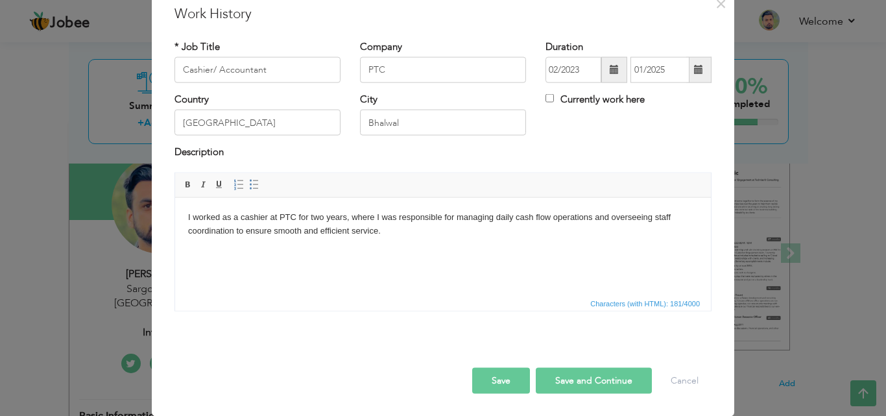
click at [592, 373] on button "Save and Continue" at bounding box center [594, 380] width 116 height 26
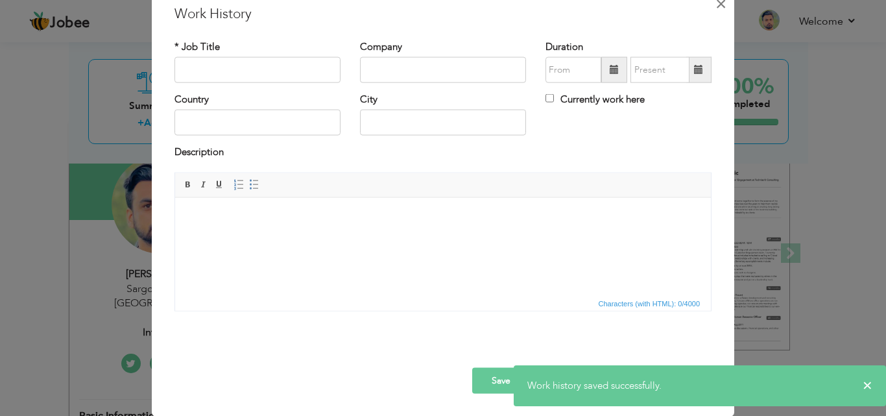
click at [716, 4] on span "×" at bounding box center [721, 3] width 11 height 23
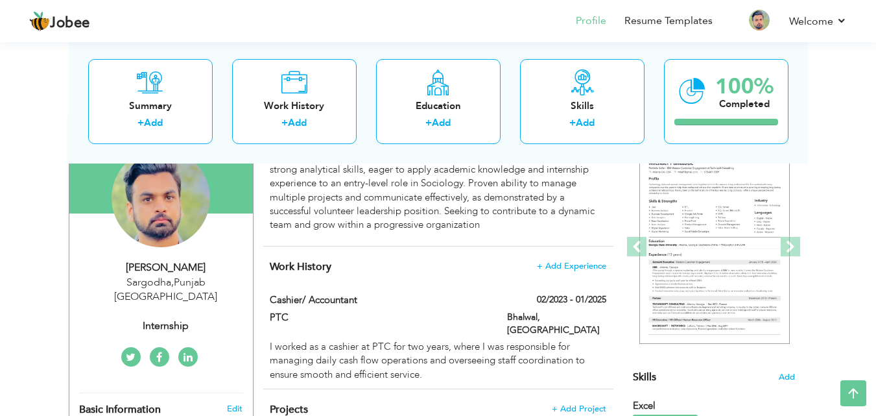
scroll to position [42, 0]
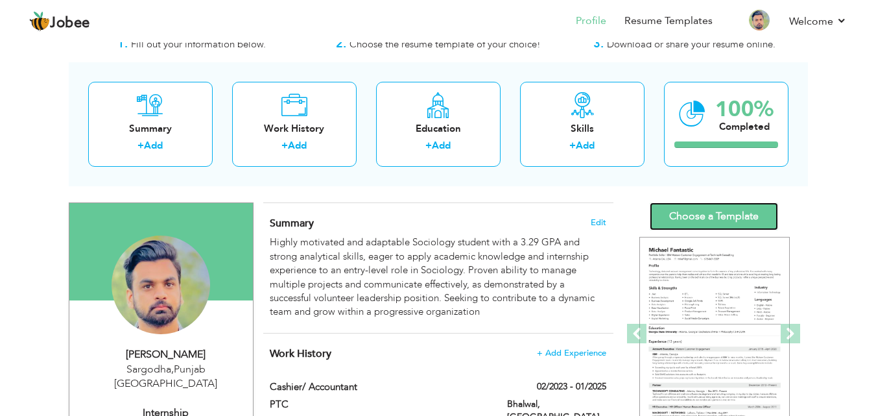
click at [715, 209] on link "Choose a Template" at bounding box center [714, 216] width 128 height 28
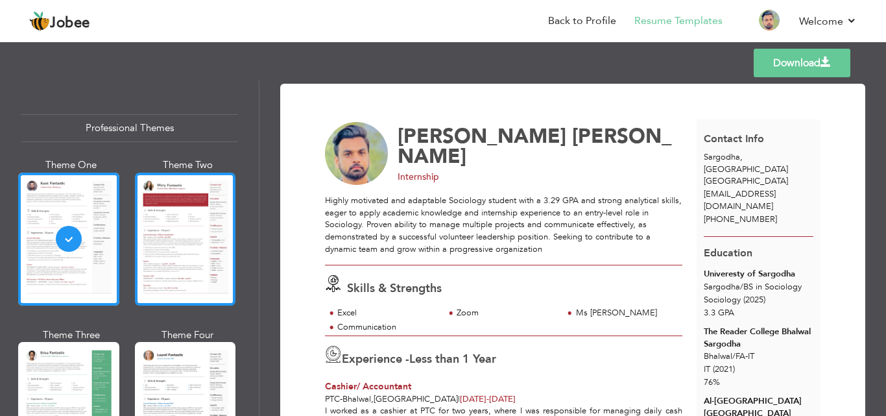
click at [180, 243] on div at bounding box center [185, 239] width 101 height 133
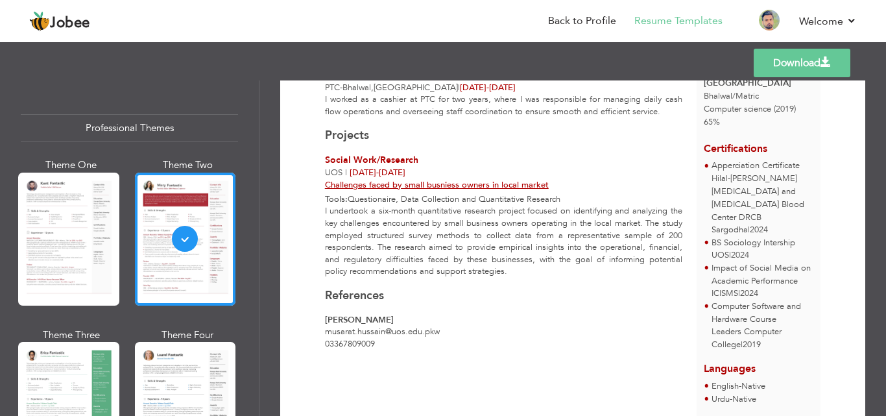
scroll to position [405, 0]
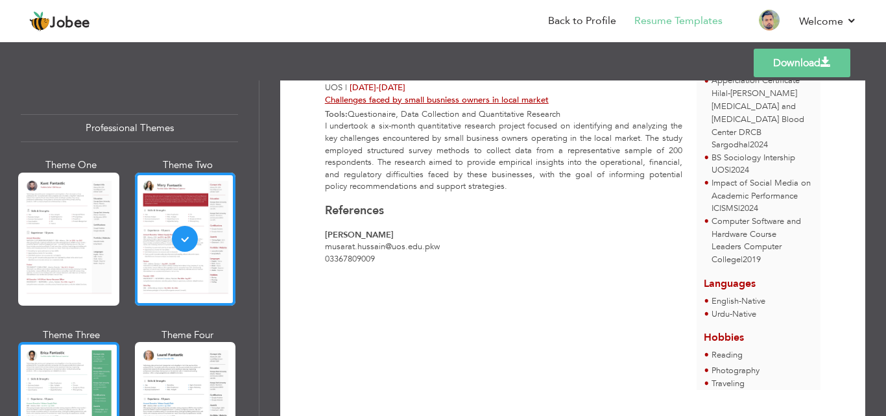
click at [60, 357] on div at bounding box center [68, 408] width 101 height 133
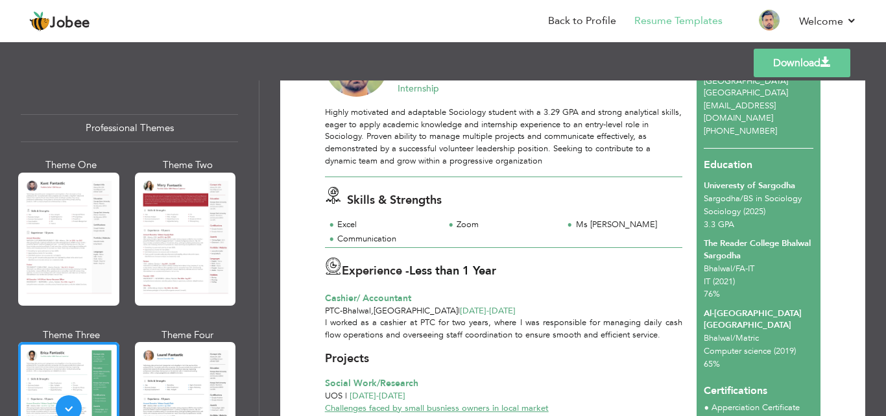
scroll to position [0, 0]
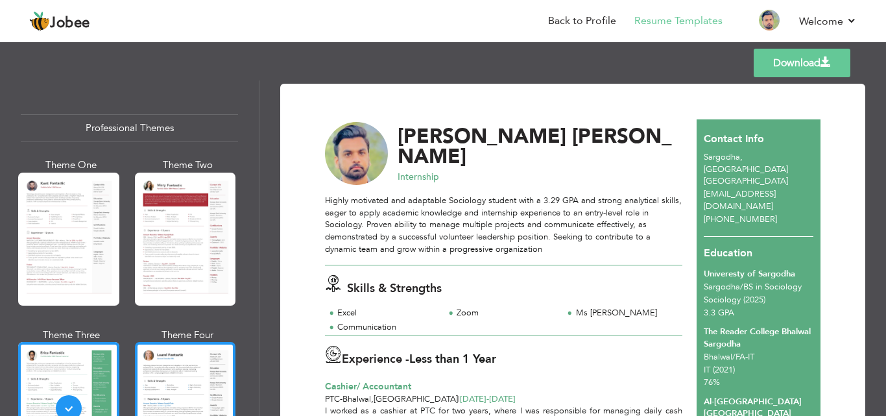
click at [173, 374] on div at bounding box center [185, 408] width 101 height 133
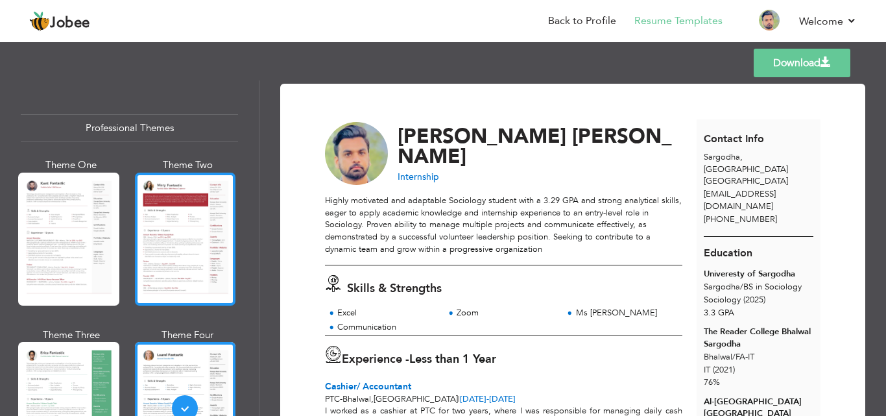
click at [165, 222] on div at bounding box center [185, 239] width 101 height 133
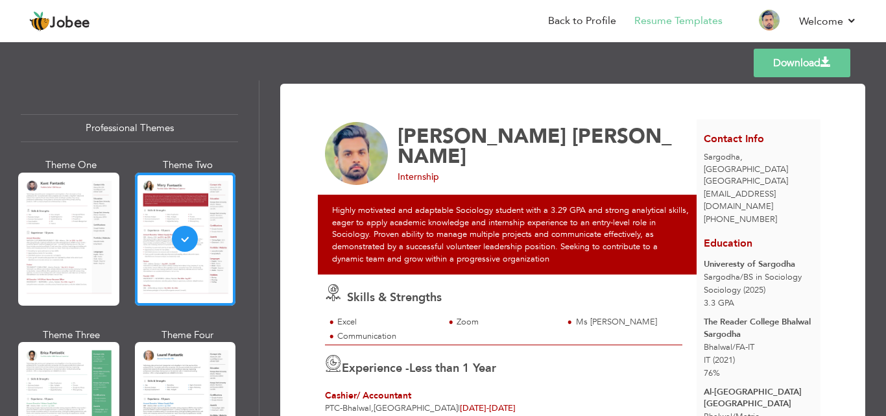
click at [844, 72] on link "Download" at bounding box center [802, 63] width 97 height 29
